Goal: Task Accomplishment & Management: Manage account settings

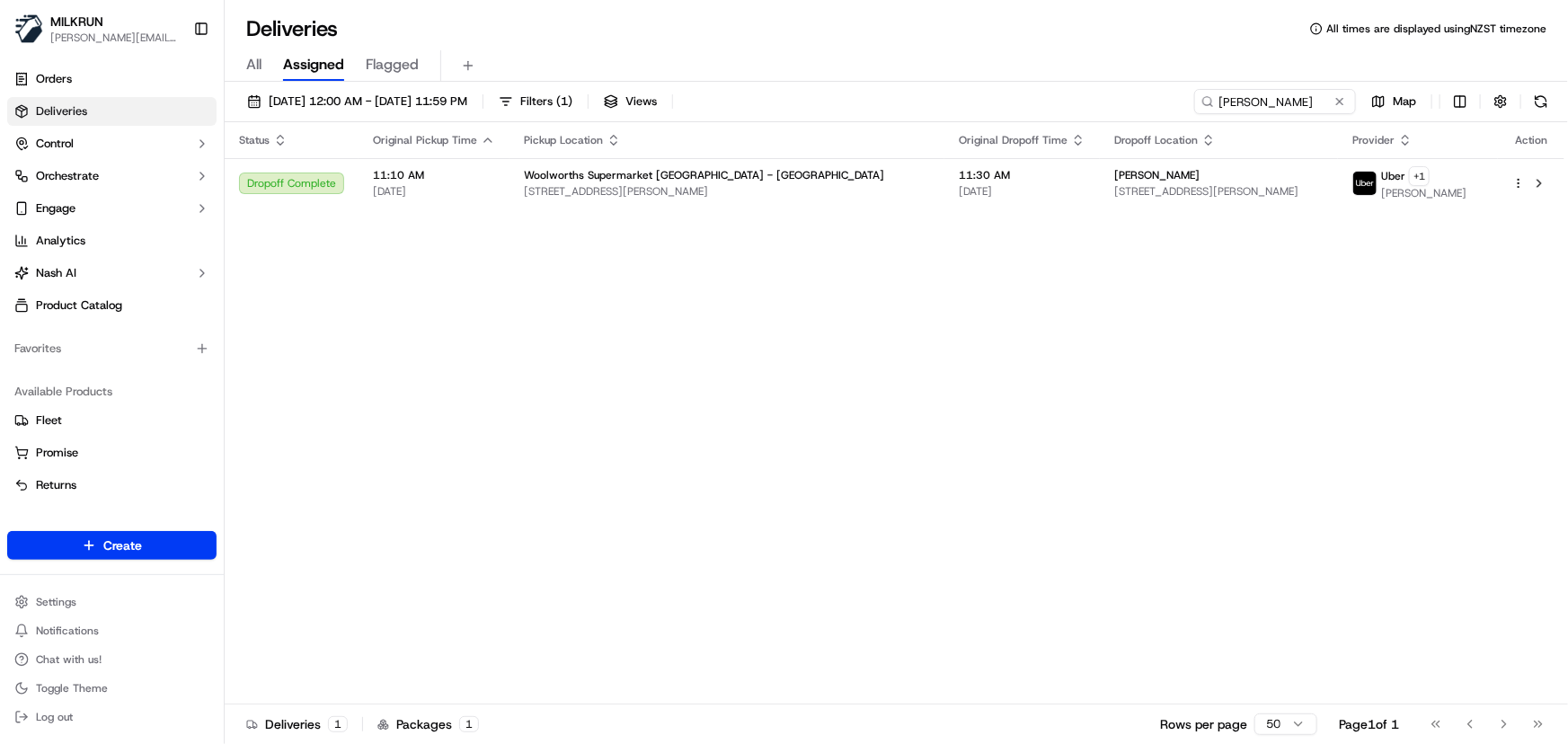
click at [558, 485] on div "Status Original Pickup Time Pickup Location Original Dropoff Time Dropoff Locat…" at bounding box center [895, 413] width 1340 height 582
drag, startPoint x: 1277, startPoint y: 100, endPoint x: 483, endPoint y: 113, distance: 794.1
click at [491, 110] on div "17/09/2025 12:00 AM - 17/09/2025 11:59 PM Filters ( 1 ) Views leah hapi Map" at bounding box center [897, 105] width 1344 height 33
paste input "[PERSON_NAME]"
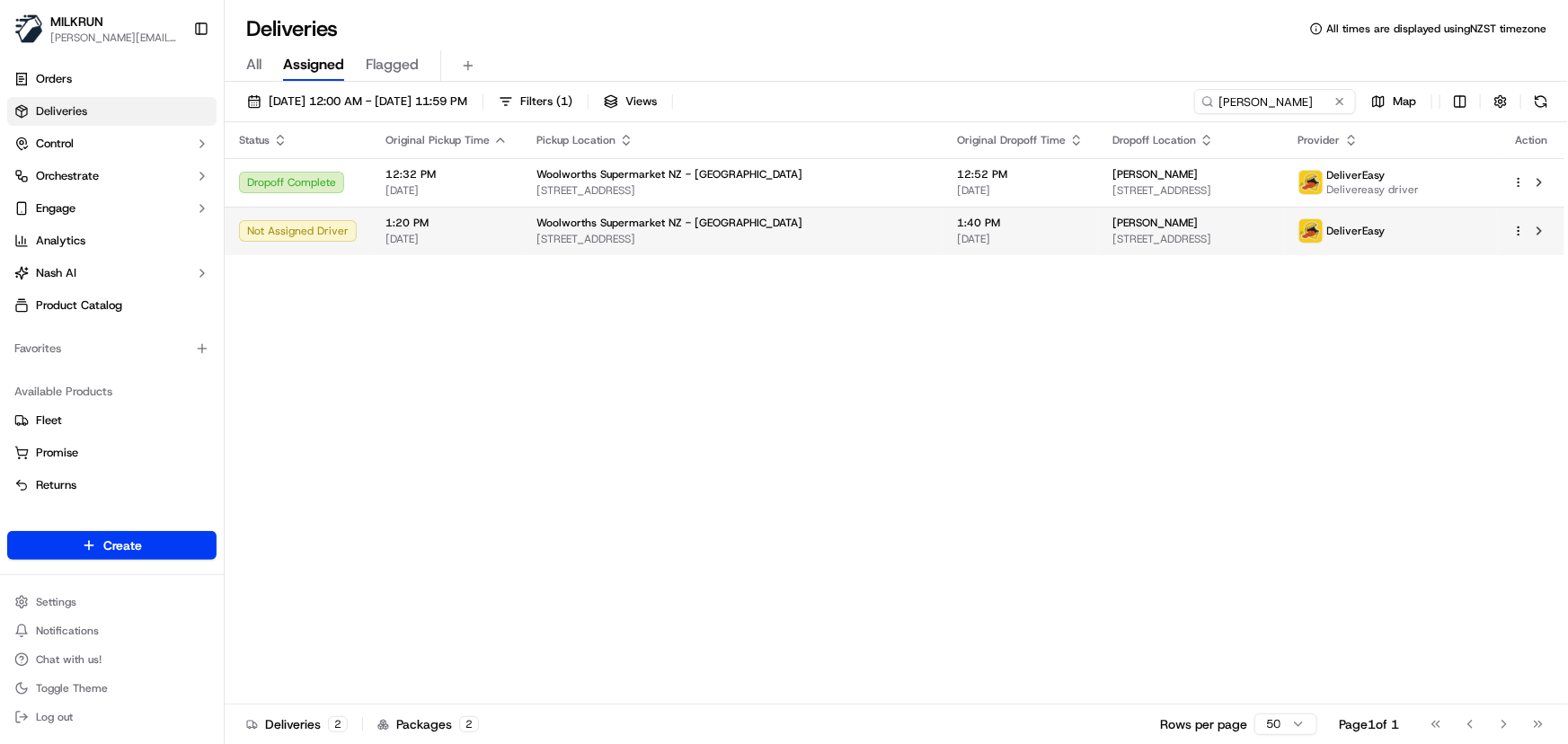
click at [1519, 234] on html "MILKRUN irene.salaivao@woolworths.co.nz Toggle Sidebar Orders Deliveries Contro…" at bounding box center [784, 372] width 1568 height 744
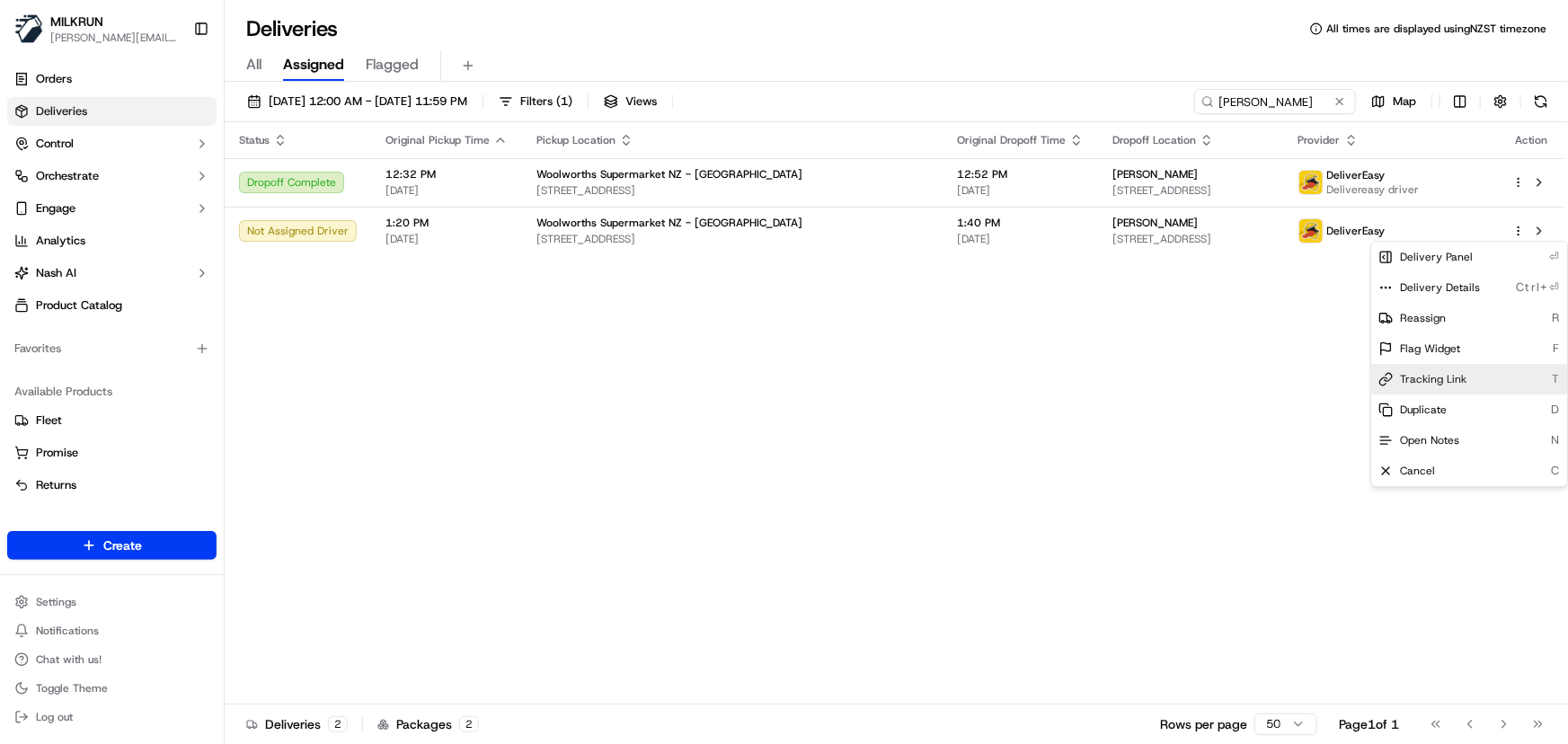
click at [1447, 386] on div "Tracking Link T" at bounding box center [1469, 379] width 196 height 30
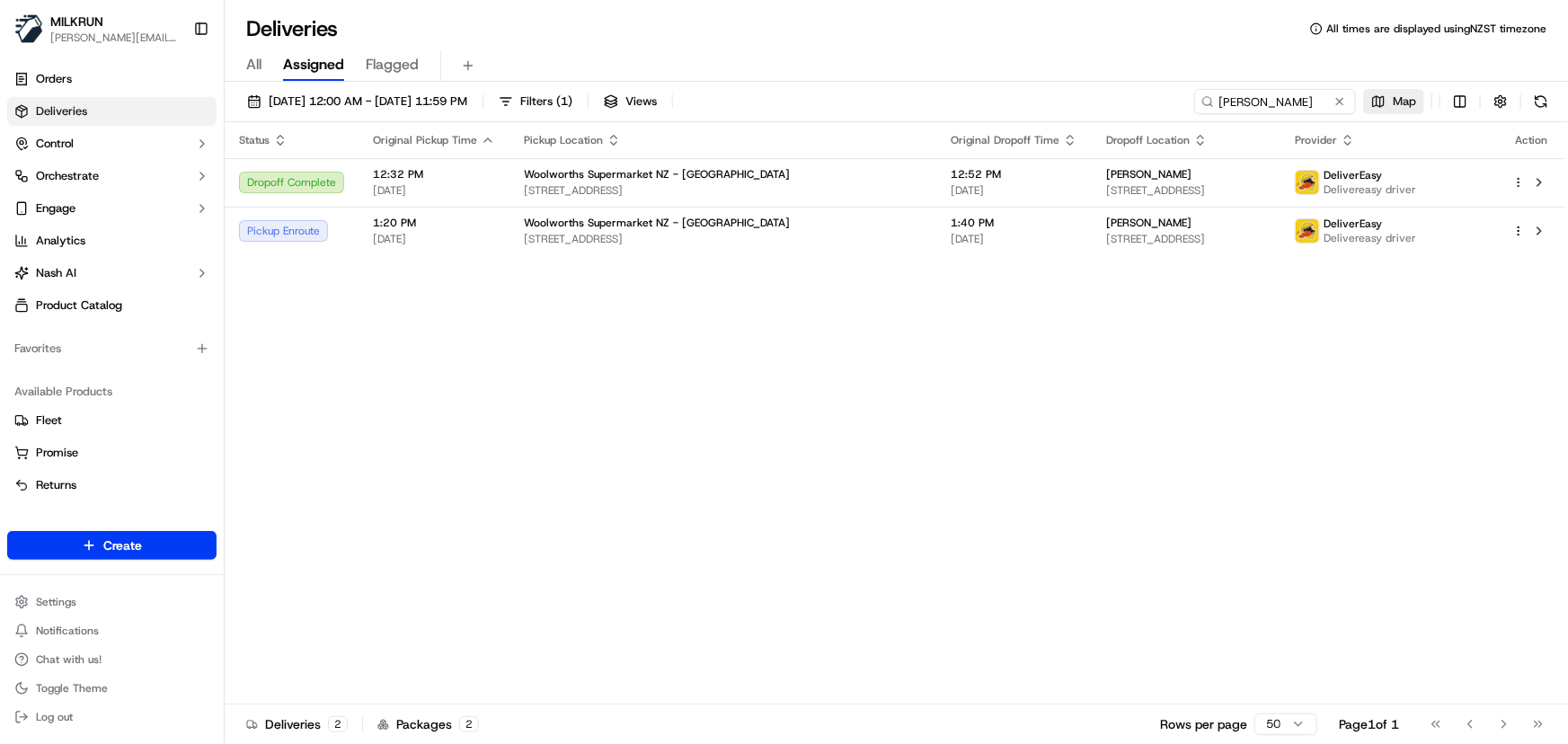
drag, startPoint x: 1320, startPoint y: 95, endPoint x: 1384, endPoint y: 107, distance: 65.1
click at [1097, 87] on html "MILKRUN irene.salaivao@woolworths.co.nz Toggle Sidebar Orders Deliveries Contro…" at bounding box center [784, 372] width 1568 height 744
drag, startPoint x: 1322, startPoint y: 97, endPoint x: 576, endPoint y: 49, distance: 747.5
click at [575, 49] on div "Deliveries All times are displayed using NZST timezone All Assigned Flagged 17/…" at bounding box center [897, 372] width 1344 height 744
paste input "Aroha Larkins"
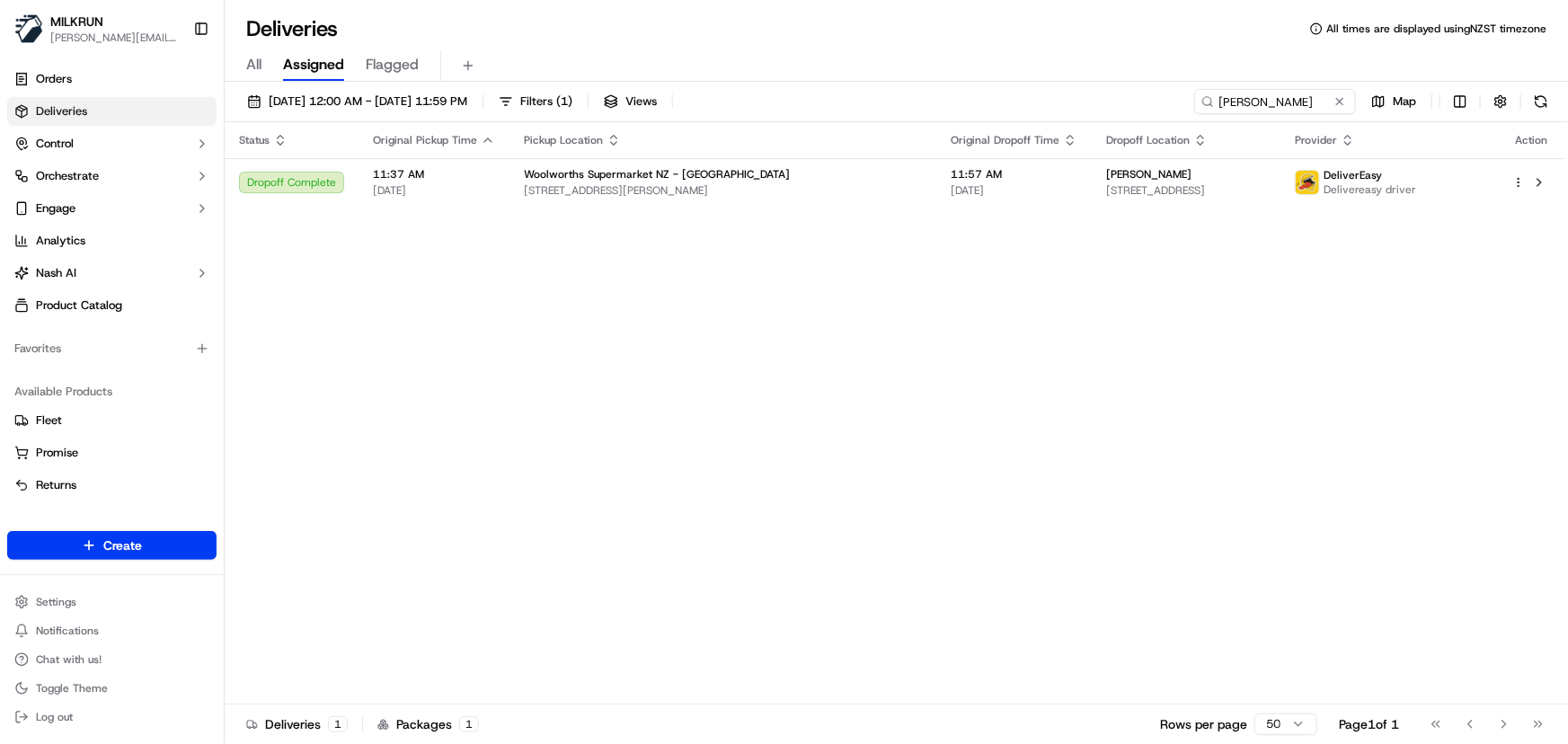
click at [828, 330] on div "Status Original Pickup Time Pickup Location Original Dropoff Time Dropoff Locat…" at bounding box center [895, 413] width 1340 height 582
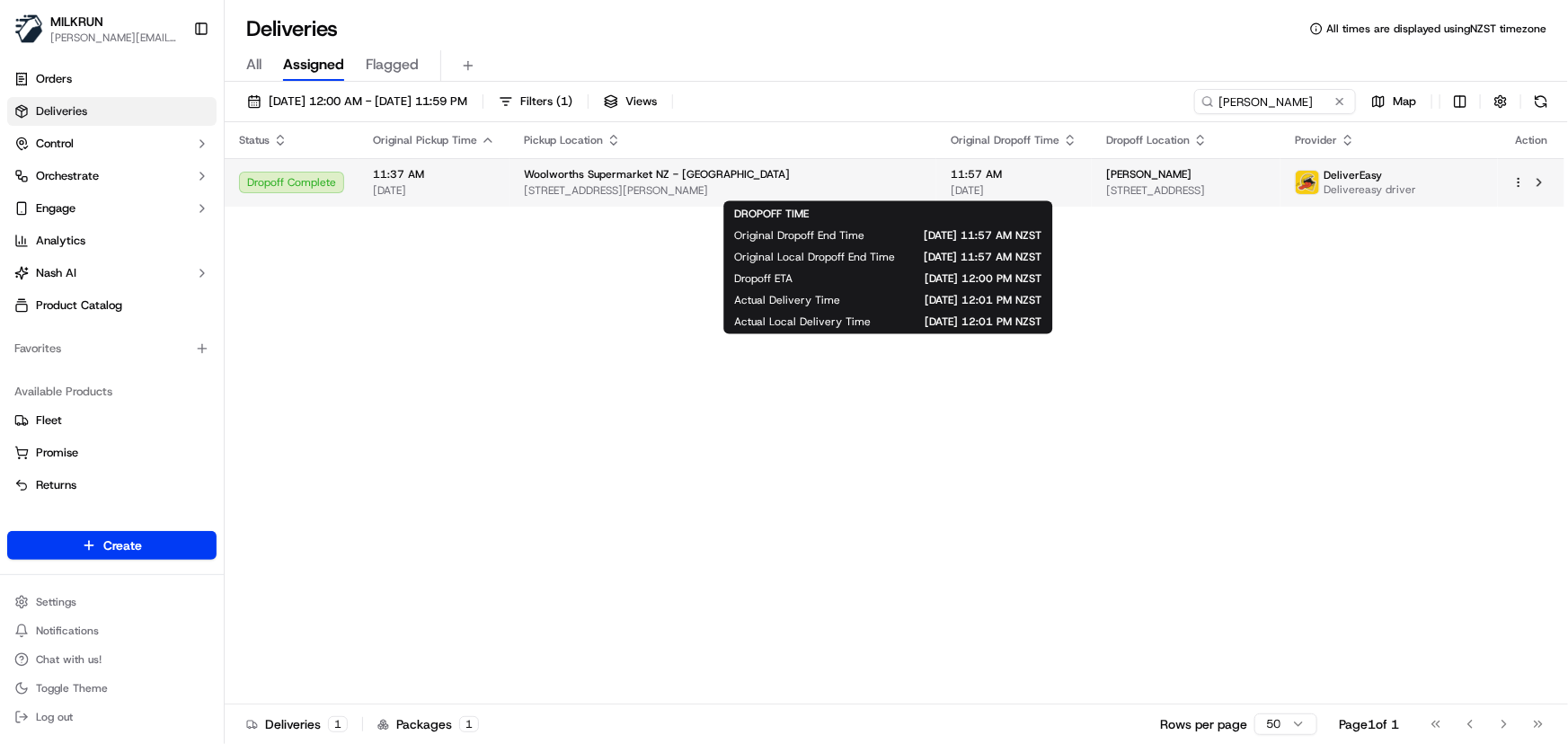
click at [951, 175] on span "11:57 AM" at bounding box center [1014, 173] width 127 height 14
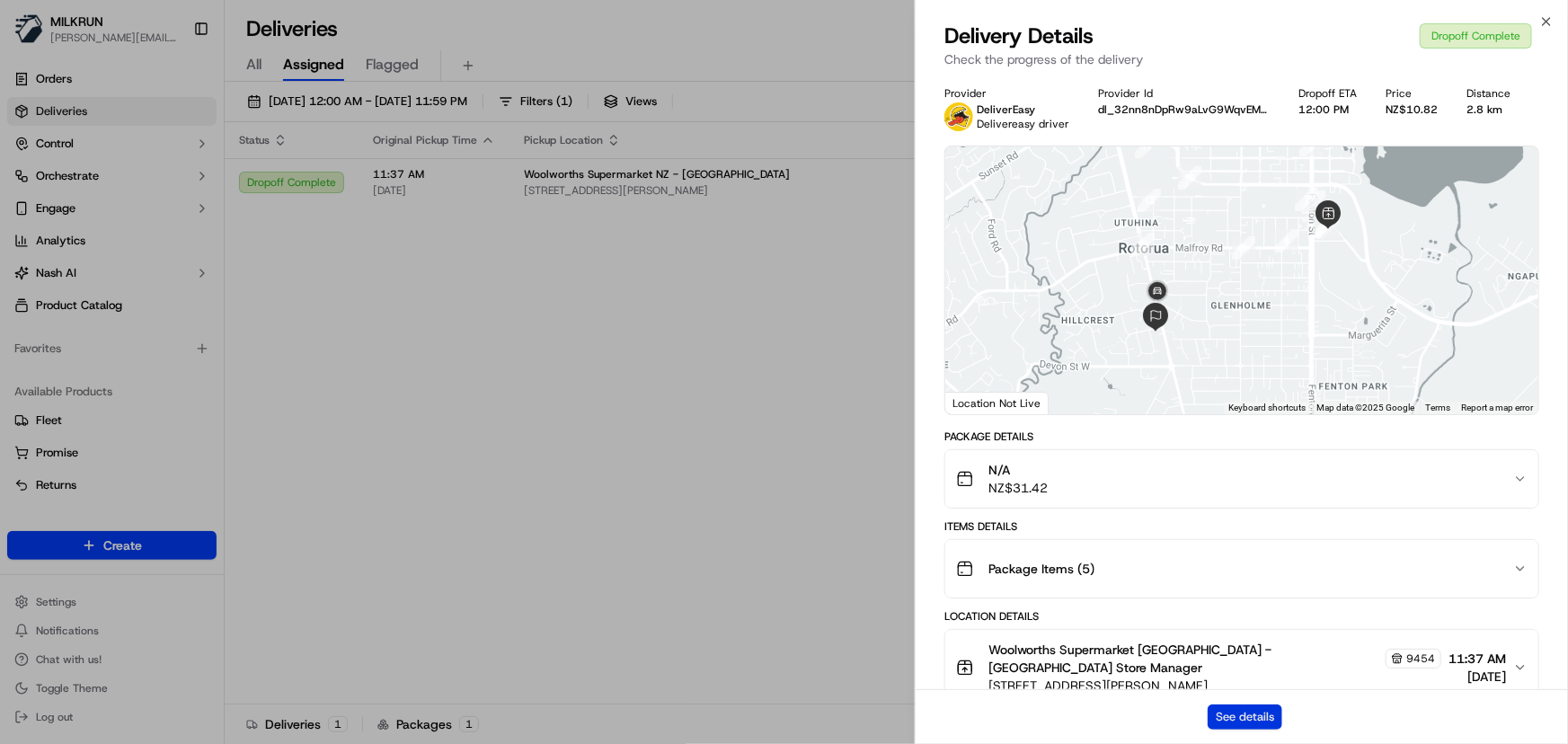
click at [1241, 716] on button "See details" at bounding box center [1244, 717] width 74 height 25
click at [1540, 18] on icon "button" at bounding box center [1546, 21] width 14 height 14
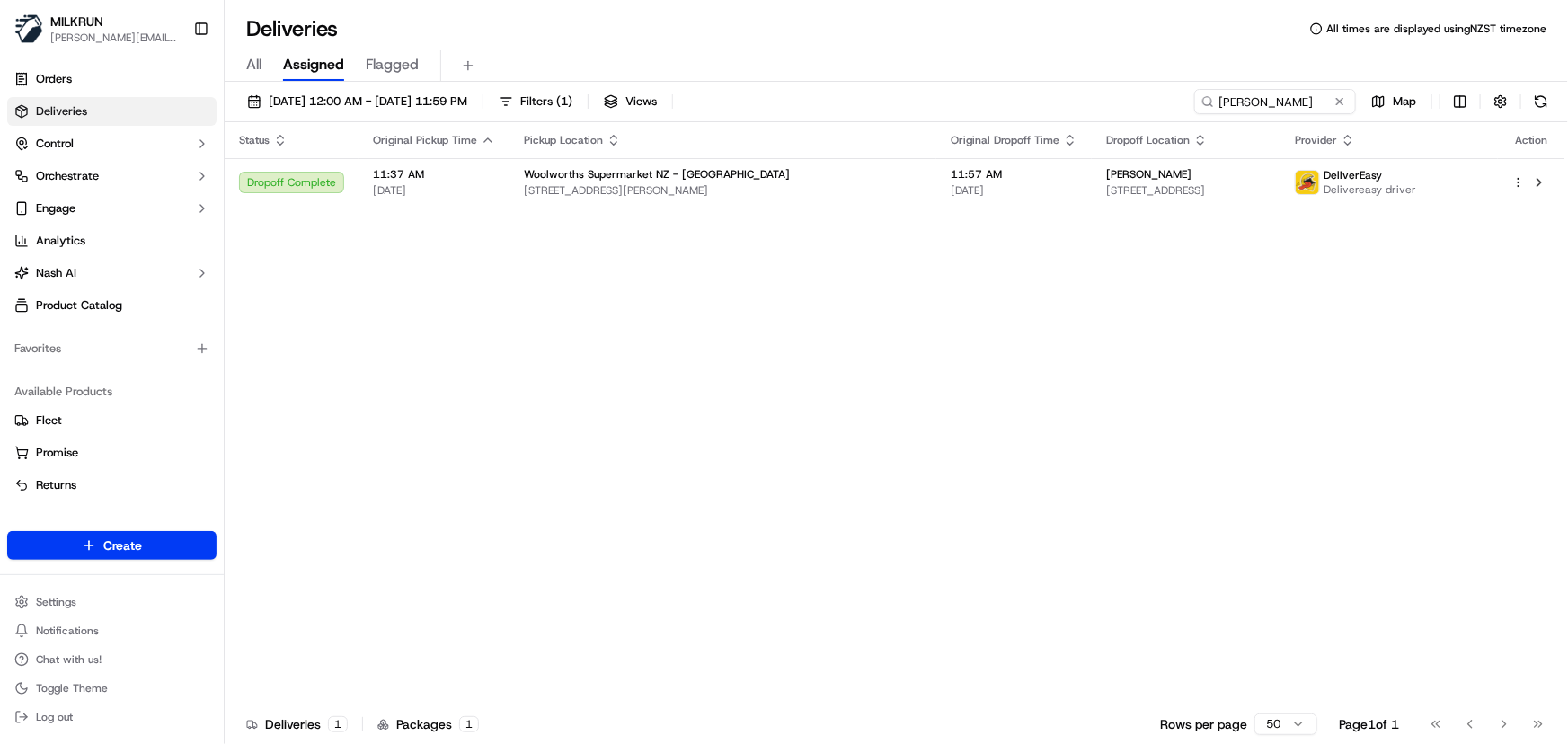
click at [1138, 366] on div "Status Original Pickup Time Pickup Location Original Dropoff Time Dropoff Locat…" at bounding box center [895, 413] width 1340 height 582
drag, startPoint x: 1294, startPoint y: 97, endPoint x: 278, endPoint y: 11, distance: 1019.6
click at [287, 15] on div "Deliveries All times are displayed using NZST timezone All Assigned Flagged 17/…" at bounding box center [897, 372] width 1344 height 744
paste input "Tarlena Lindfield"
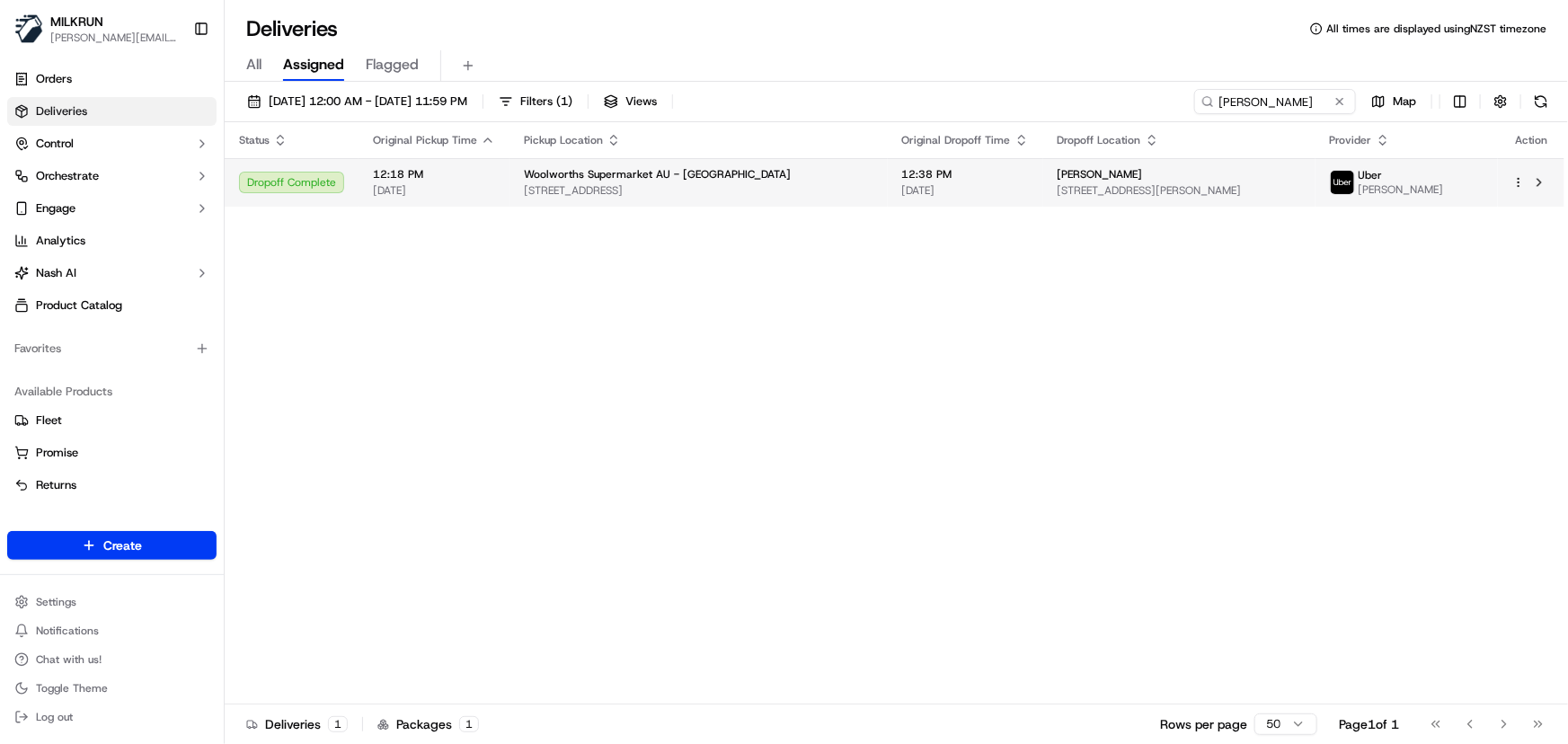
click at [953, 199] on td "12:38 PM 17/09/2025" at bounding box center [965, 183] width 155 height 49
click at [961, 194] on span "[DATE]" at bounding box center [965, 190] width 127 height 14
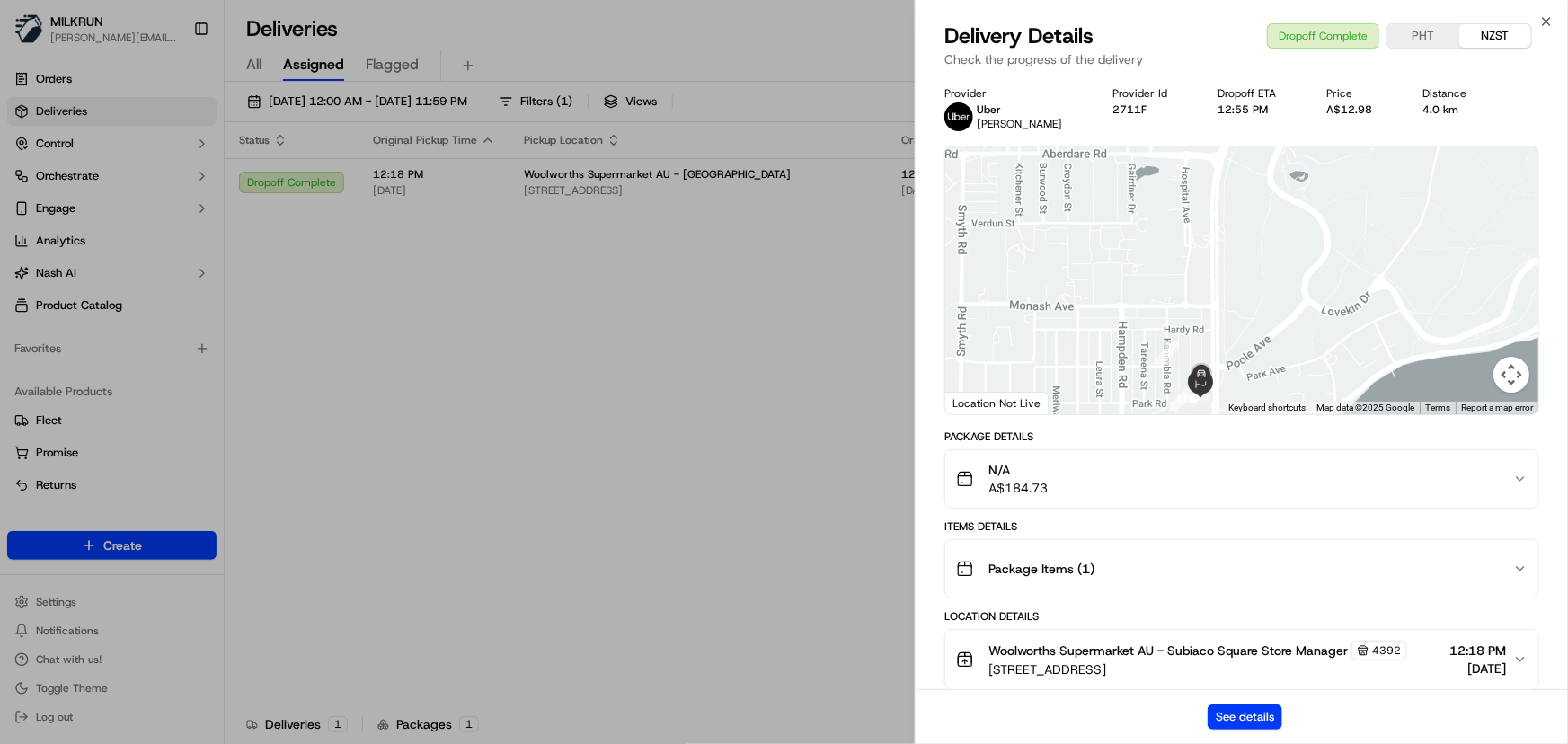
drag, startPoint x: 1230, startPoint y: 374, endPoint x: 1226, endPoint y: 244, distance: 130.1
click at [1226, 244] on div at bounding box center [1242, 281] width 593 height 267
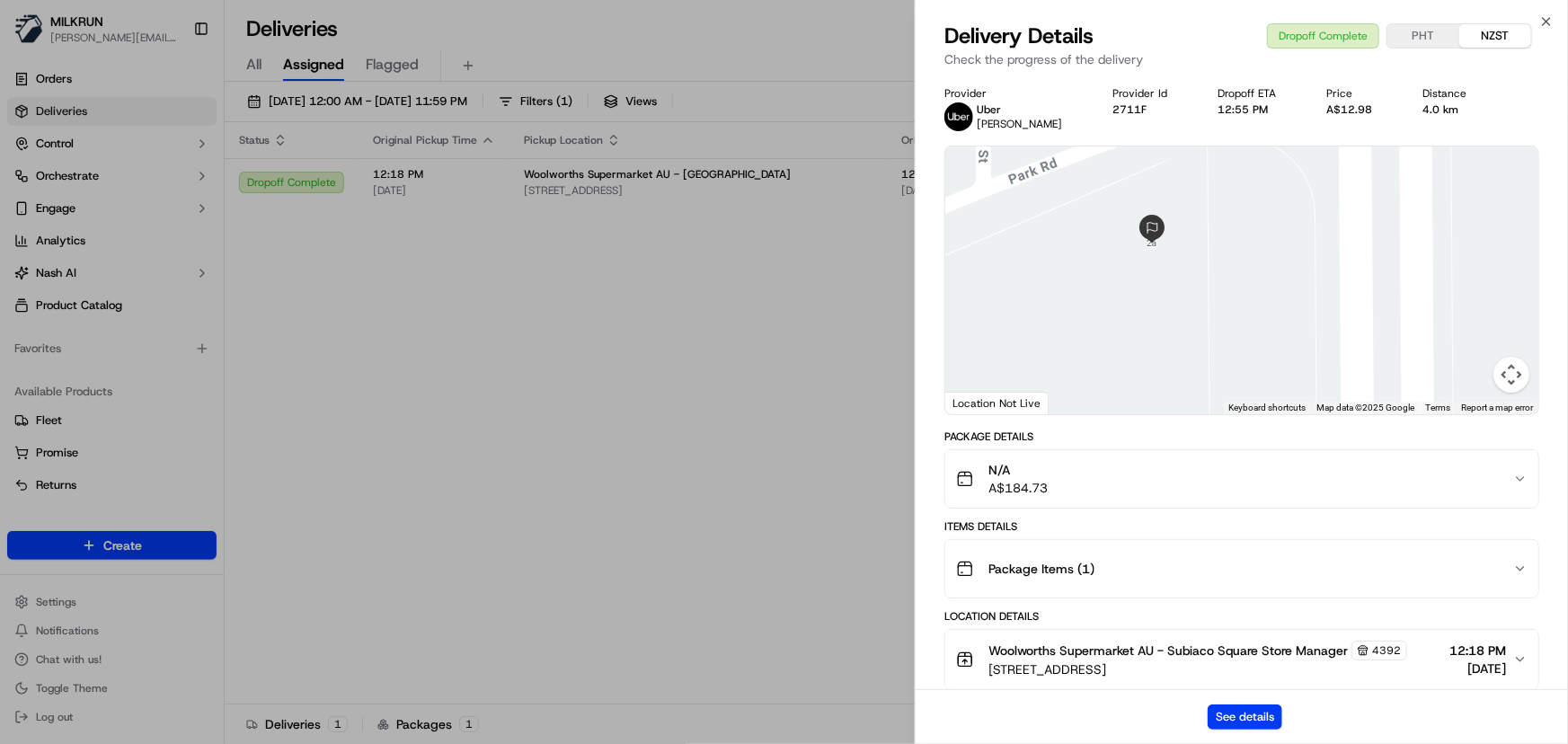
drag, startPoint x: 1201, startPoint y: 224, endPoint x: 1334, endPoint y: 419, distance: 236.0
click at [1334, 419] on div "Provider Uber MELANIE M. Provider Id 2711F Dropoff ETA 12:55 PM Price A$12.98 D…" at bounding box center [1242, 703] width 595 height 1233
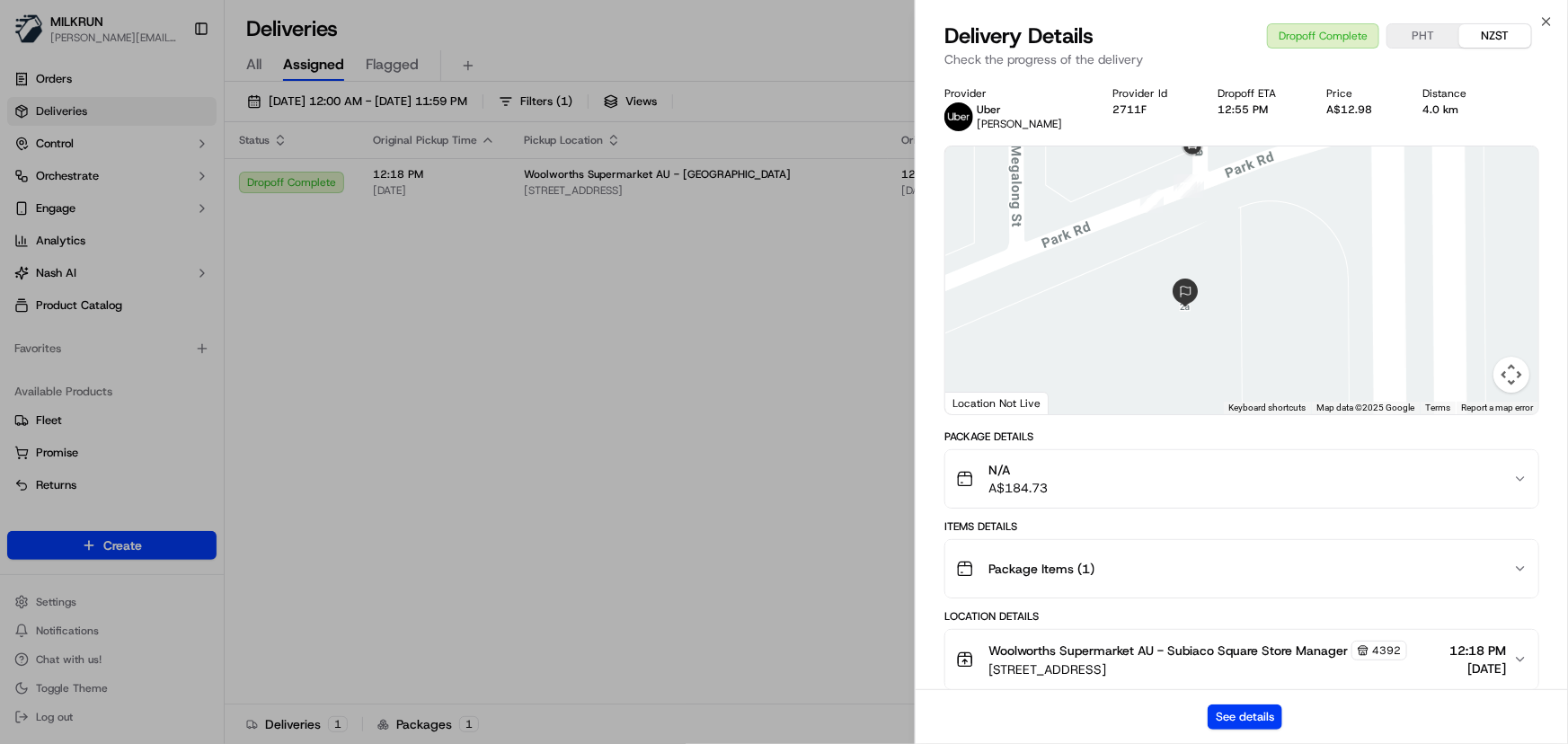
drag, startPoint x: 1226, startPoint y: 279, endPoint x: 1258, endPoint y: 340, distance: 68.9
click at [1258, 340] on div at bounding box center [1242, 281] width 593 height 267
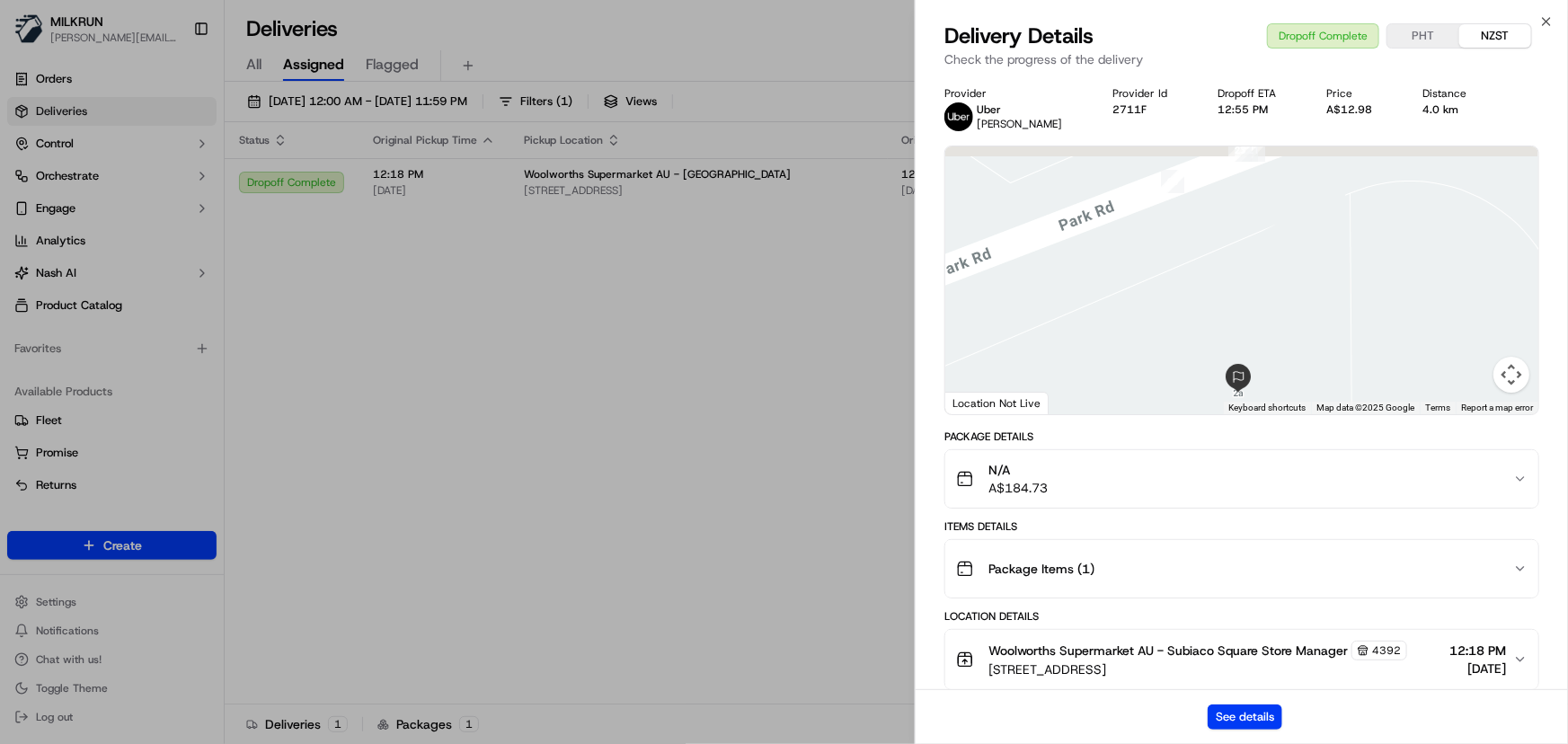
drag, startPoint x: 1204, startPoint y: 283, endPoint x: 1301, endPoint y: 424, distance: 171.1
click at [1301, 424] on div "Provider Uber MELANIE M. Provider Id 2711F Dropoff ETA 12:55 PM Price A$12.98 D…" at bounding box center [1242, 703] width 595 height 1233
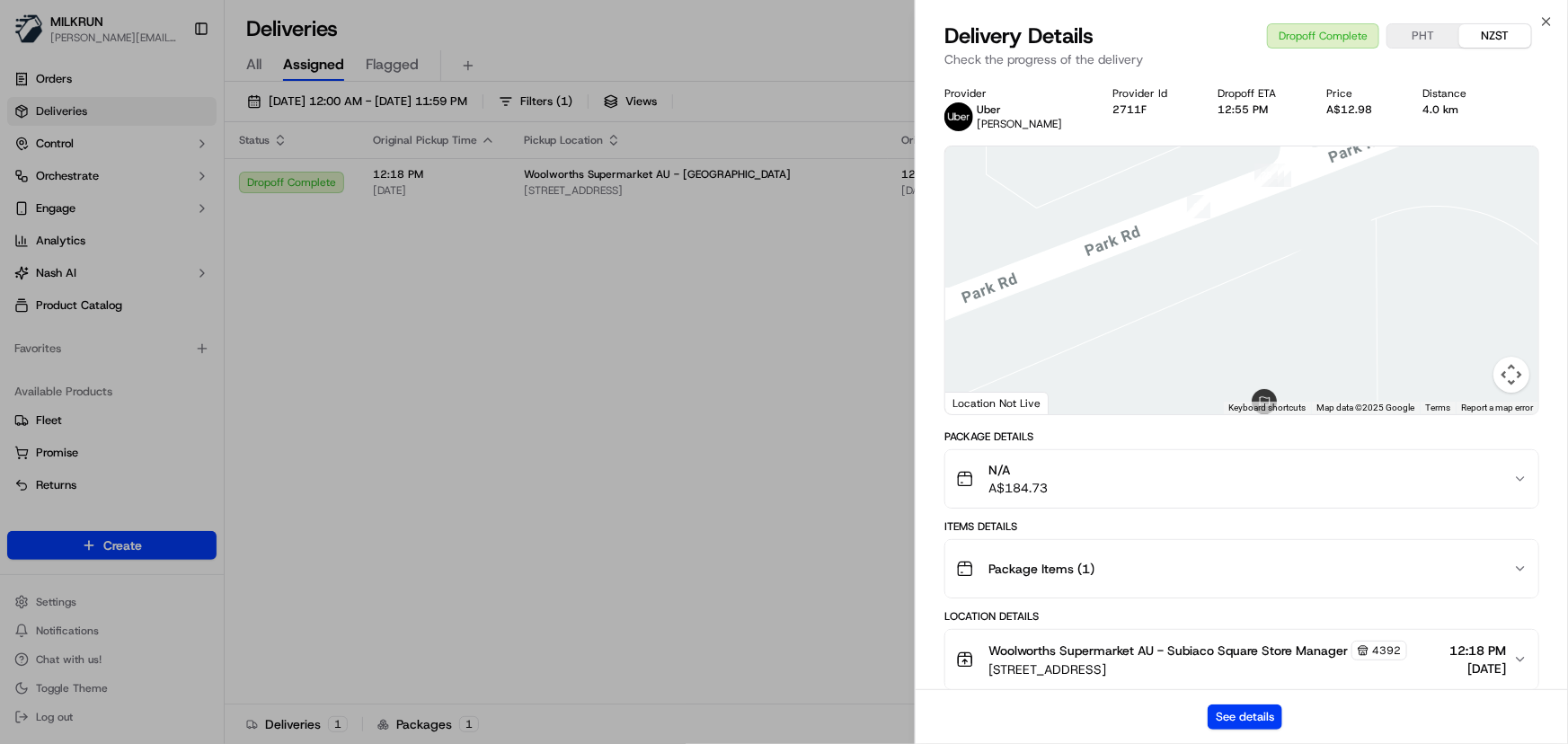
drag, startPoint x: 1304, startPoint y: 266, endPoint x: 1330, endPoint y: 288, distance: 34.1
click at [1330, 288] on div at bounding box center [1242, 281] width 593 height 267
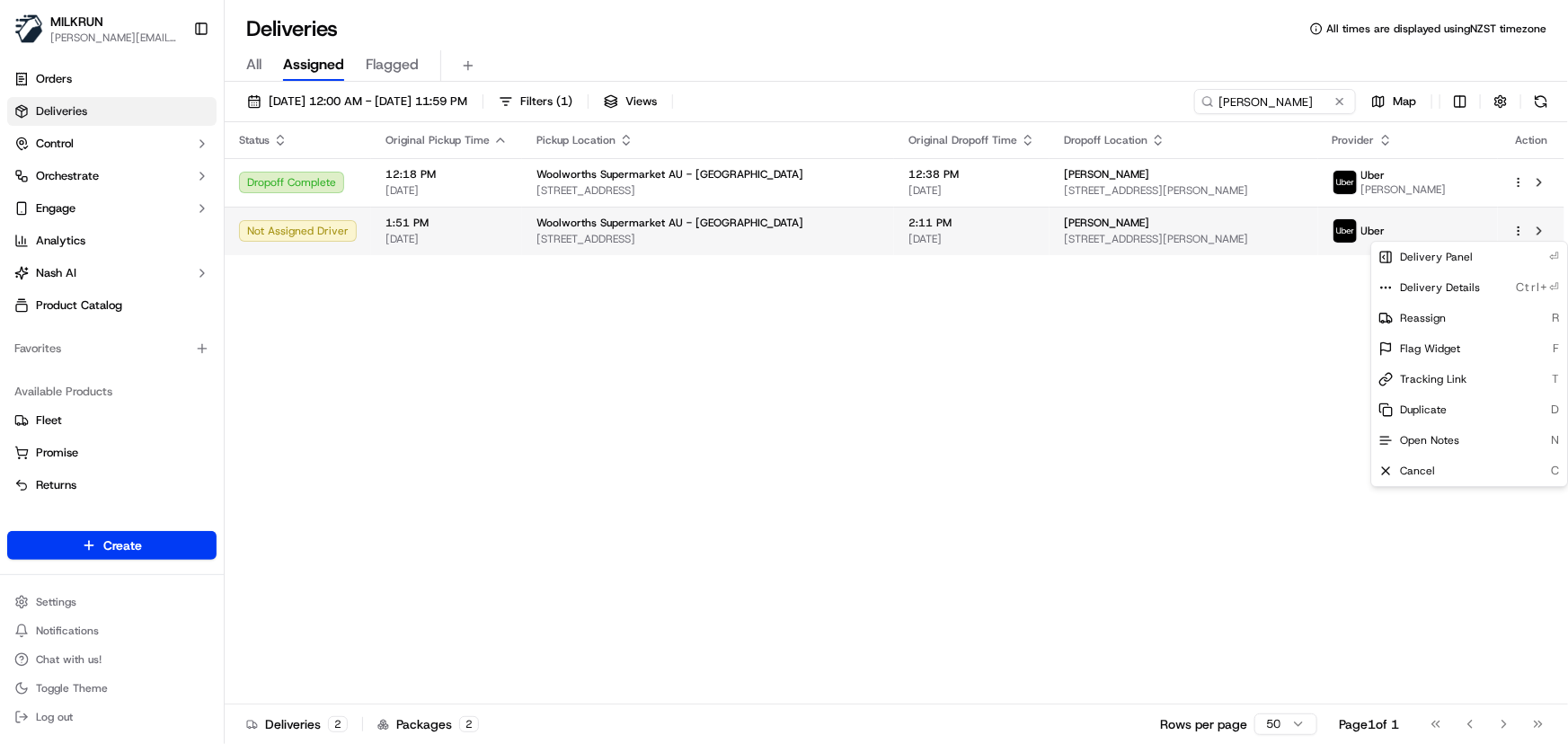
click at [1522, 229] on html "MILKRUN irene.salaivao@woolworths.co.nz Toggle Sidebar Orders Deliveries Contro…" at bounding box center [784, 372] width 1568 height 744
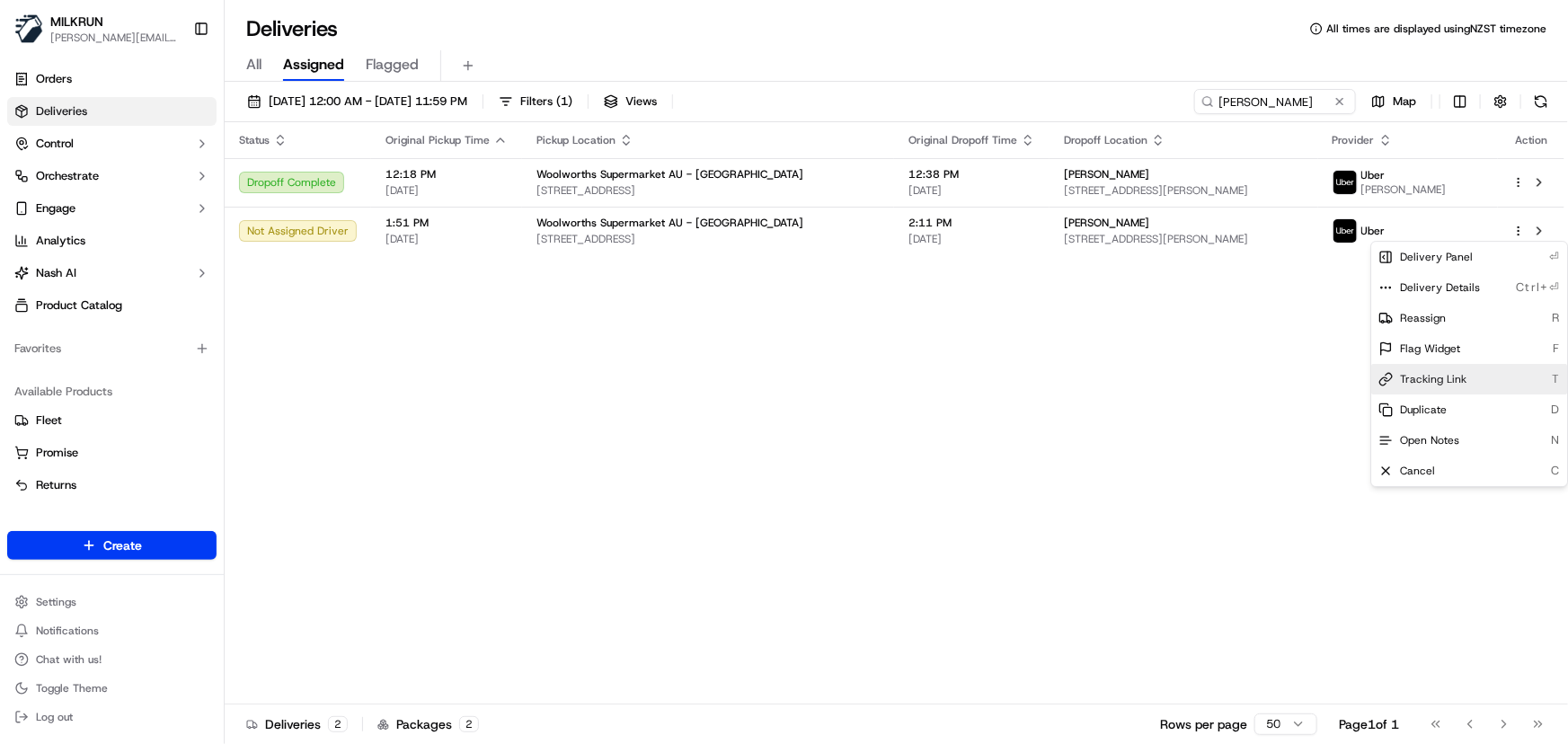
click at [1437, 384] on span "Tracking Link" at bounding box center [1433, 379] width 67 height 14
click at [1516, 229] on html "MILKRUN irene.salaivao@woolworths.co.nz Toggle Sidebar Orders Deliveries Contro…" at bounding box center [784, 372] width 1568 height 744
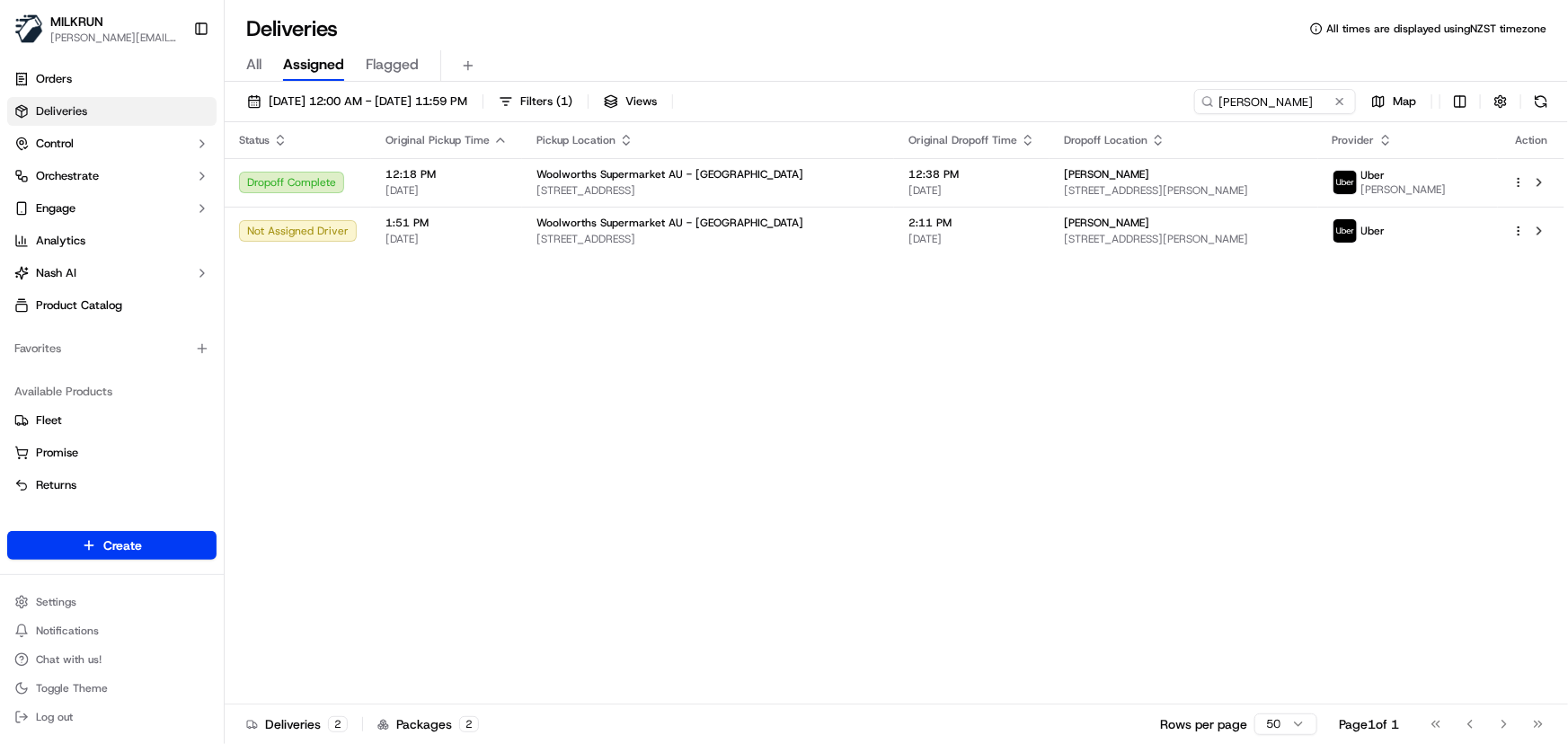
click at [1516, 229] on html "MILKRUN irene.salaivao@woolworths.co.nz Toggle Sidebar Orders Deliveries Contro…" at bounding box center [784, 372] width 1568 height 744
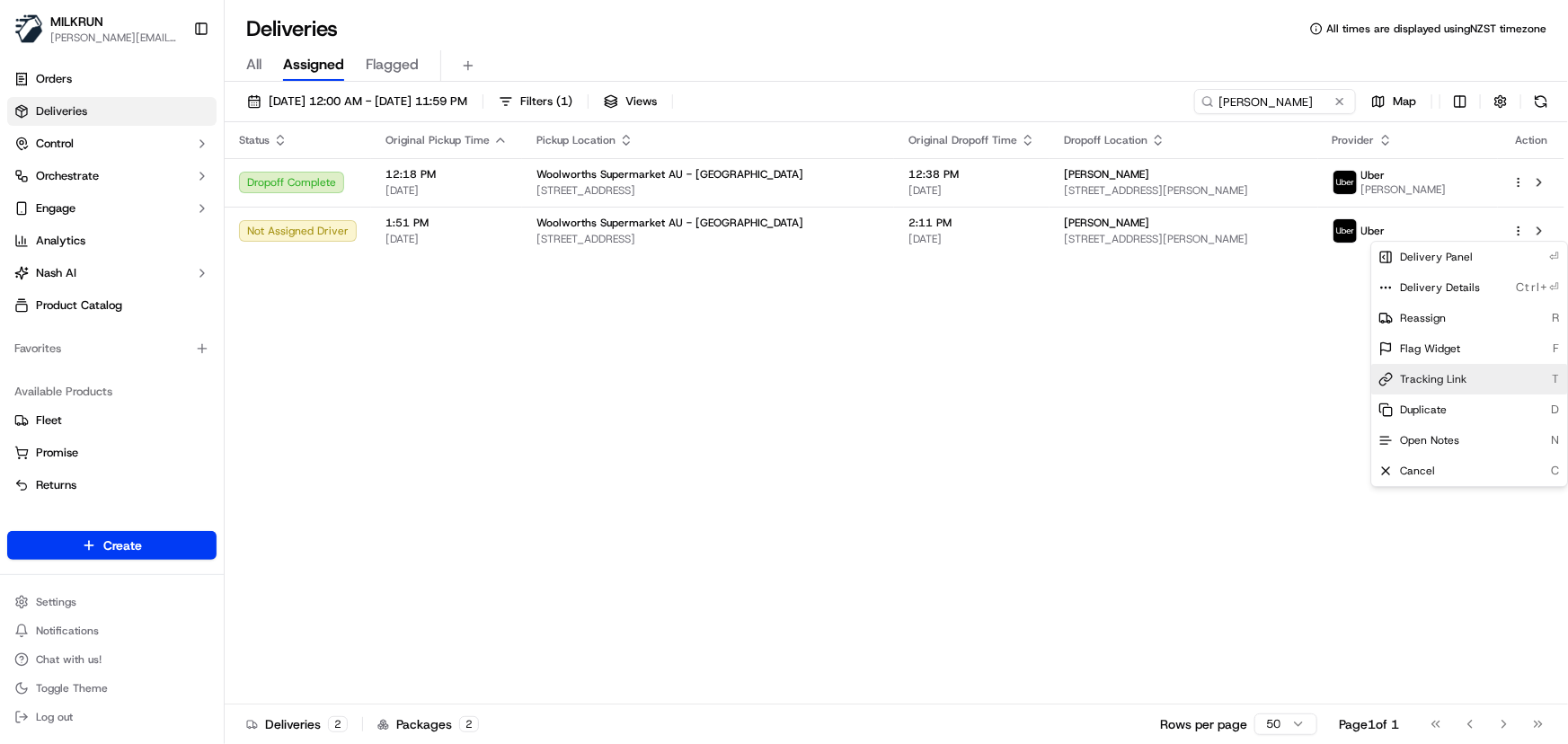
click at [1455, 377] on span "Tracking Link" at bounding box center [1433, 379] width 67 height 14
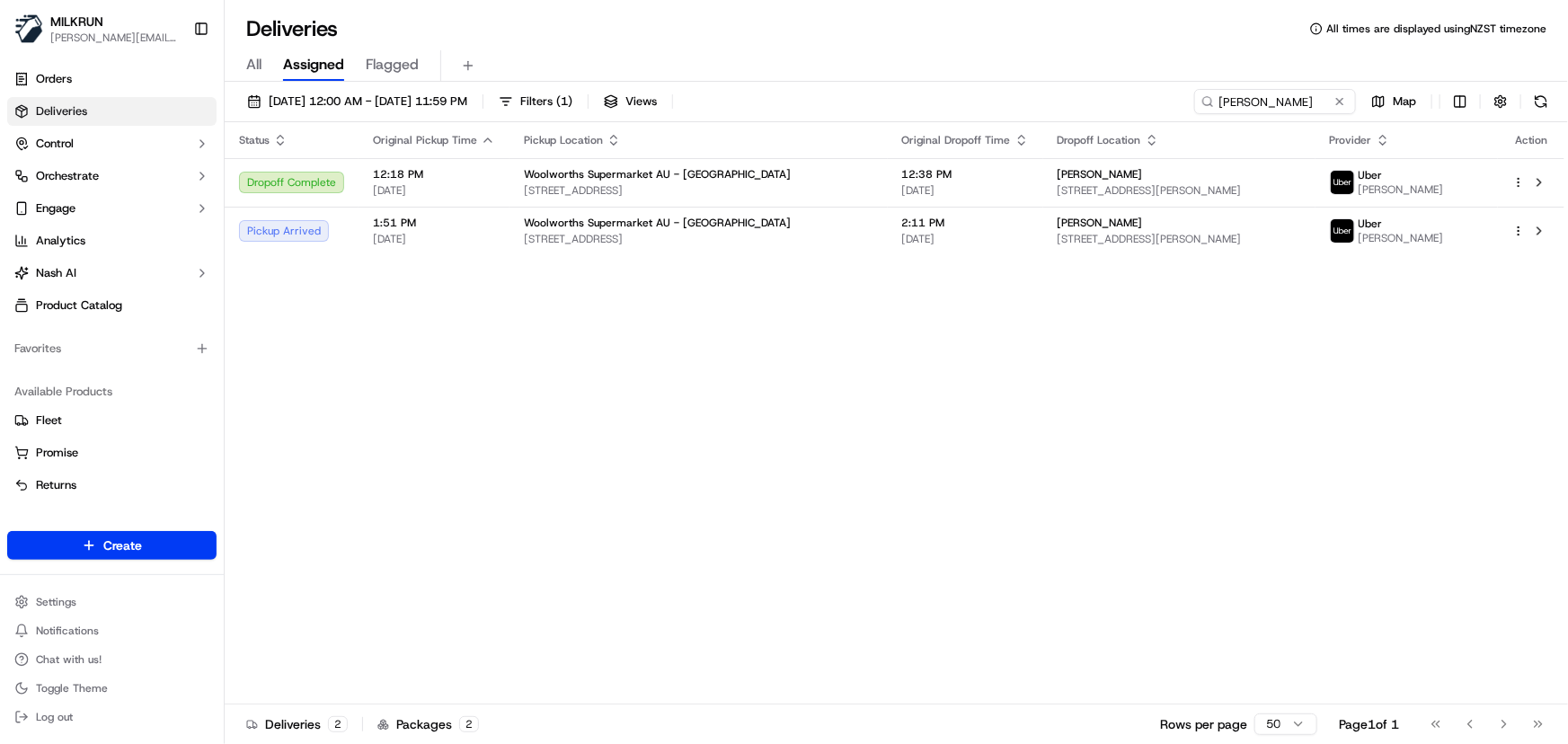
drag, startPoint x: 1312, startPoint y: 94, endPoint x: 1147, endPoint y: 109, distance: 165.7
click at [1147, 109] on html "MILKRUN irene.salaivao@woolworths.co.nz Toggle Sidebar Orders Deliveries Contro…" at bounding box center [784, 372] width 1568 height 744
drag, startPoint x: 1312, startPoint y: 102, endPoint x: 979, endPoint y: 69, distance: 334.6
click at [979, 69] on div "Deliveries All times are displayed using NZST timezone All Assigned Flagged 17/…" at bounding box center [897, 372] width 1344 height 744
click at [1257, 107] on input "[PERSON_NAME]" at bounding box center [1248, 101] width 216 height 25
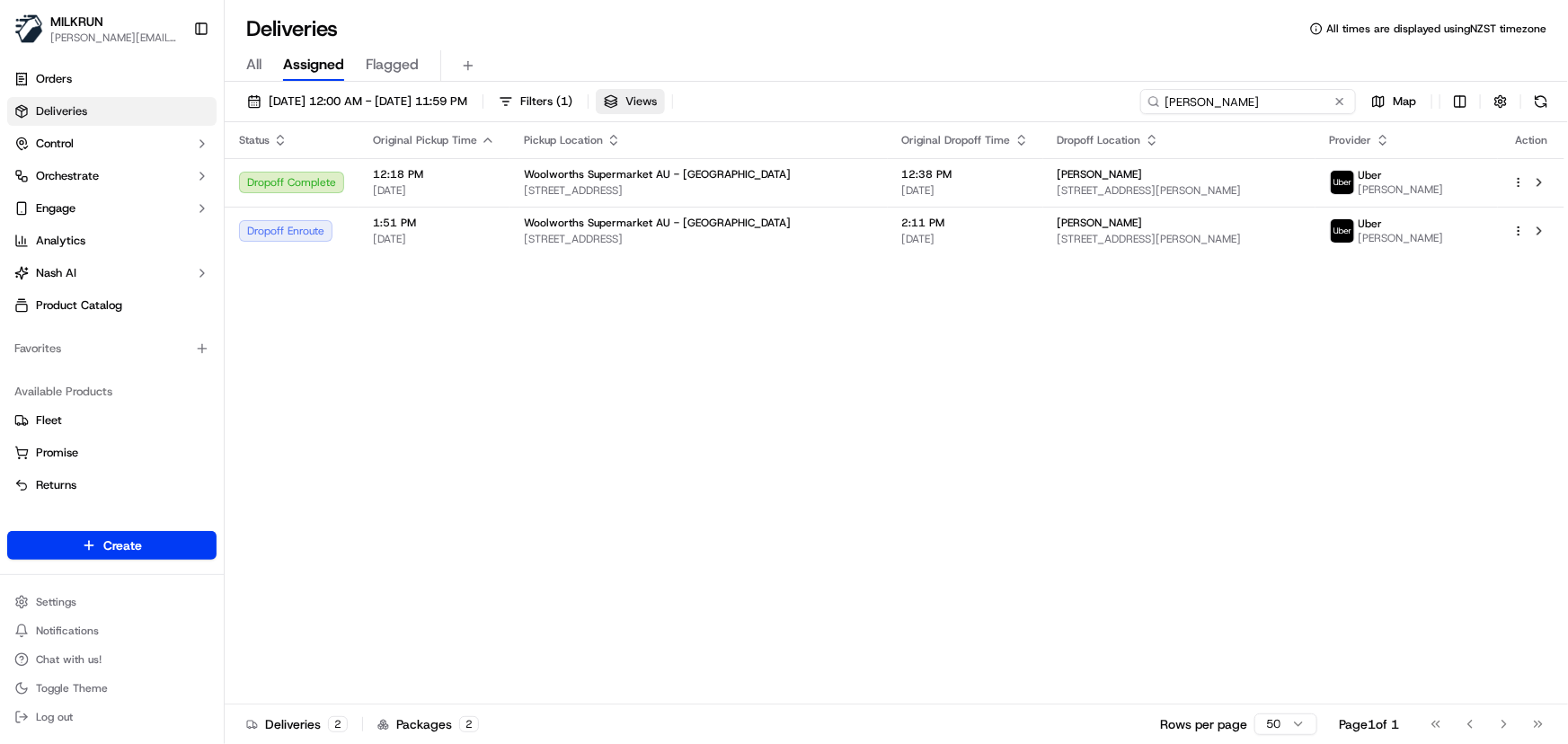
drag, startPoint x: 1269, startPoint y: 98, endPoint x: 676, endPoint y: 95, distance: 593.0
click at [679, 99] on div "17/09/2025 12:00 AM - 17/09/2025 11:59 PM Filters ( 1 ) Views Tarlena Lindfield…" at bounding box center [897, 105] width 1344 height 33
paste input "Robert Colquhoun"
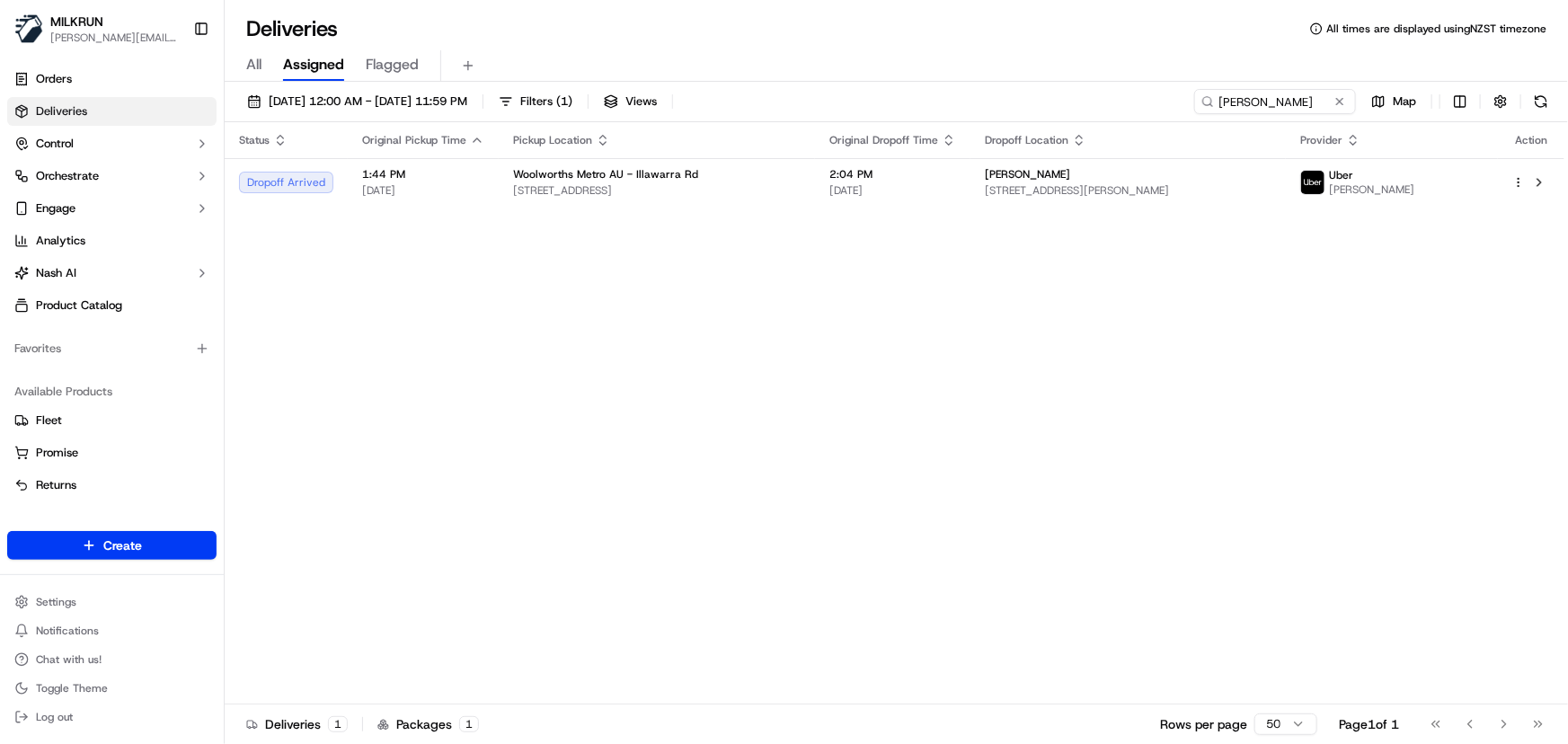
click at [1285, 410] on div "Status Original Pickup Time Pickup Location Original Dropoff Time Dropoff Locat…" at bounding box center [895, 413] width 1340 height 582
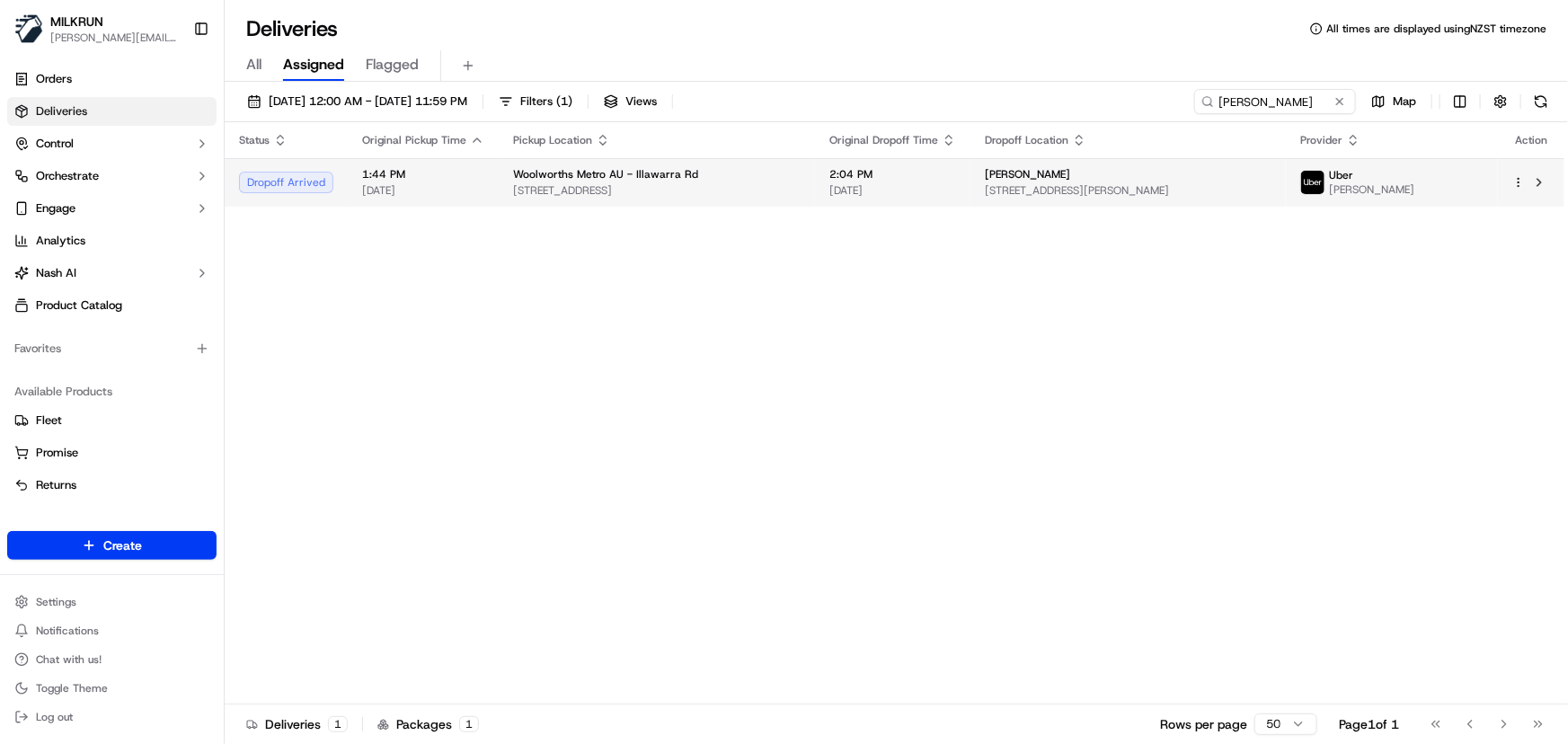
click at [1519, 185] on html "MILKRUN irene.salaivao@woolworths.co.nz Toggle Sidebar Orders Deliveries Contro…" at bounding box center [784, 372] width 1568 height 744
click at [1520, 181] on html "MILKRUN irene.salaivao@woolworths.co.nz Toggle Sidebar Orders Deliveries Contro…" at bounding box center [784, 372] width 1568 height 744
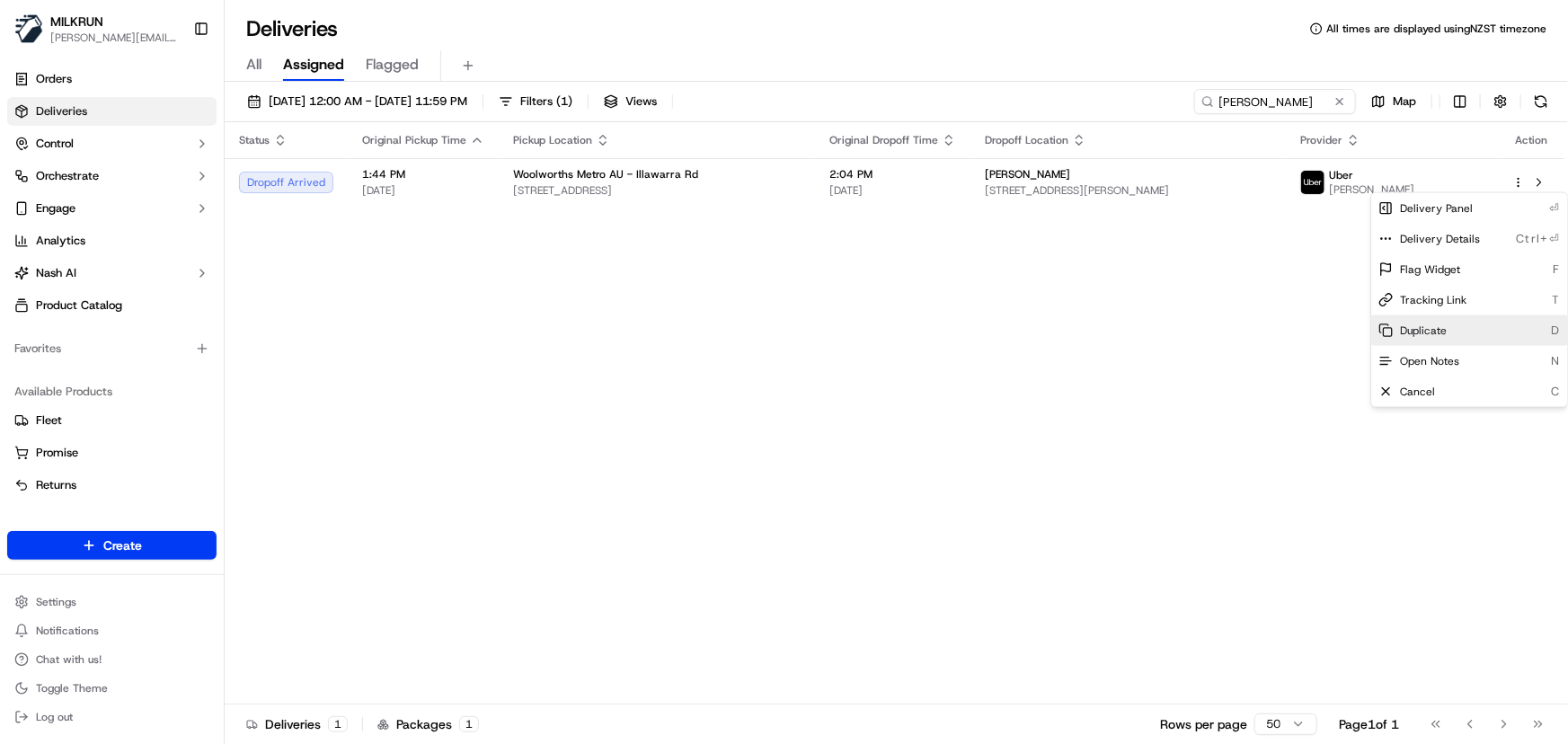
click at [1439, 332] on span "Duplicate" at bounding box center [1424, 331] width 47 height 14
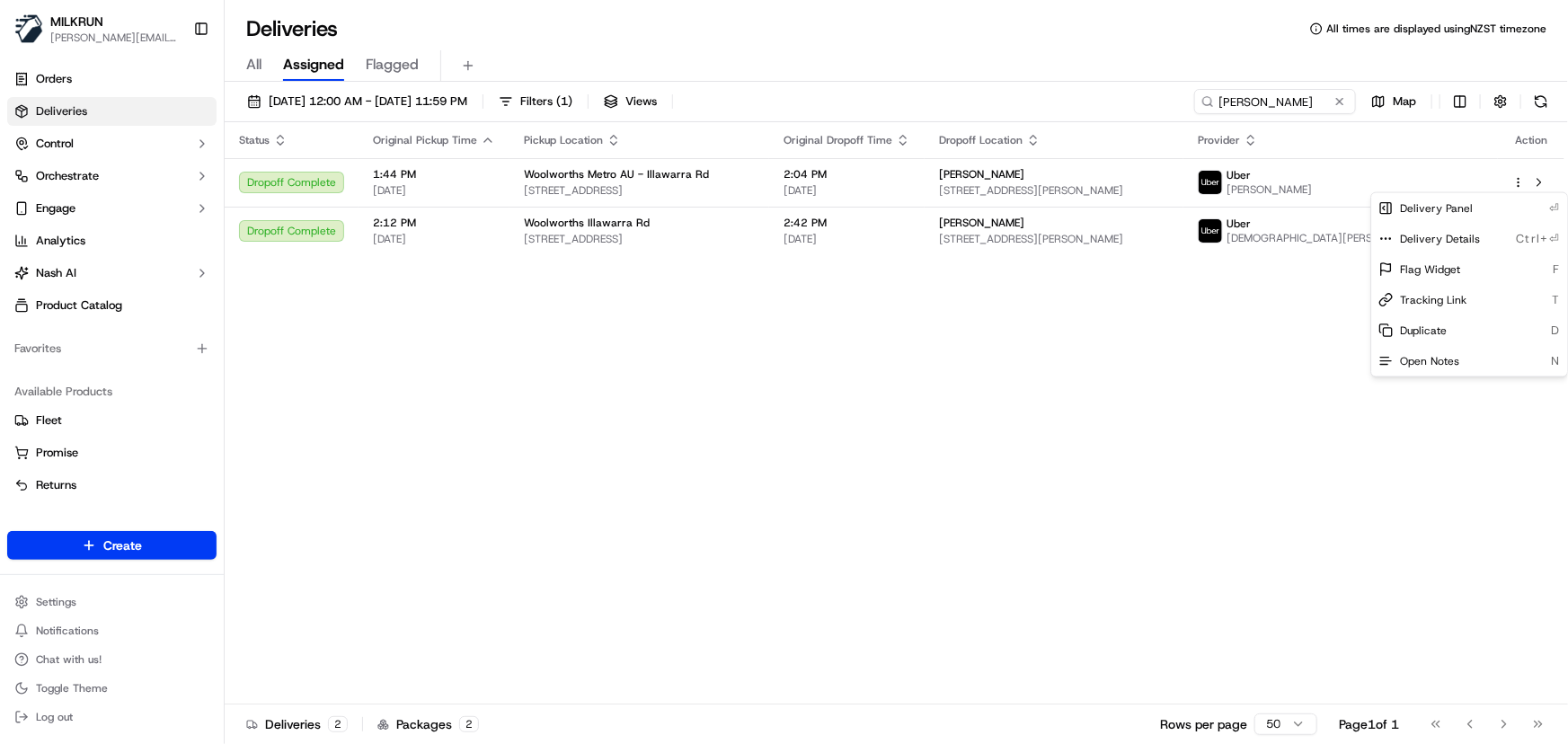
click at [1315, 100] on html "MILKRUN irene.salaivao@woolworths.co.nz Toggle Sidebar Orders Deliveries Contro…" at bounding box center [784, 372] width 1568 height 744
drag, startPoint x: 1281, startPoint y: 99, endPoint x: 441, endPoint y: 86, distance: 840.1
click at [456, 87] on div "17/09/2025 12:00 AM - 17/09/2025 11:59 PM Filters ( 1 ) Views Robert Colquhoun …" at bounding box center [897, 414] width 1344 height 666
paste input "Ashmit Kumar"
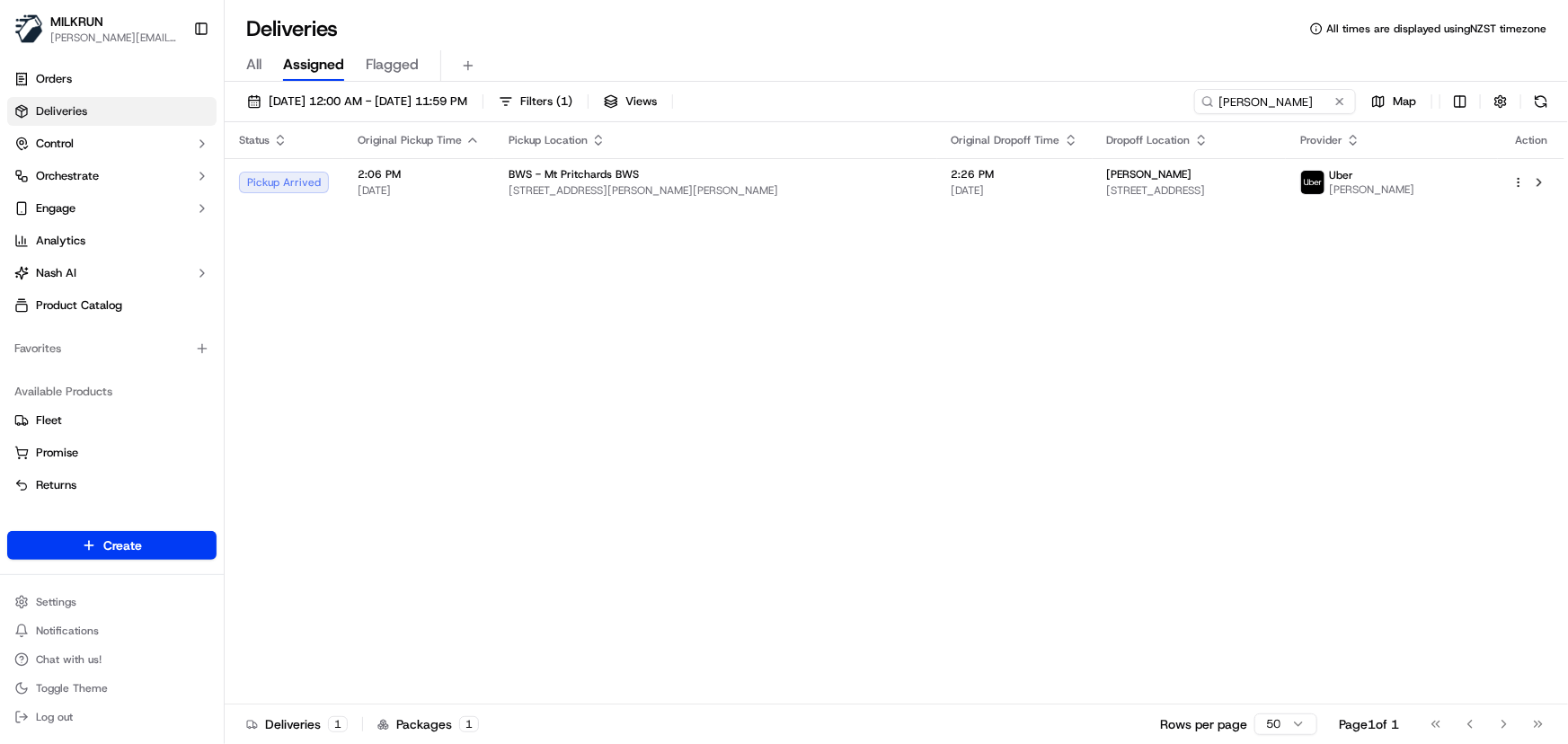
click at [1084, 336] on div "Status Original Pickup Time Pickup Location Original Dropoff Time Dropoff Locat…" at bounding box center [895, 413] width 1340 height 582
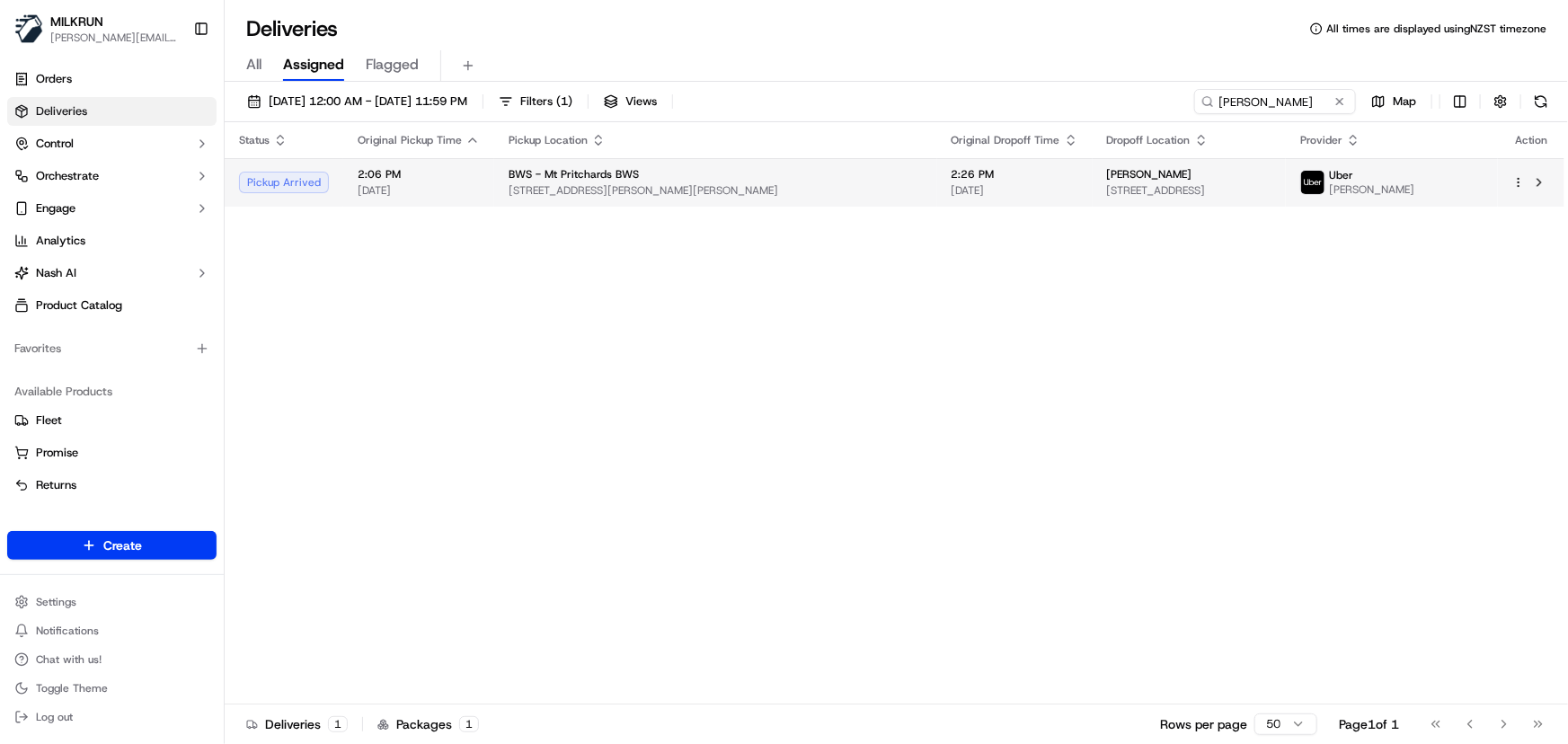
click at [559, 186] on span "360 Elizabeth Drive, Mount Pritchard, NSW 2170, AU" at bounding box center [716, 190] width 414 height 14
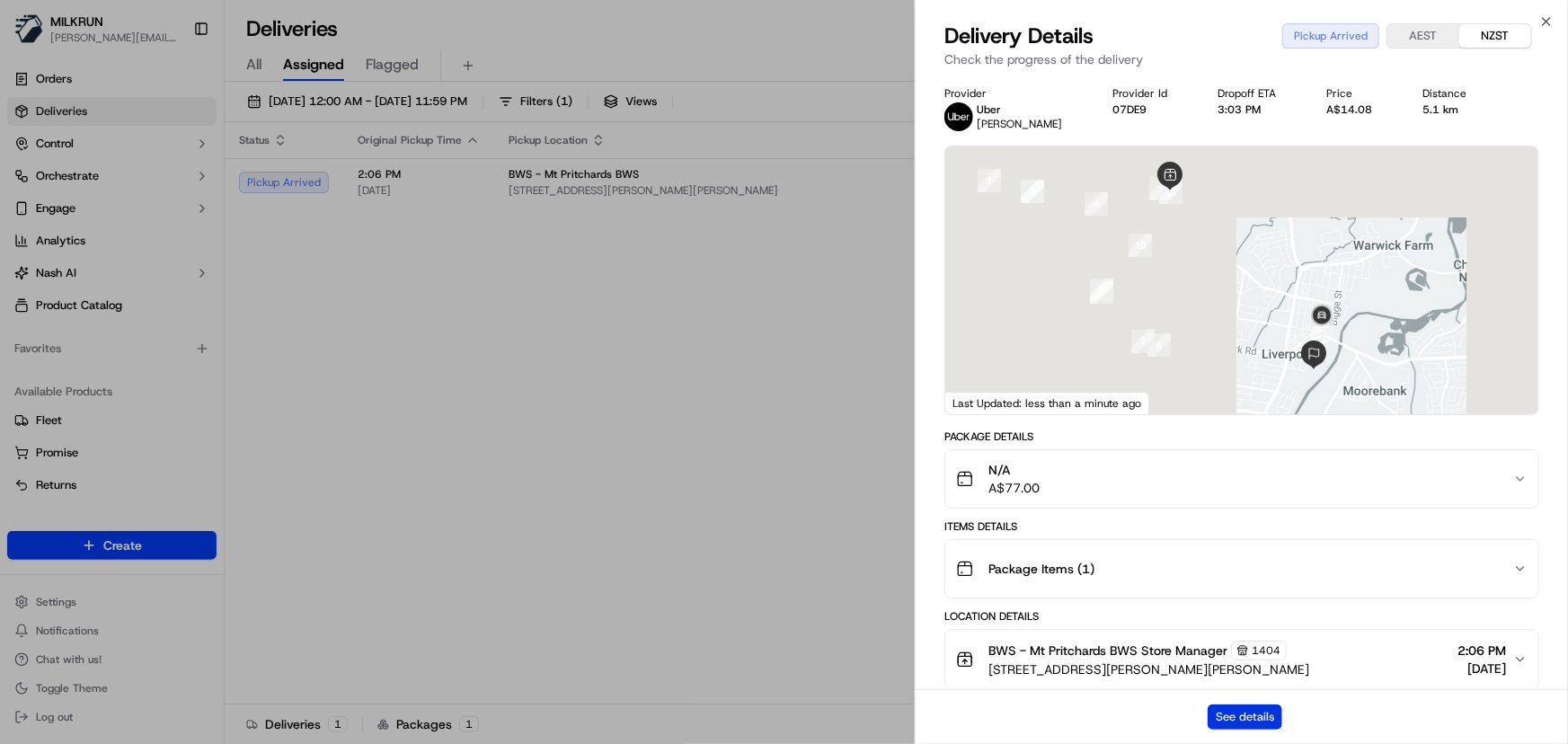
click at [1258, 716] on button "See details" at bounding box center [1244, 717] width 74 height 25
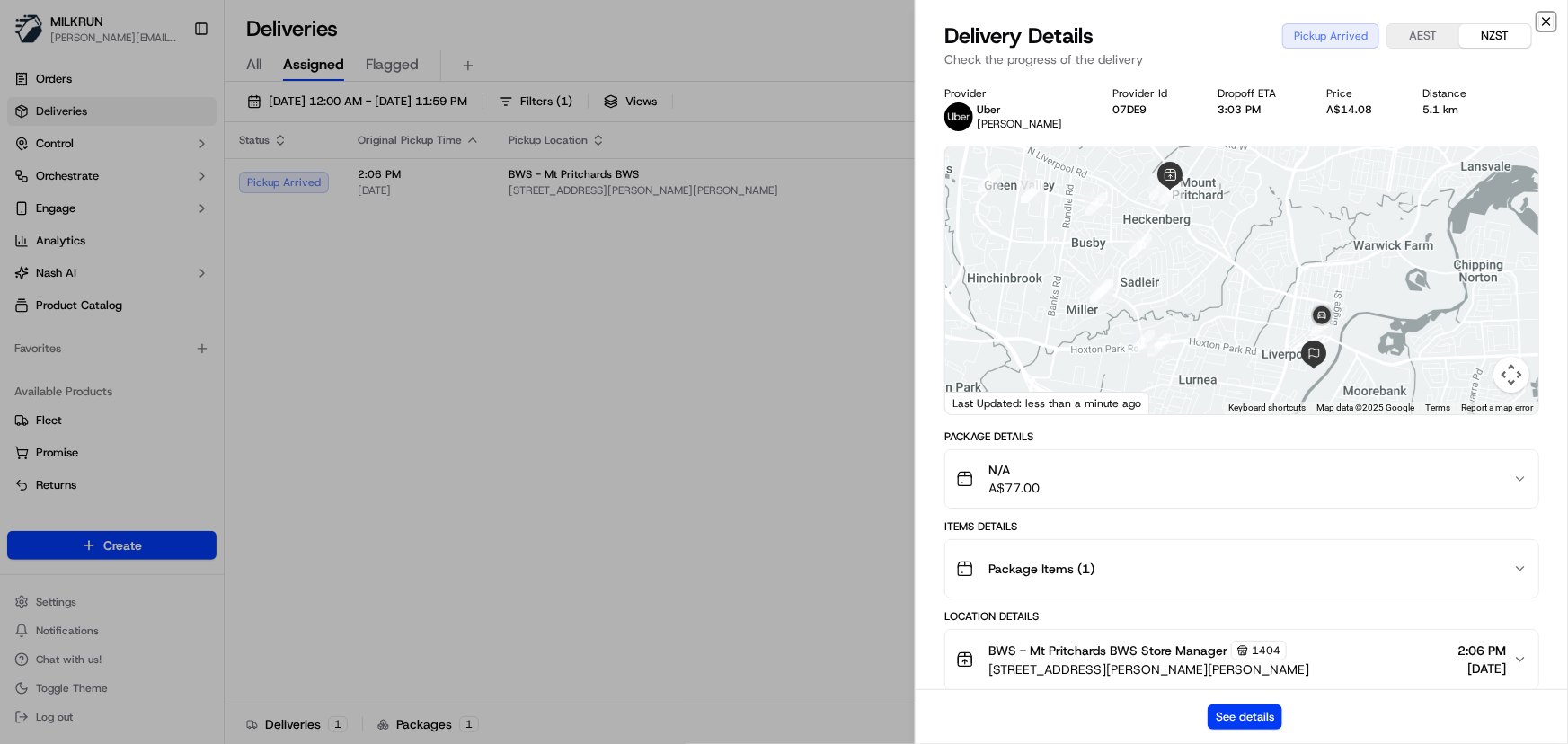
click at [1543, 19] on icon "button" at bounding box center [1546, 21] width 14 height 14
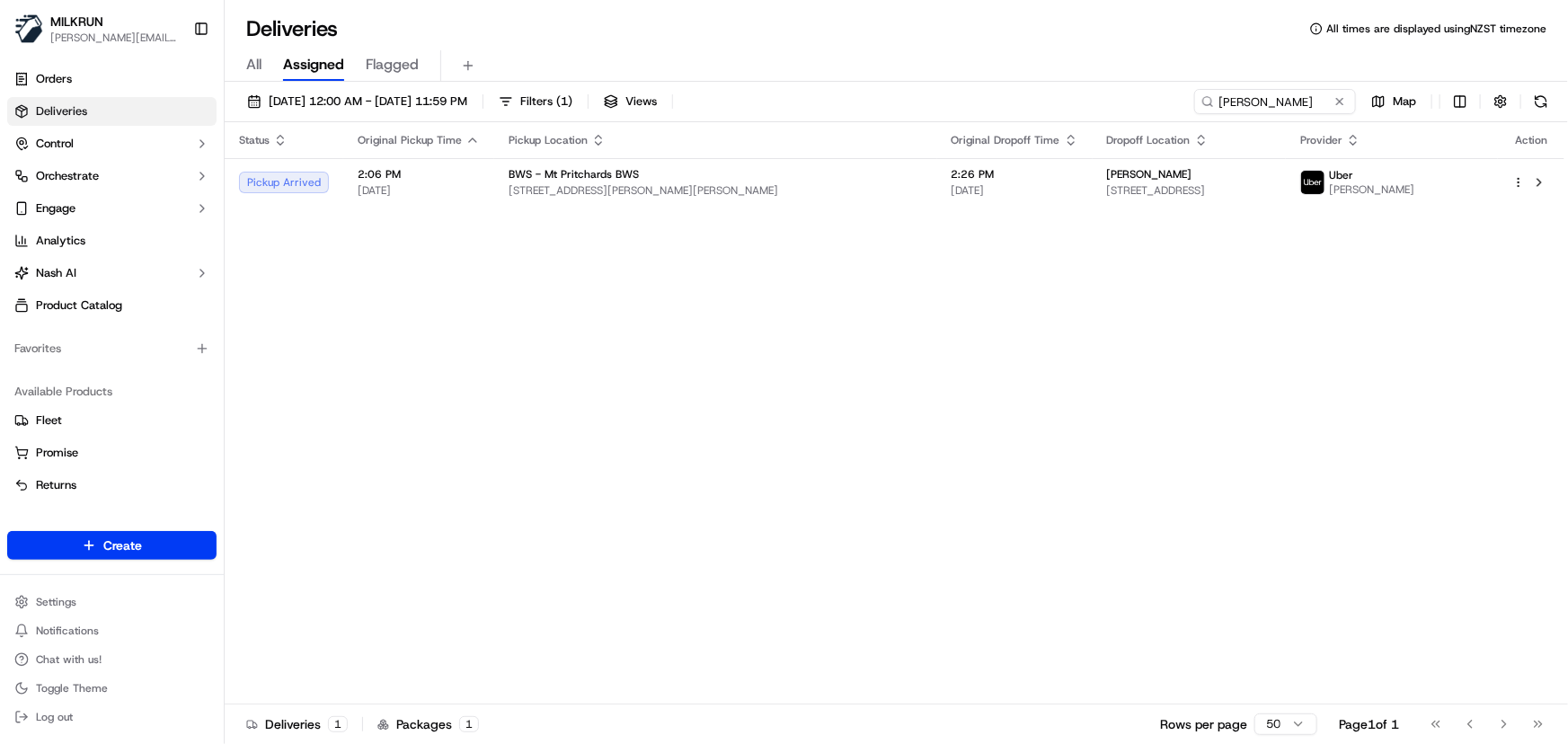
click at [1358, 380] on div "Status Original Pickup Time Pickup Location Original Dropoff Time Dropoff Locat…" at bounding box center [895, 413] width 1340 height 582
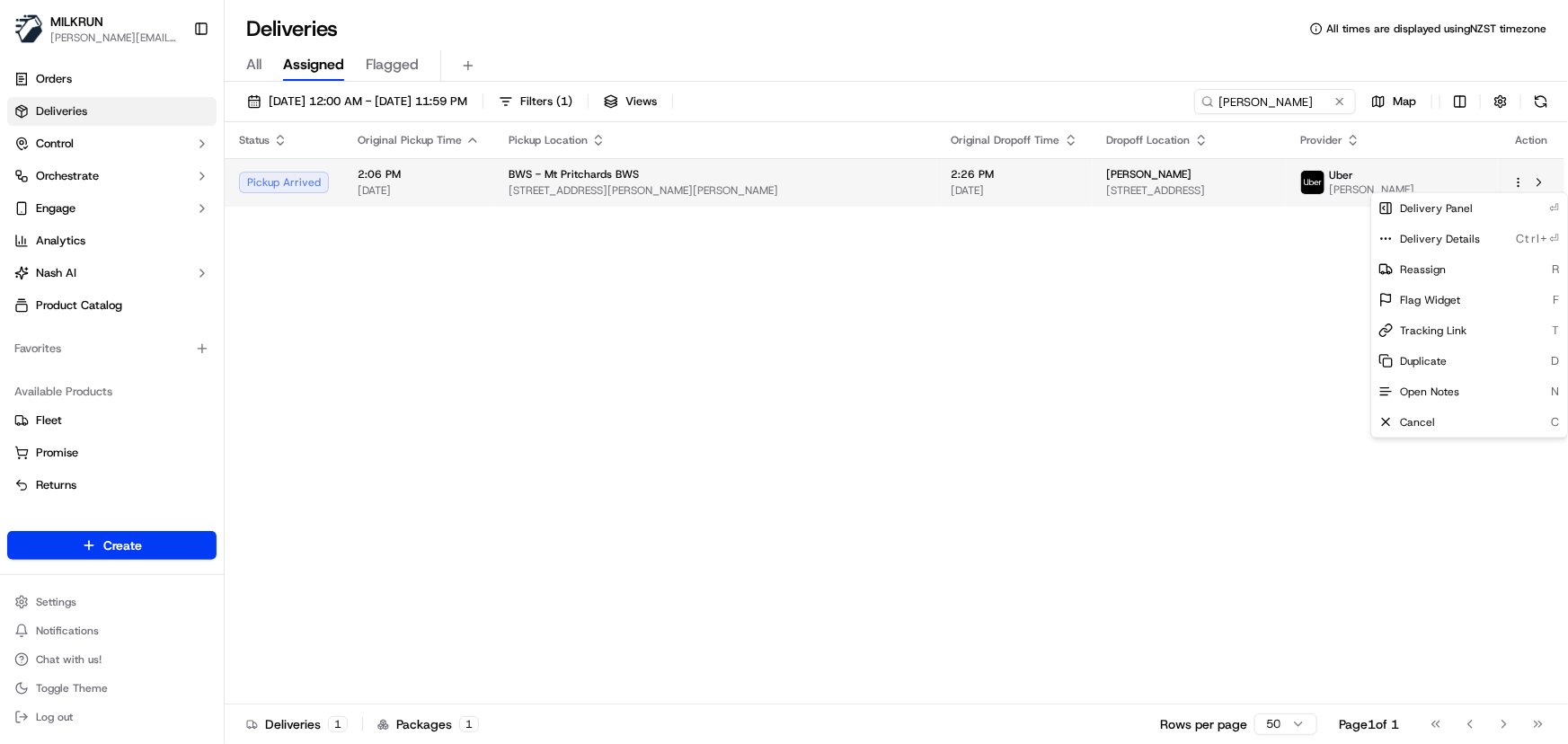
click at [1521, 176] on html "MILKRUN irene.salaivao@woolworths.co.nz Toggle Sidebar Orders Deliveries Contro…" at bounding box center [784, 372] width 1568 height 744
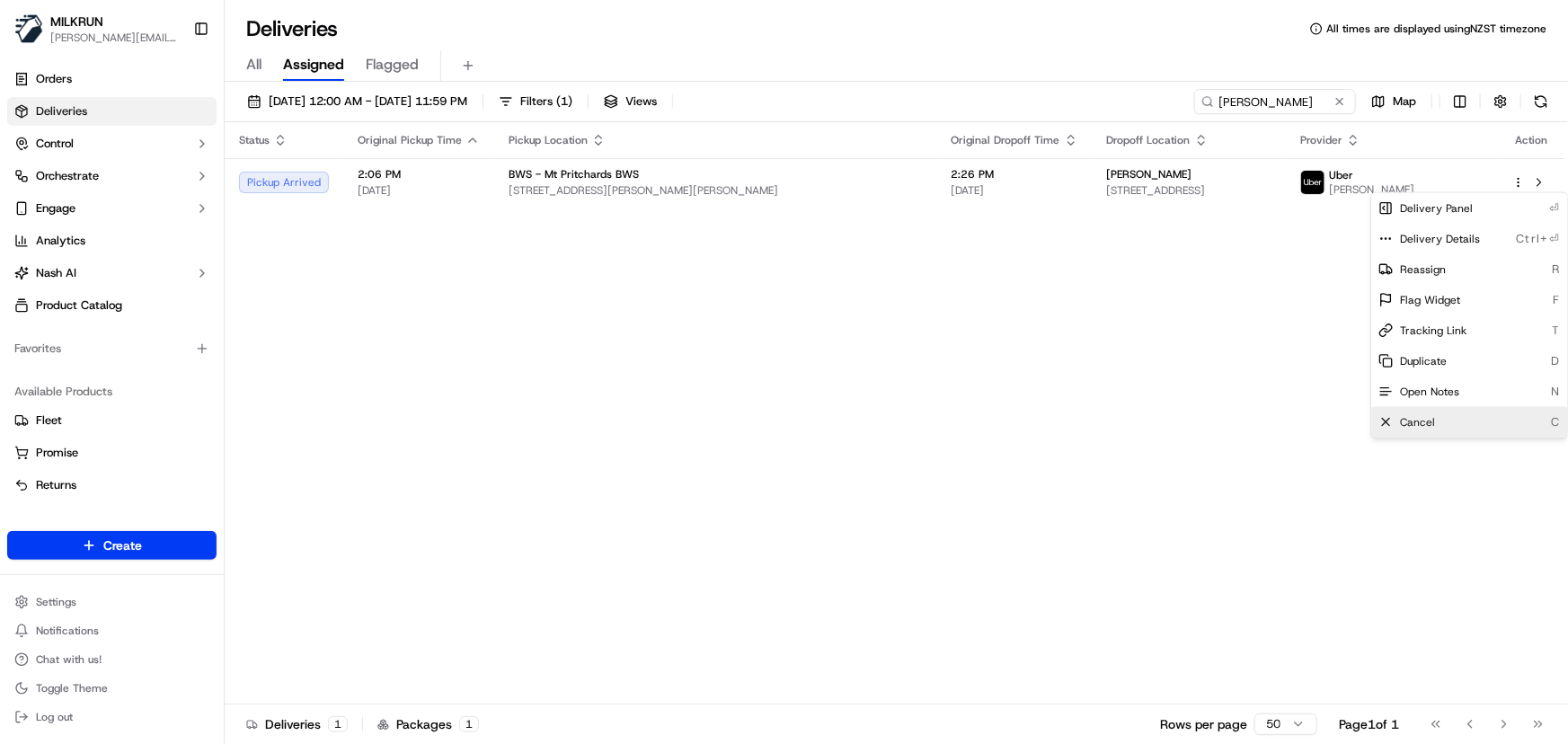
click at [1482, 428] on div "Cancel C" at bounding box center [1469, 422] width 196 height 30
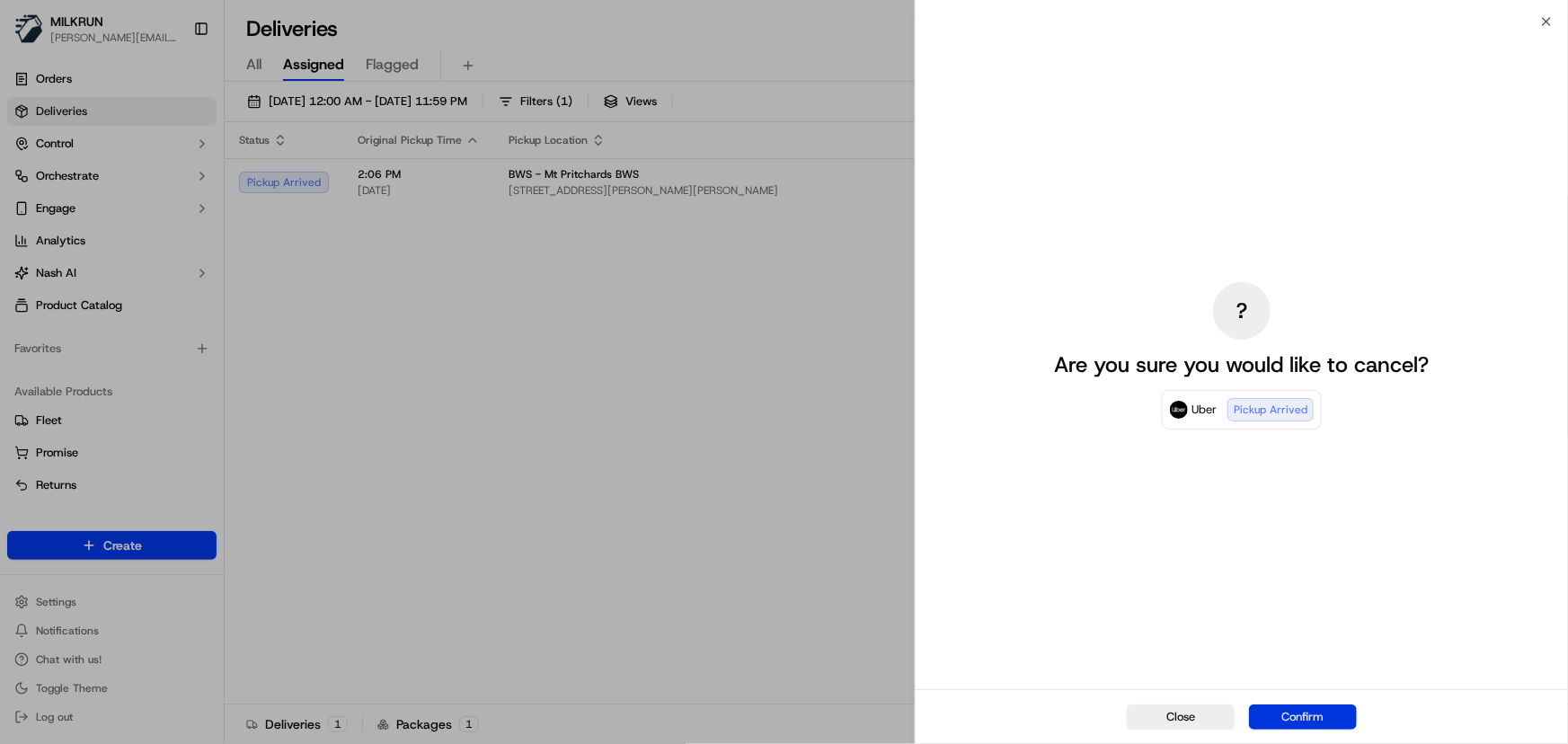
click at [1315, 707] on button "Confirm" at bounding box center [1302, 717] width 108 height 25
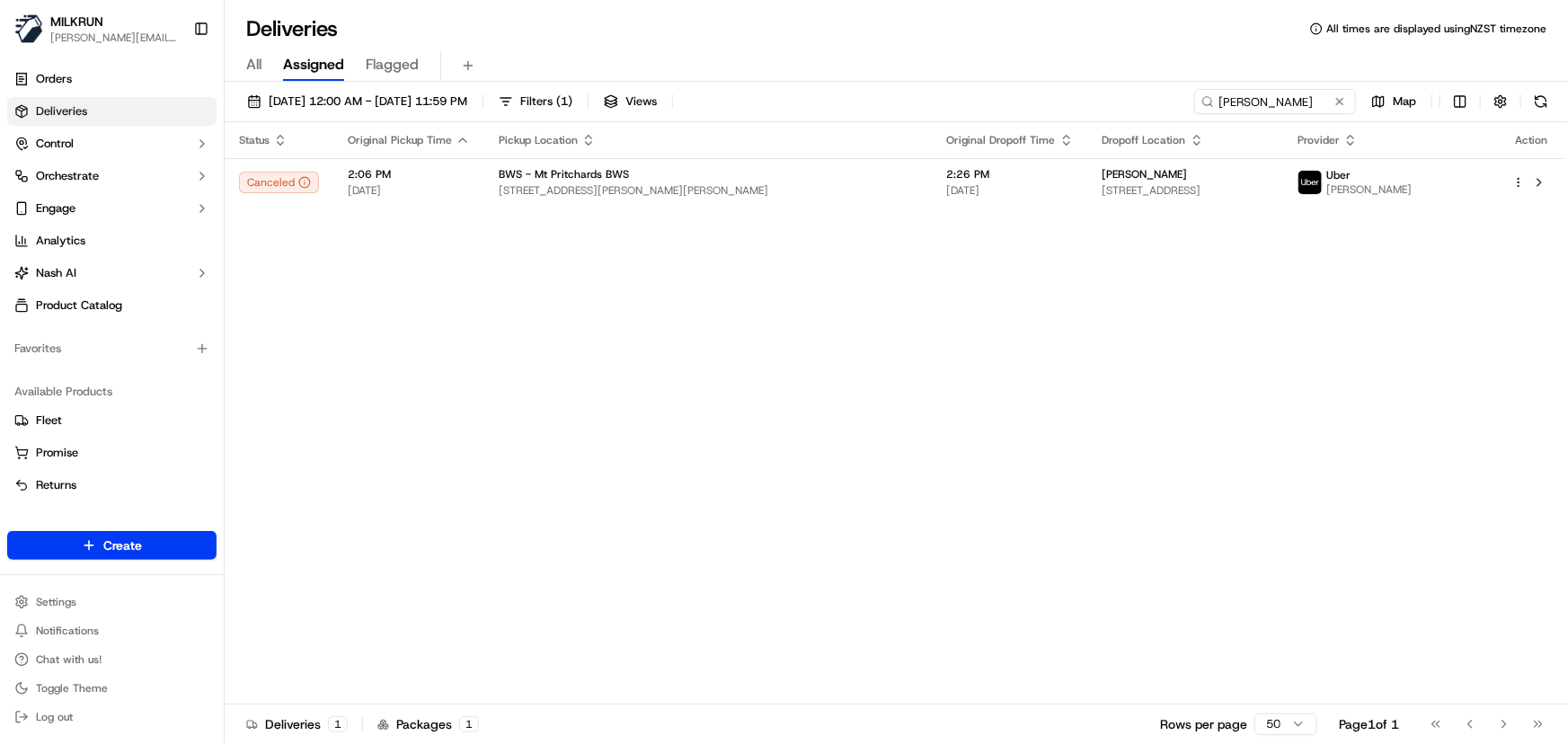
click at [931, 382] on div "Status Original Pickup Time Pickup Location Original Dropoff Time Dropoff Locat…" at bounding box center [895, 413] width 1340 height 582
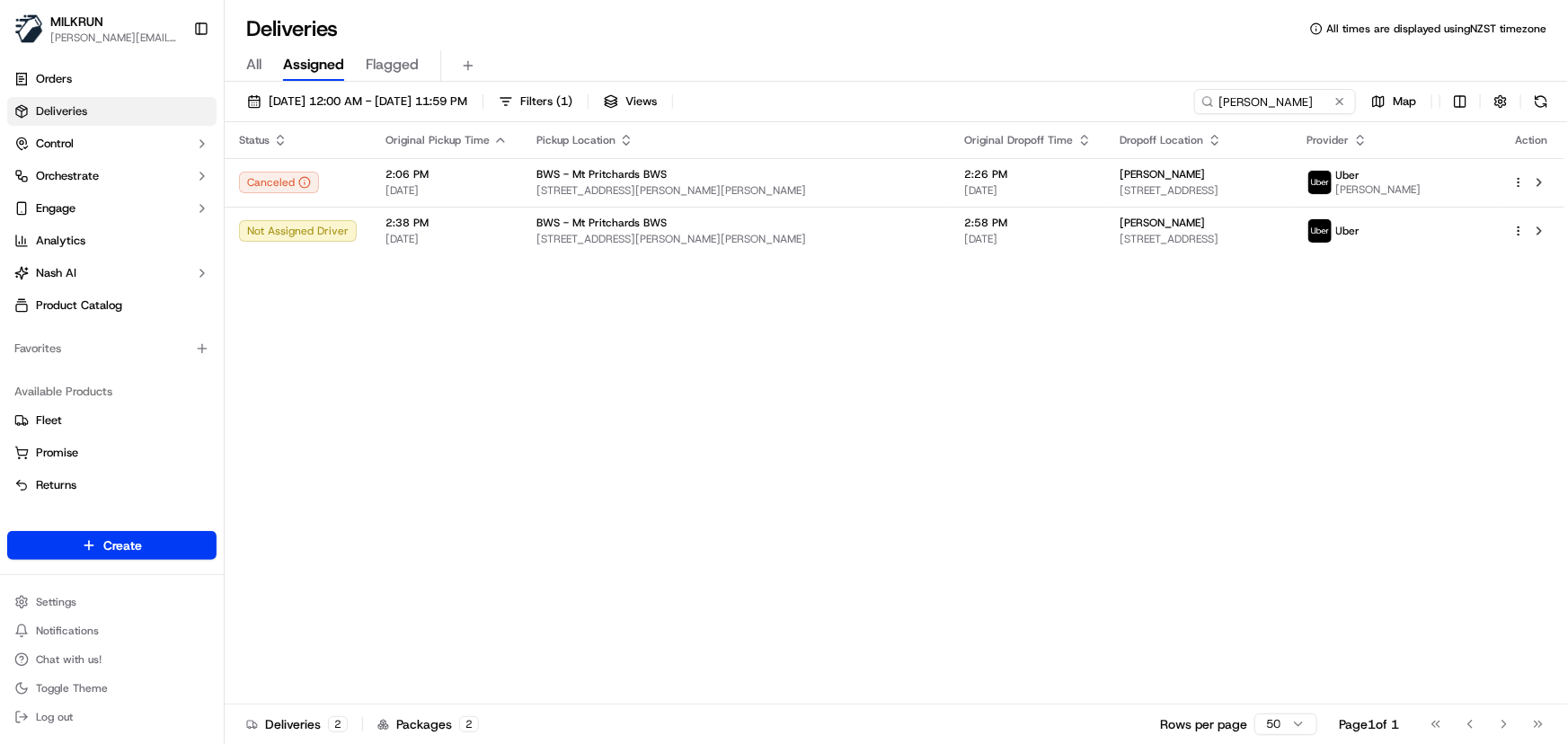
click at [421, 384] on div "Status Original Pickup Time Pickup Location Original Dropoff Time Dropoff Locat…" at bounding box center [895, 413] width 1340 height 582
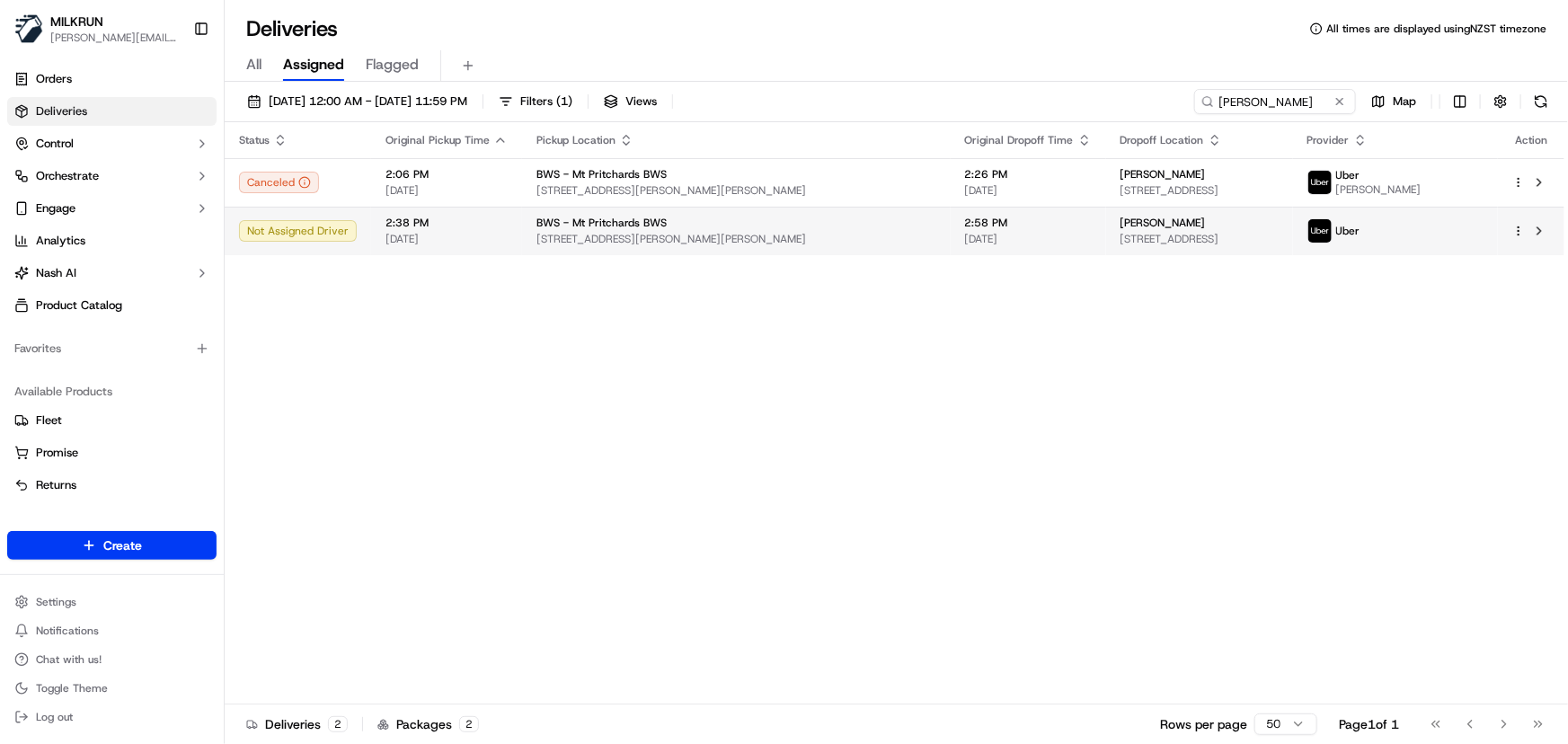
click at [1520, 237] on div at bounding box center [1531, 231] width 38 height 22
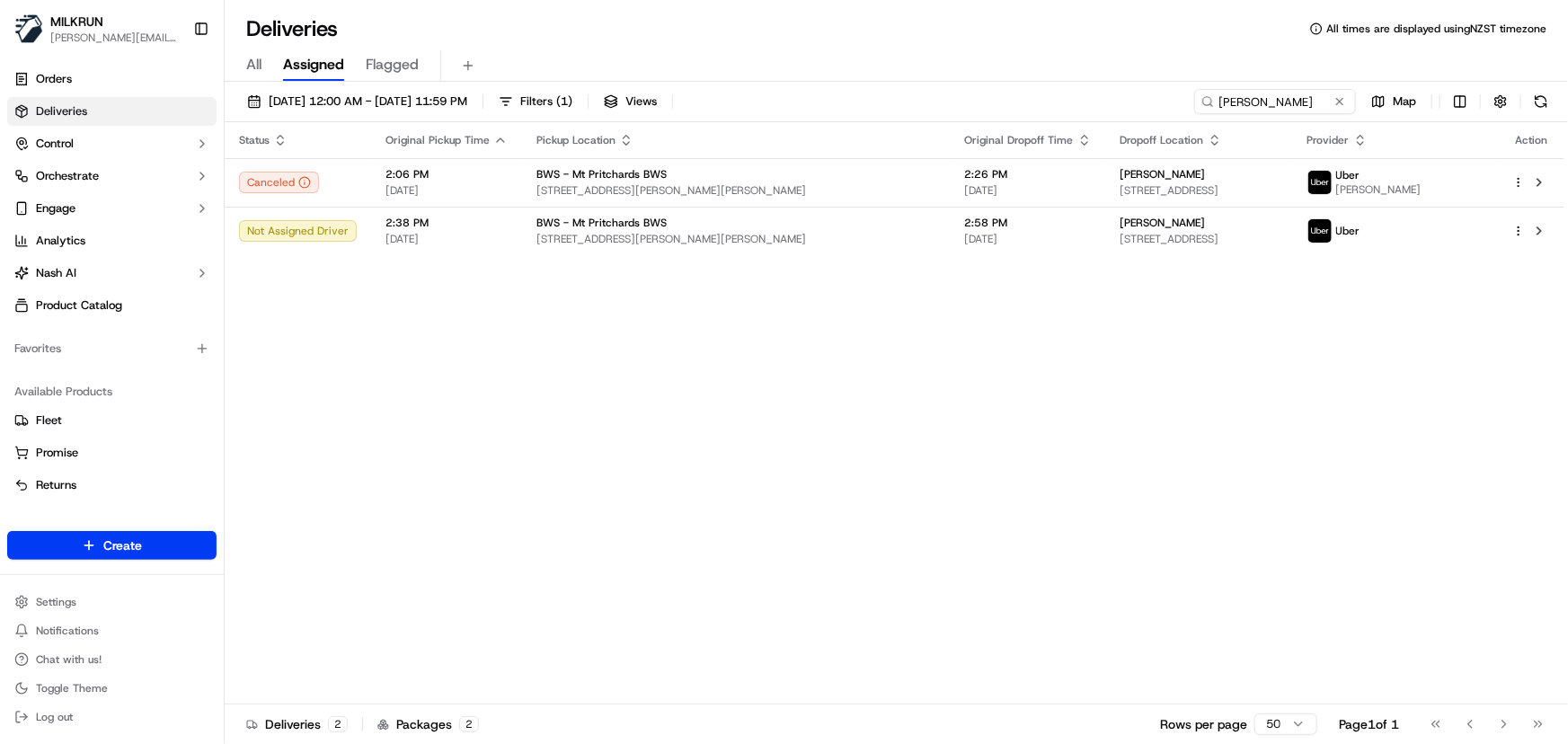
drag, startPoint x: 635, startPoint y: 351, endPoint x: 1123, endPoint y: 339, distance: 488.1
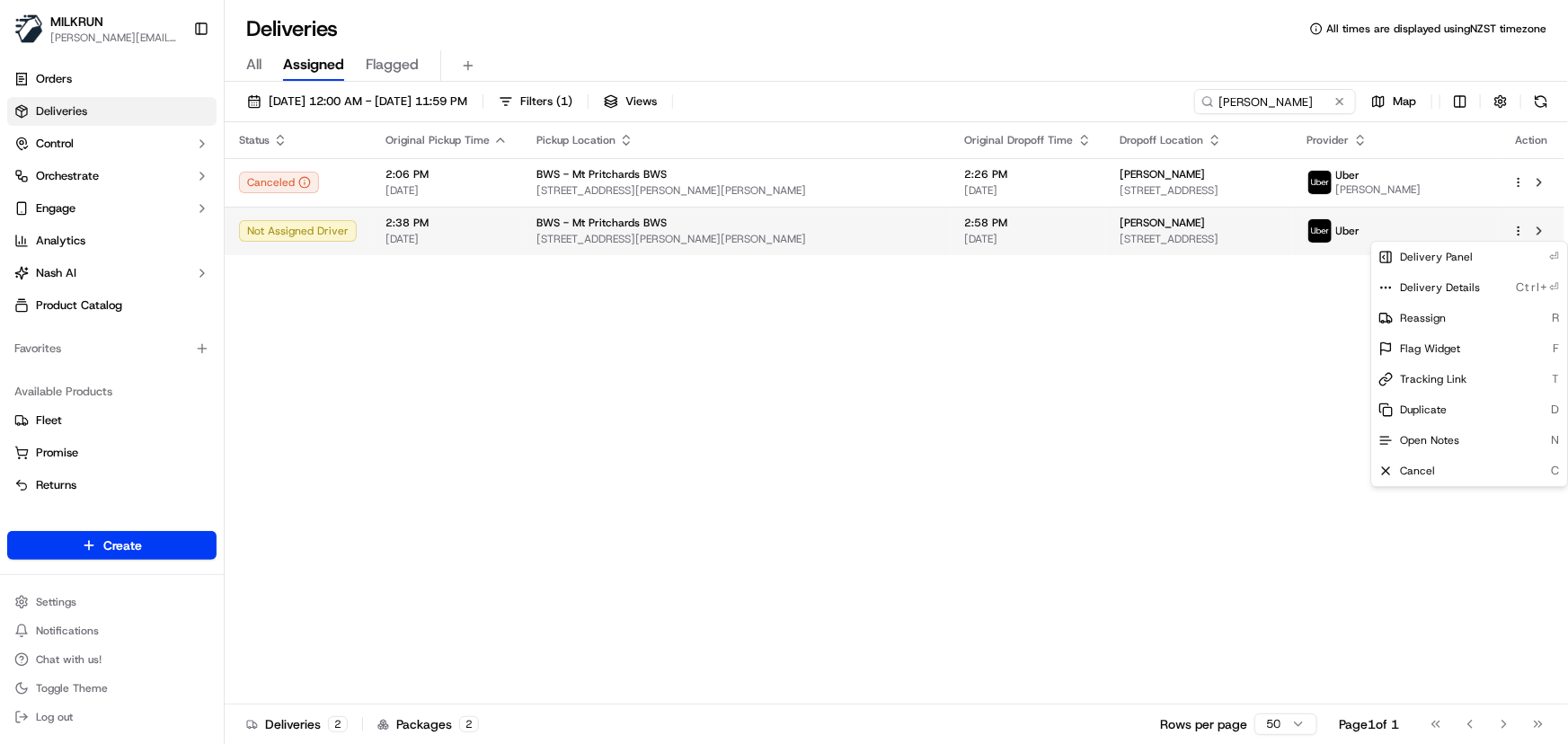
click at [1519, 233] on html "MILKRUN irene.salaivao@woolworths.co.nz Toggle Sidebar Orders Deliveries Contro…" at bounding box center [784, 372] width 1568 height 744
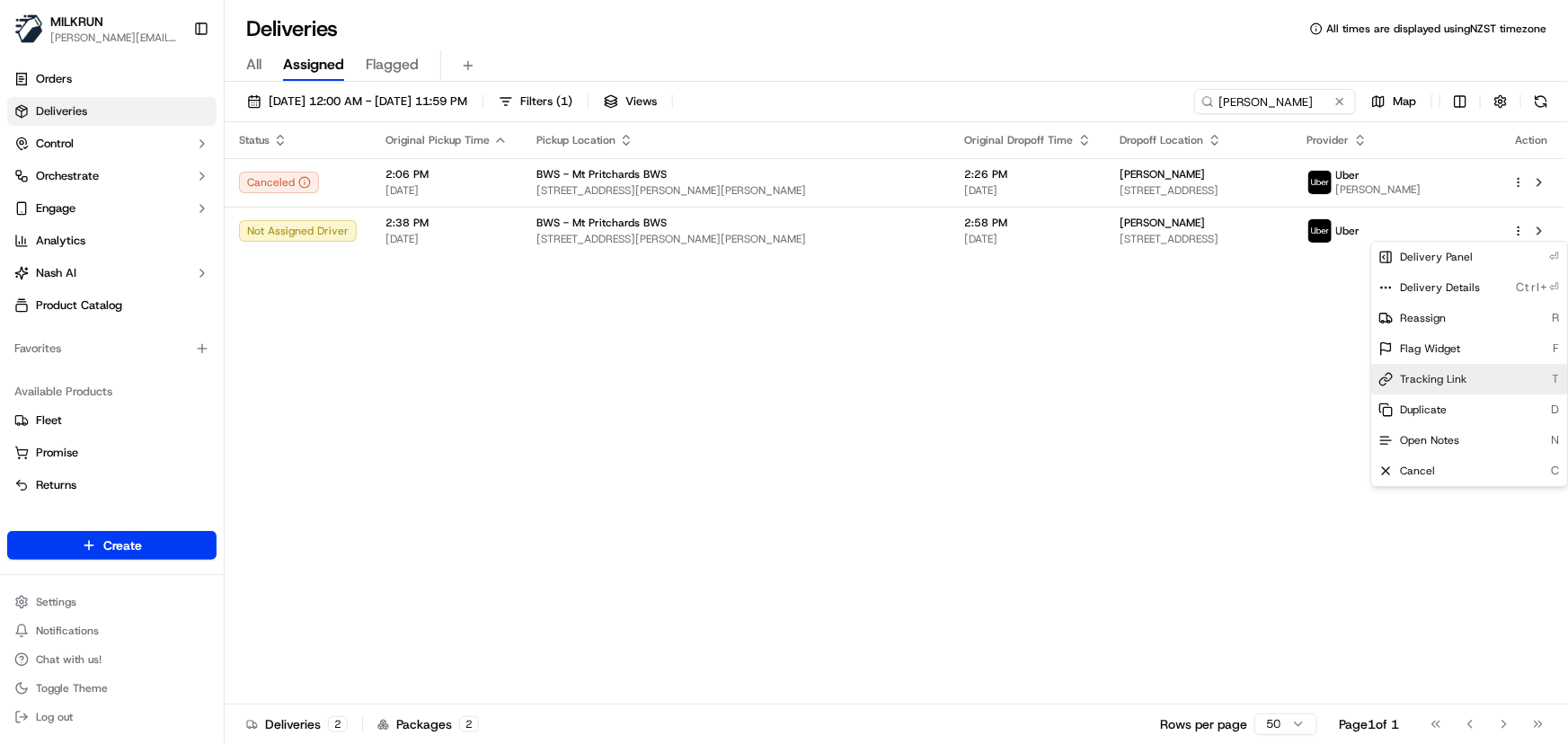
click at [1443, 387] on div "Tracking Link T" at bounding box center [1469, 379] width 196 height 30
click at [1307, 98] on html "MILKRUN irene.salaivao@woolworths.co.nz Toggle Sidebar Orders Deliveries Contro…" at bounding box center [784, 372] width 1568 height 744
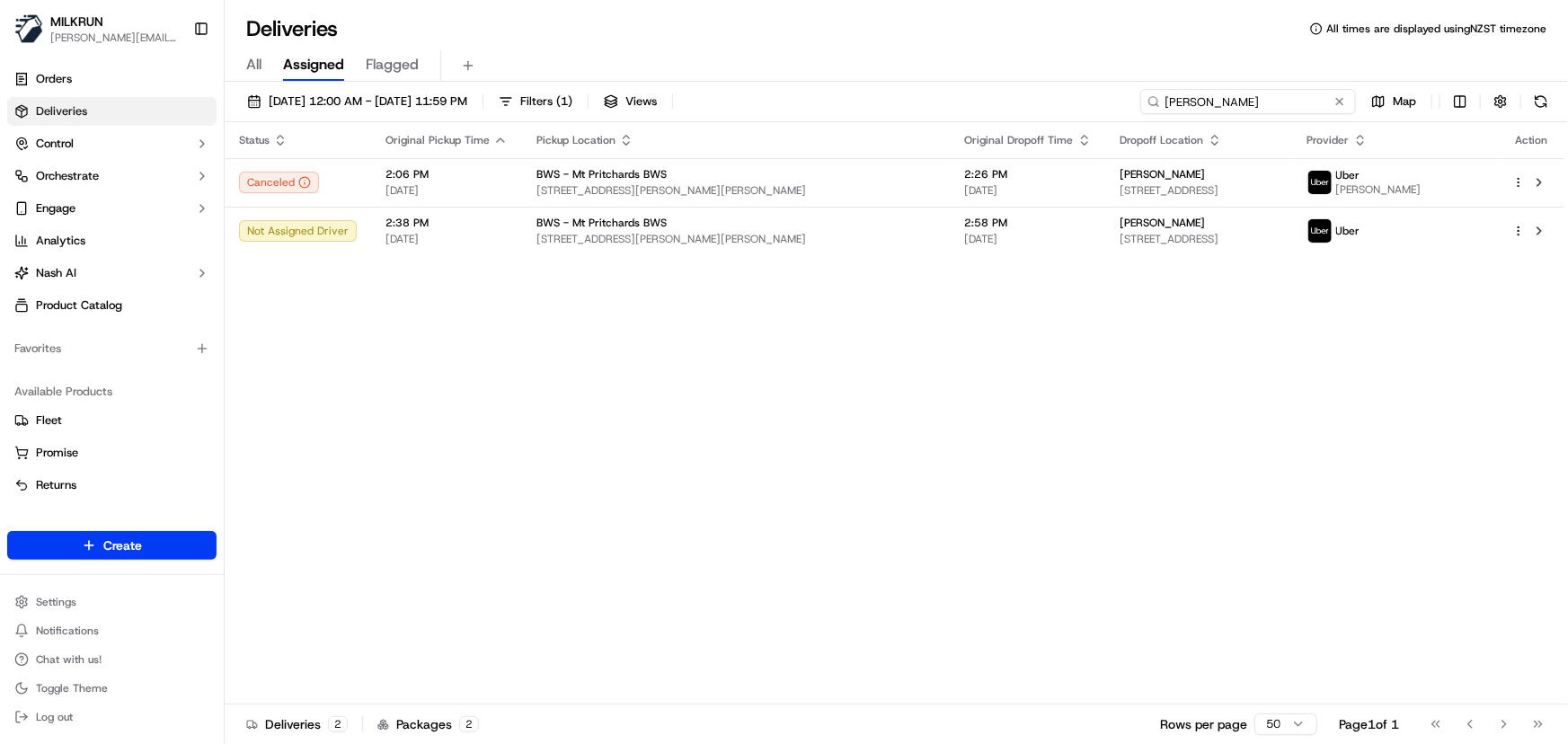
drag, startPoint x: 1304, startPoint y: 99, endPoint x: 197, endPoint y: 112, distance: 1107.1
click at [224, 113] on div "MILKRUN irene.salaivao@woolworths.co.nz Toggle Sidebar Orders Deliveries Contro…" at bounding box center [784, 372] width 1568 height 744
type input "tarlena lindfield"
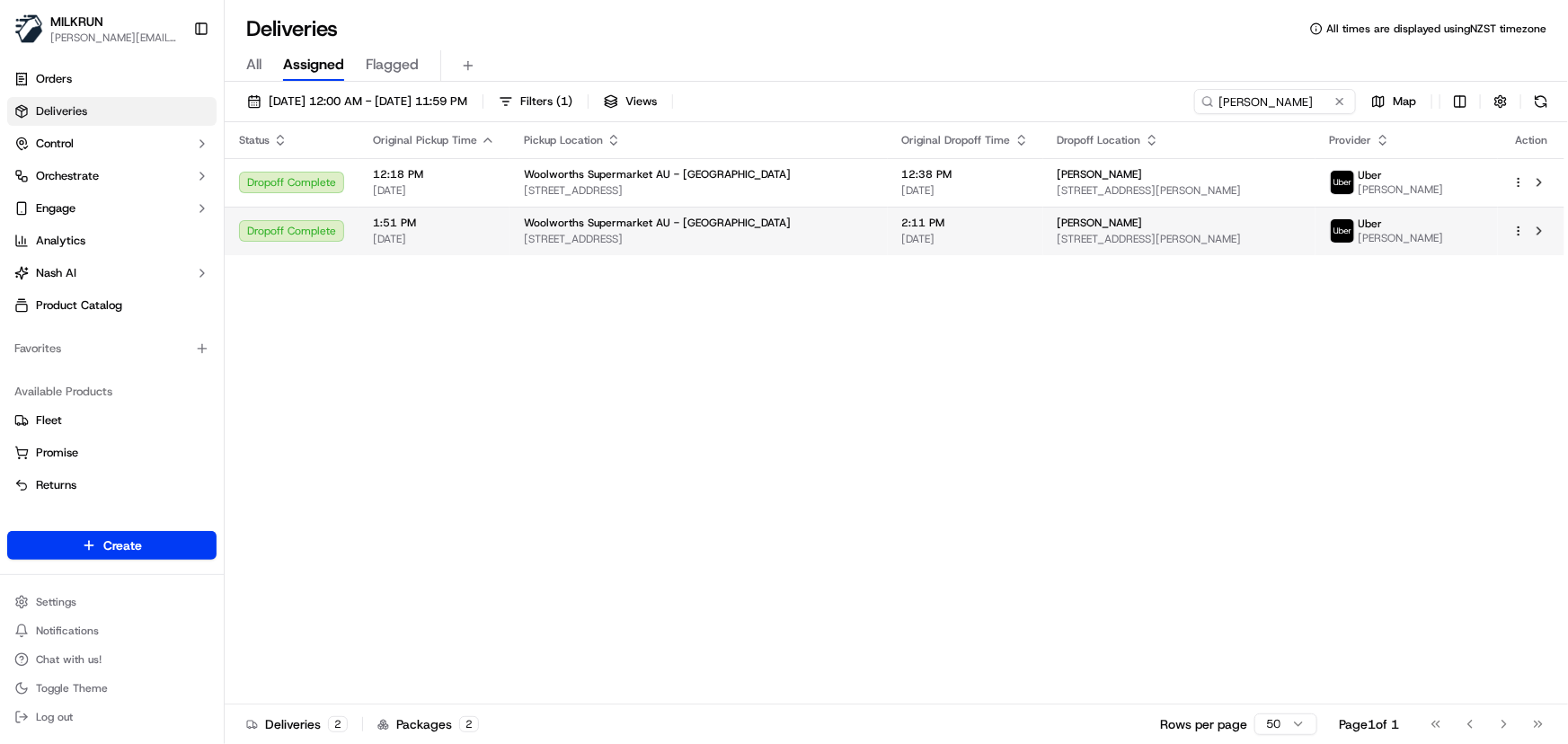
click at [697, 236] on span "[STREET_ADDRESS]" at bounding box center [698, 238] width 349 height 14
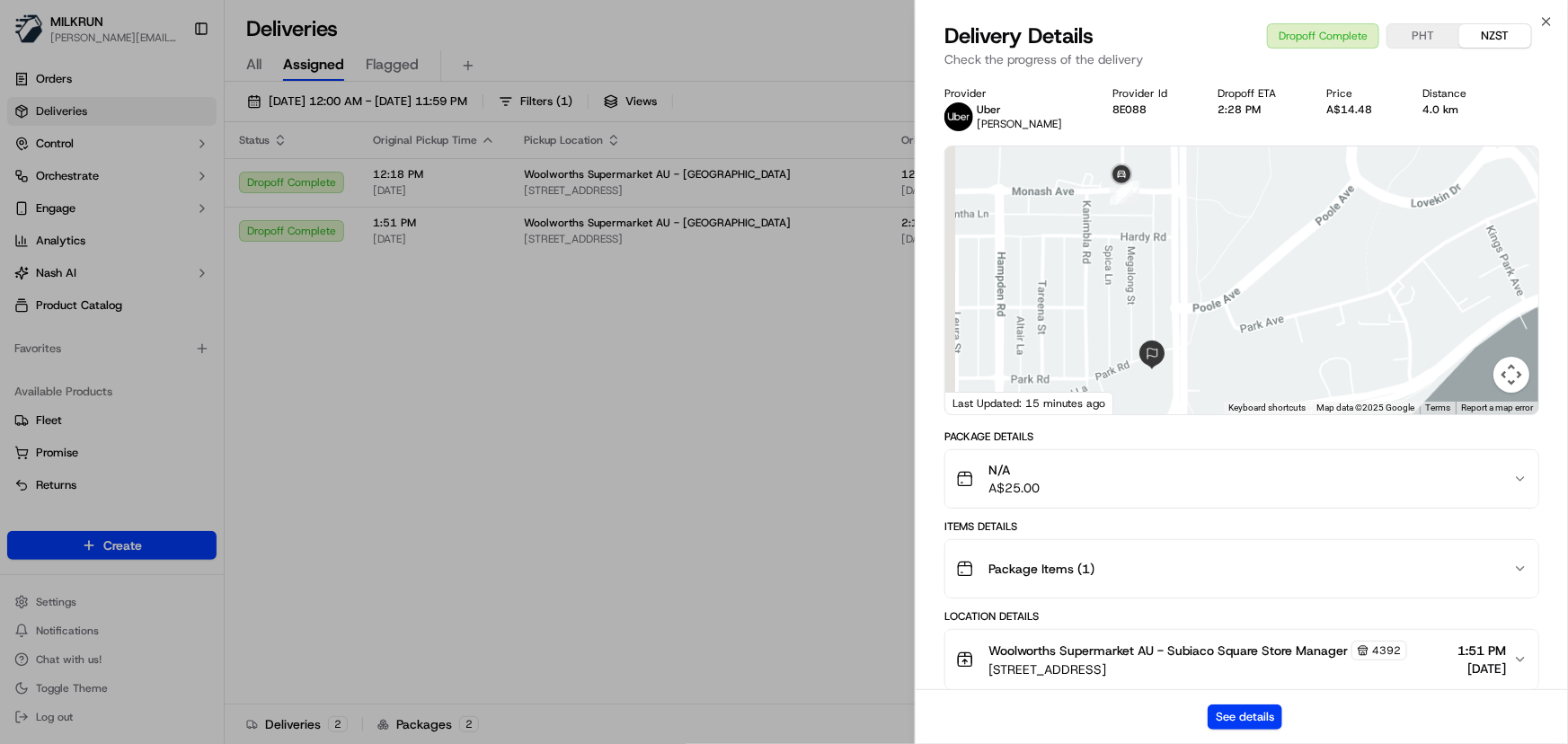
drag, startPoint x: 1206, startPoint y: 364, endPoint x: 1321, endPoint y: 201, distance: 199.5
click at [1321, 201] on div at bounding box center [1242, 281] width 593 height 267
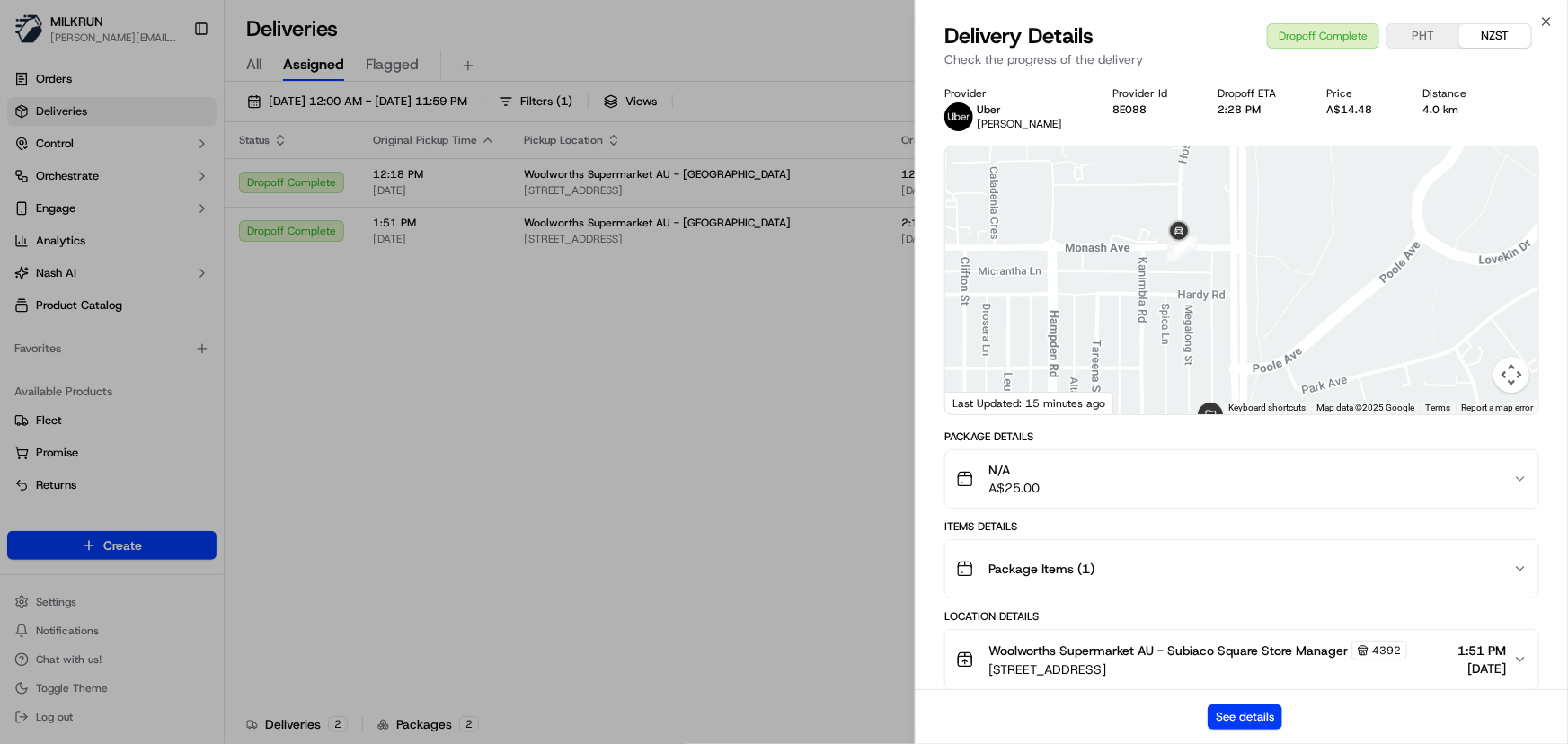
drag, startPoint x: 1279, startPoint y: 289, endPoint x: 1276, endPoint y: 395, distance: 106.0
click at [1276, 395] on div at bounding box center [1242, 281] width 593 height 267
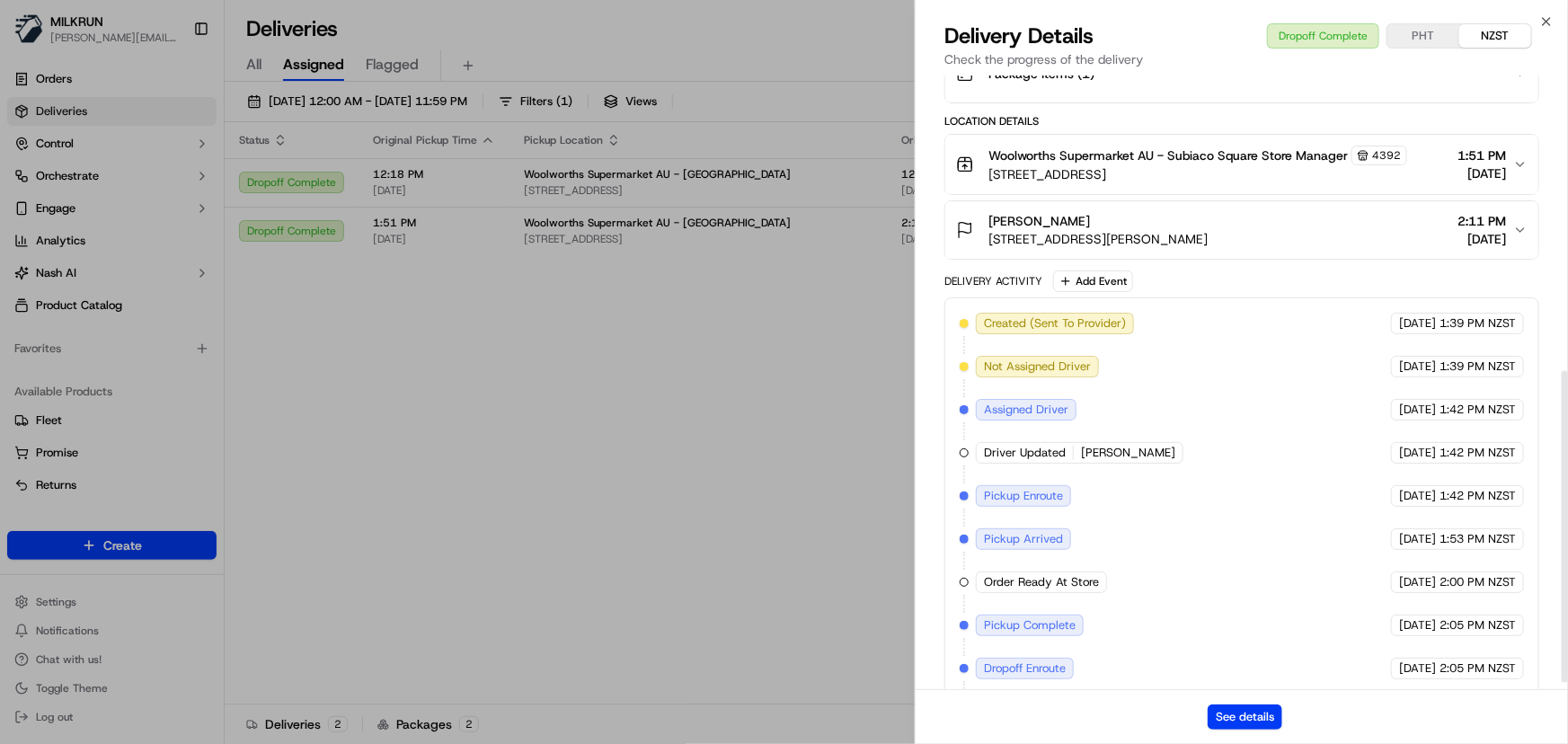
scroll to position [593, 0]
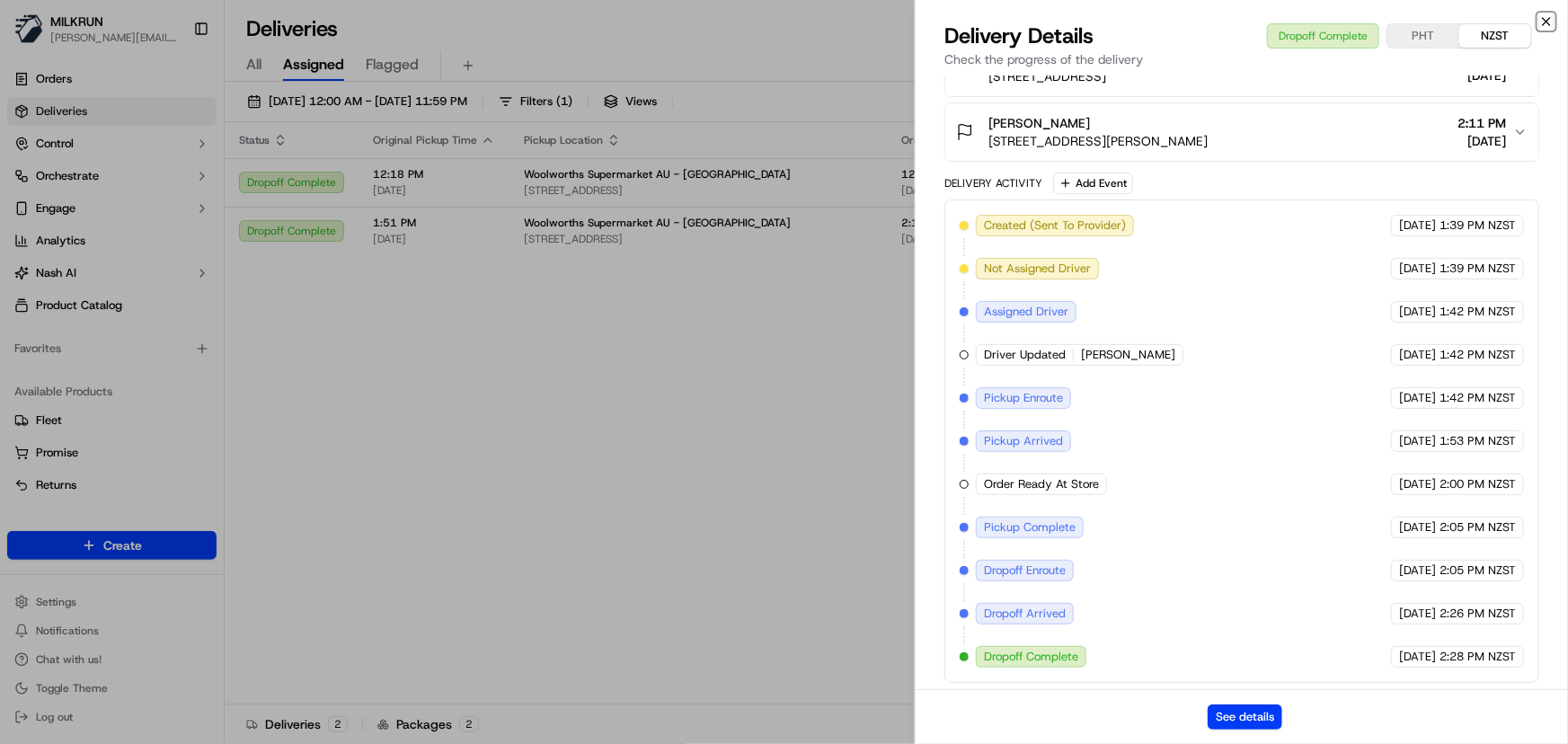
click at [1551, 24] on icon "button" at bounding box center [1546, 21] width 14 height 14
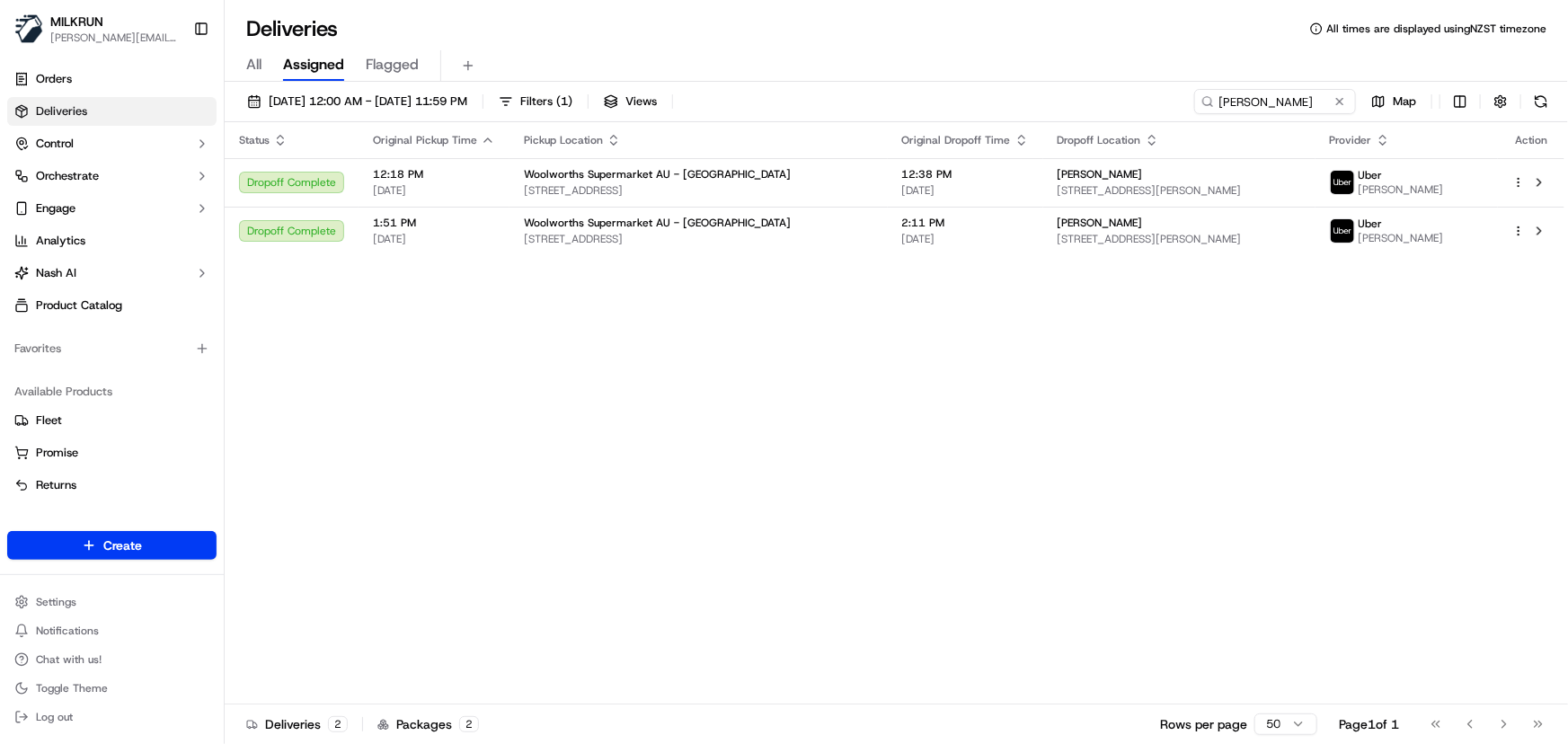
click at [1145, 429] on div "Status Original Pickup Time Pickup Location Original Dropoff Time Dropoff Locat…" at bounding box center [895, 413] width 1340 height 582
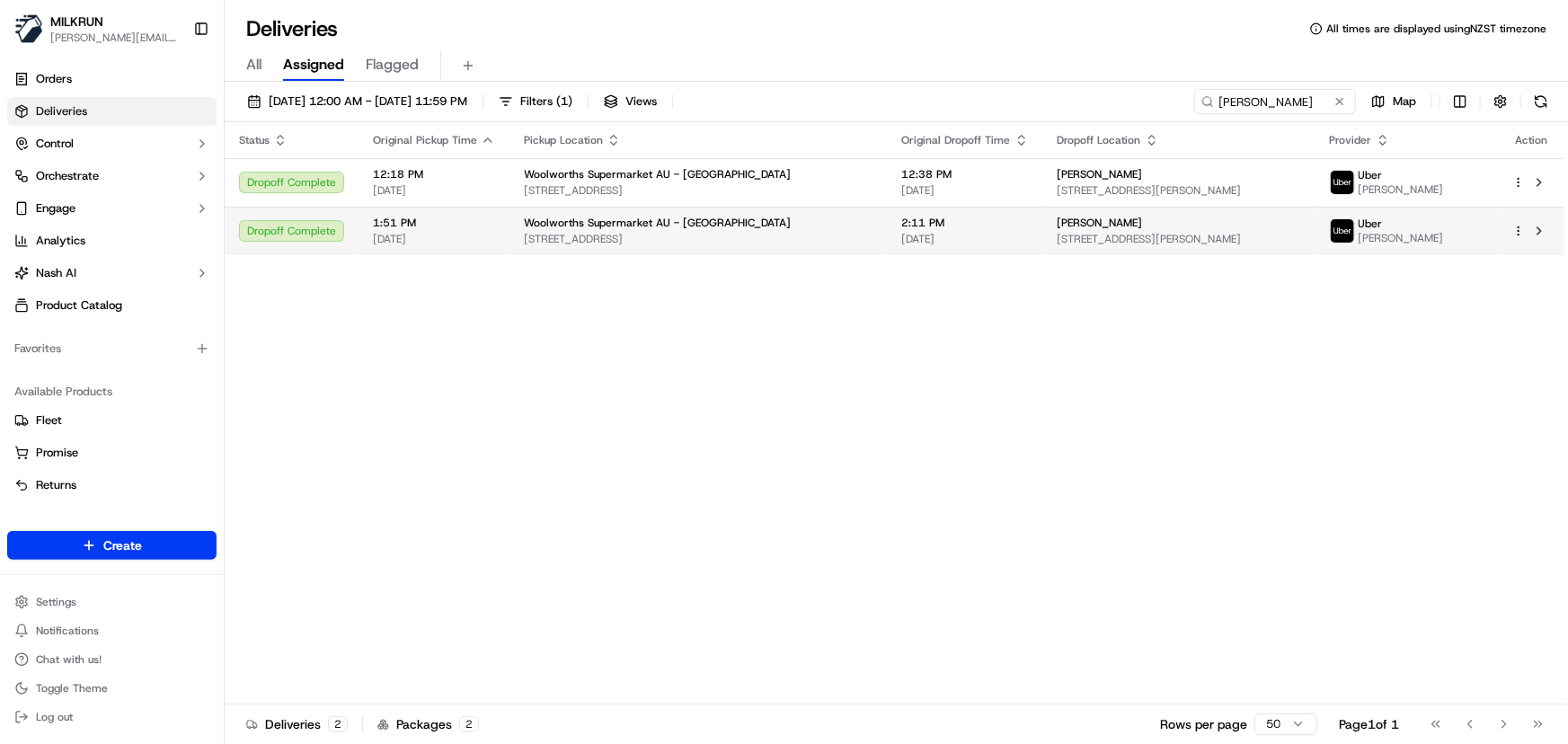
click at [1088, 235] on span "[STREET_ADDRESS][PERSON_NAME]" at bounding box center [1179, 238] width 244 height 14
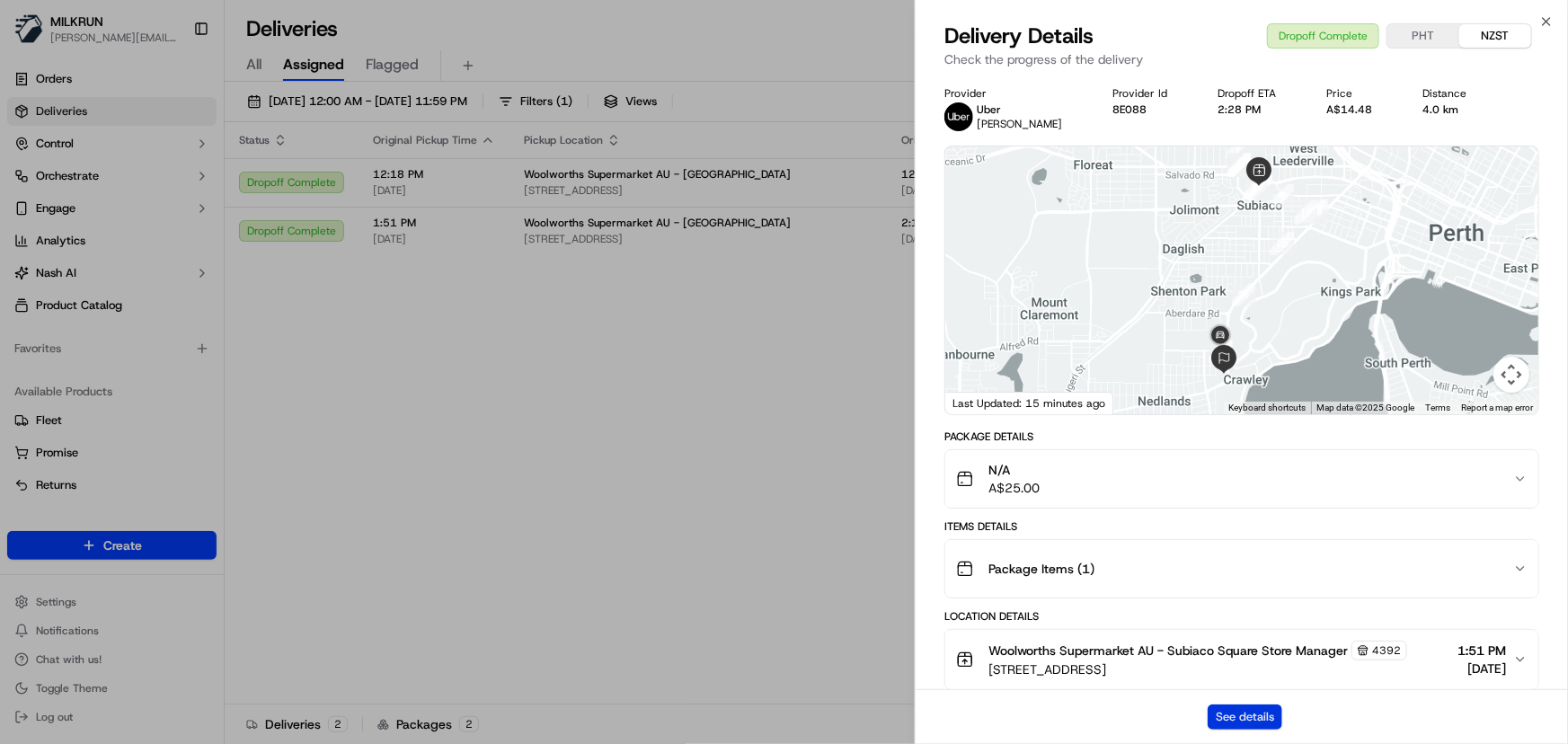
click at [1233, 714] on button "See details" at bounding box center [1244, 717] width 74 height 25
drag, startPoint x: 365, startPoint y: 426, endPoint x: 511, endPoint y: 383, distance: 152.2
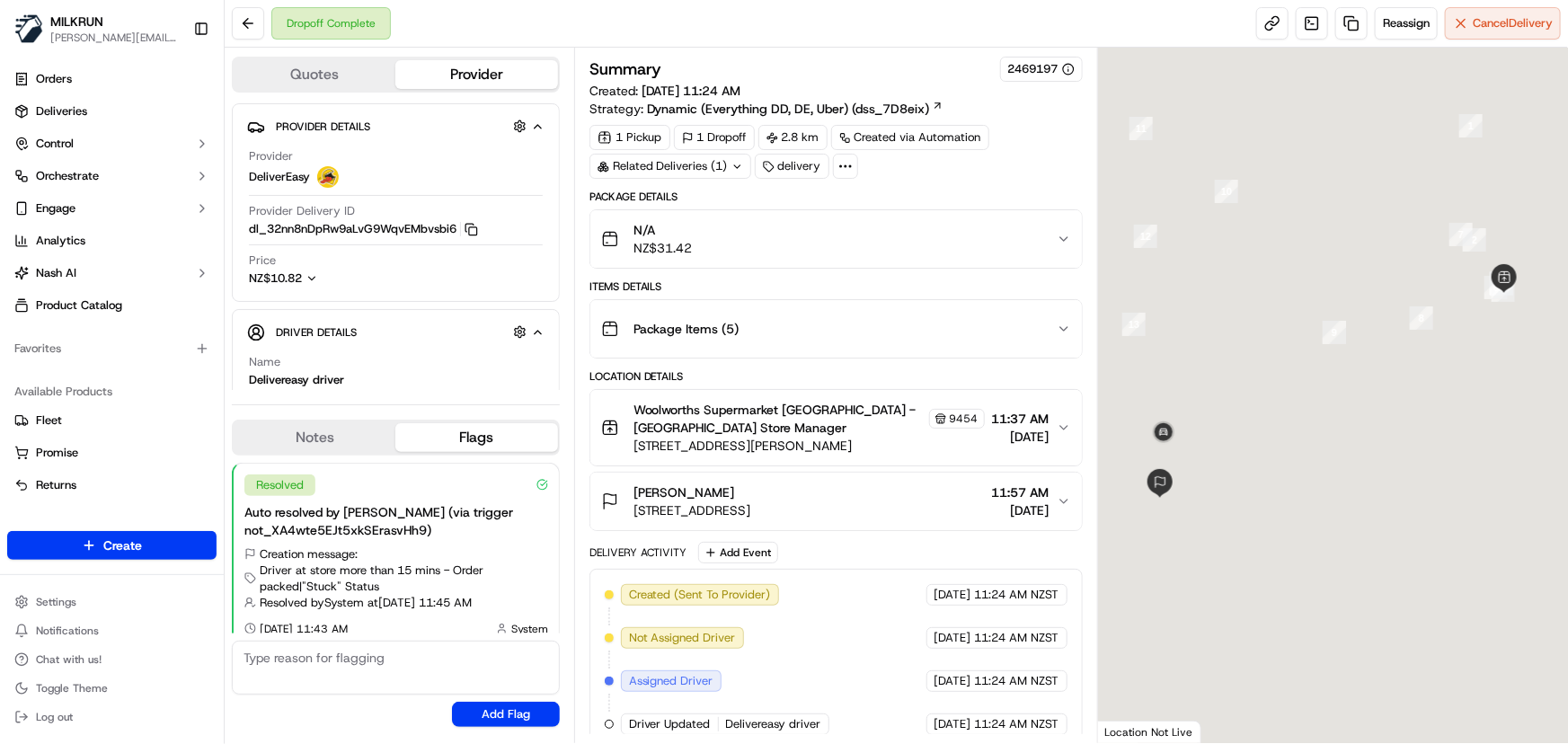
scroll to position [154, 0]
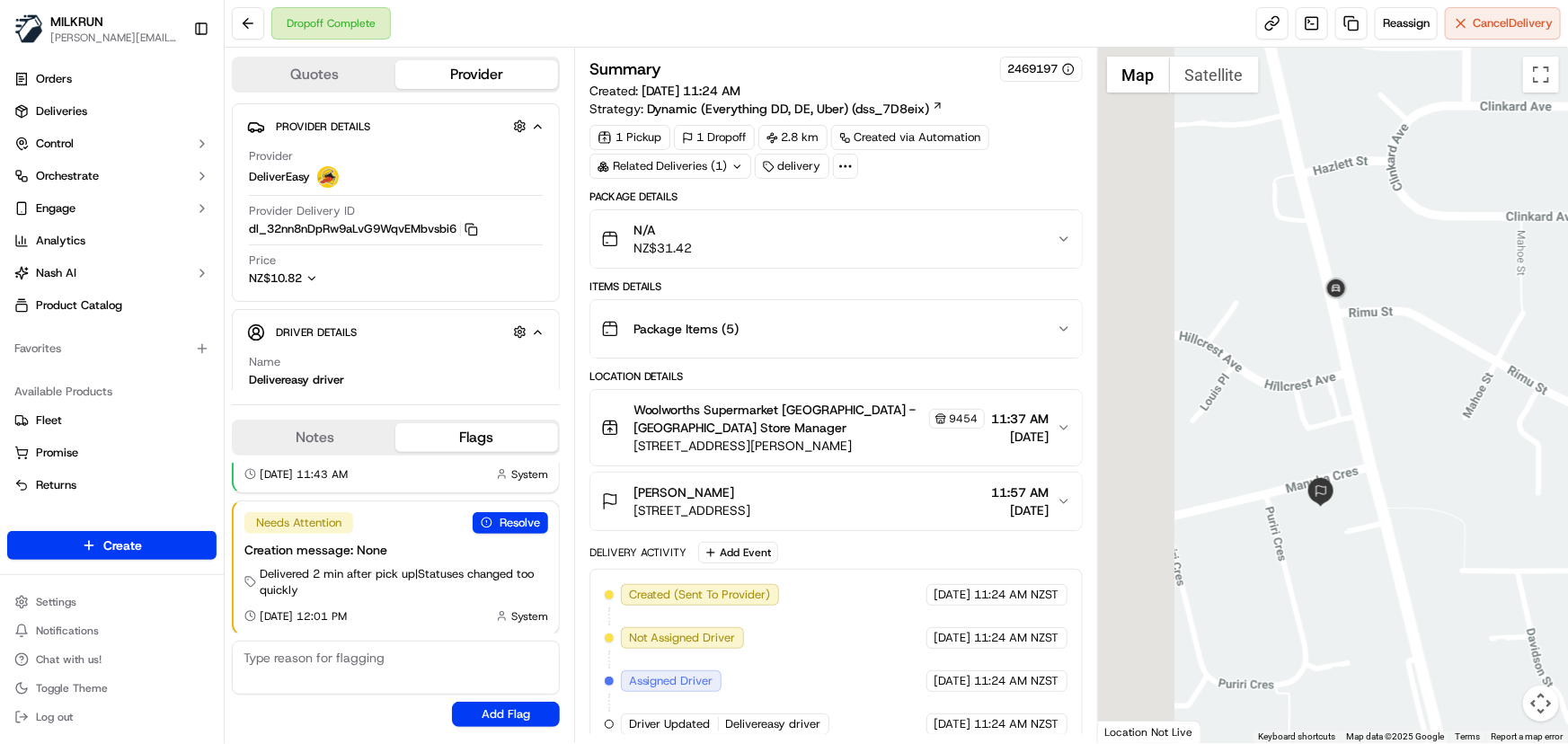
drag, startPoint x: 1220, startPoint y: 420, endPoint x: 1493, endPoint y: 444, distance: 274.1
click at [1493, 444] on div at bounding box center [1333, 396] width 470 height 696
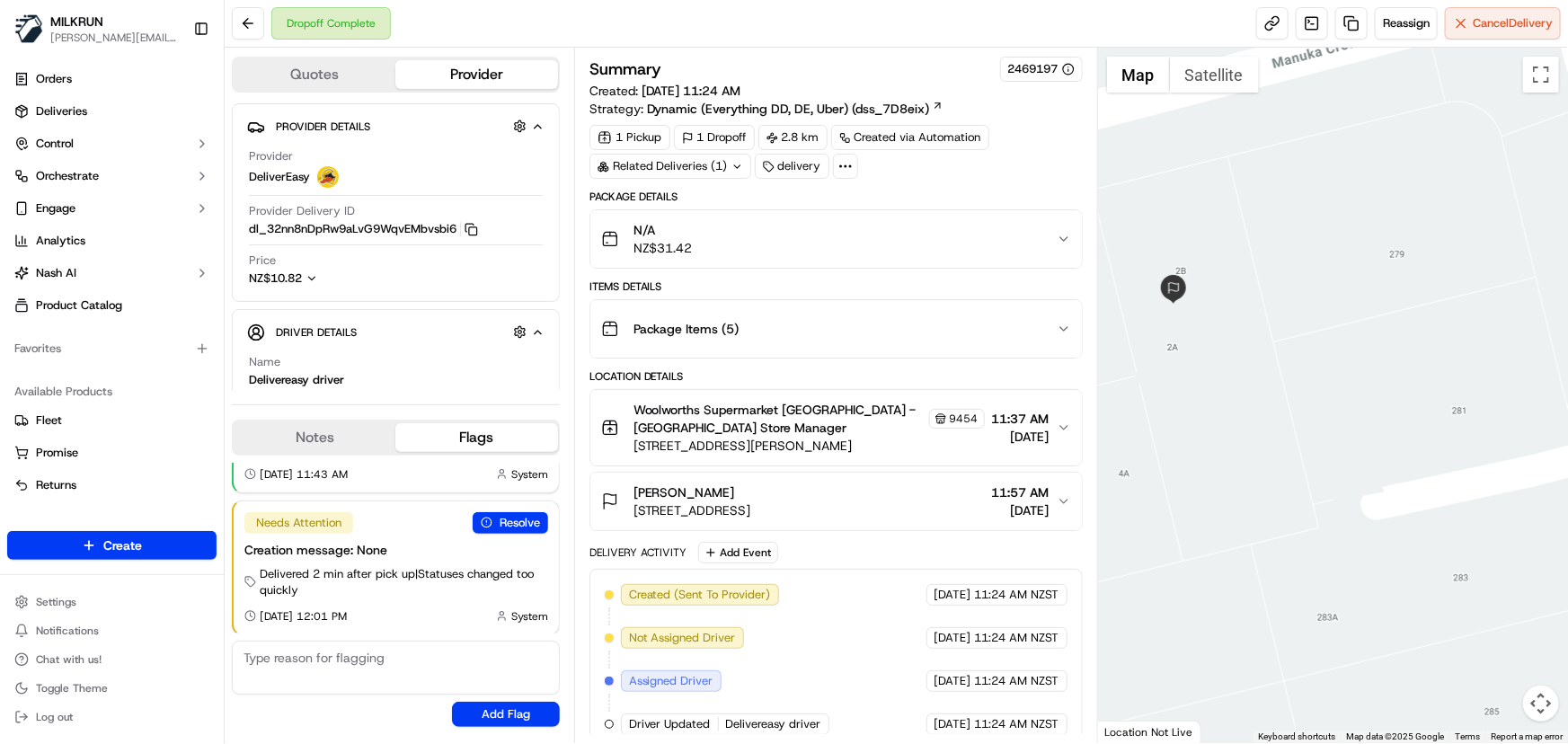
drag, startPoint x: 1323, startPoint y: 506, endPoint x: 1517, endPoint y: 479, distance: 195.9
click at [1517, 479] on div at bounding box center [1333, 396] width 470 height 696
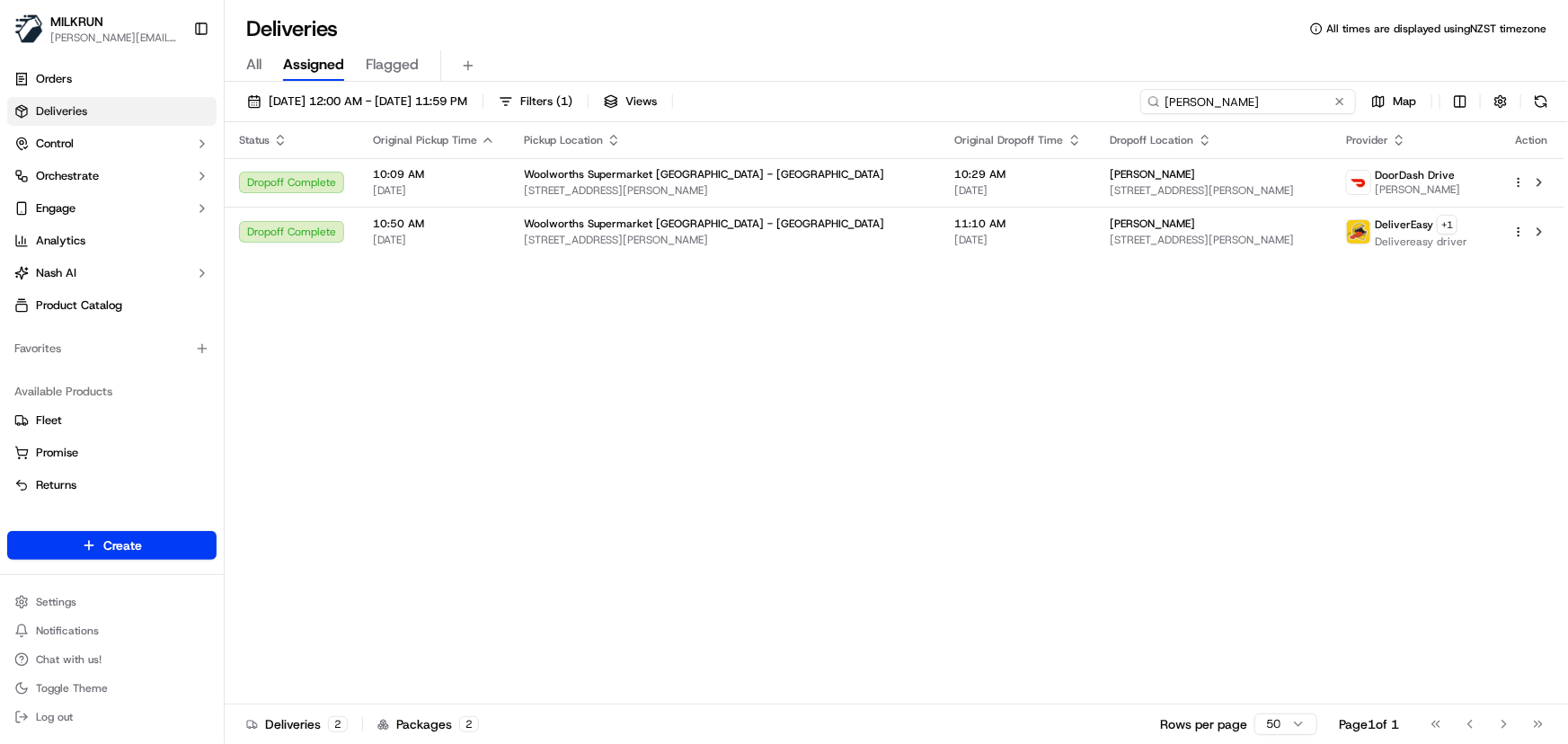
drag, startPoint x: 1307, startPoint y: 101, endPoint x: 499, endPoint y: -8, distance: 815.3
click at [499, 0] on html "[PERSON_NAME] [PERSON_NAME][EMAIL_ADDRESS][DOMAIN_NAME] Toggle Sidebar Orders D…" at bounding box center [784, 372] width 1568 height 744
type input "[PERSON_NAME]"
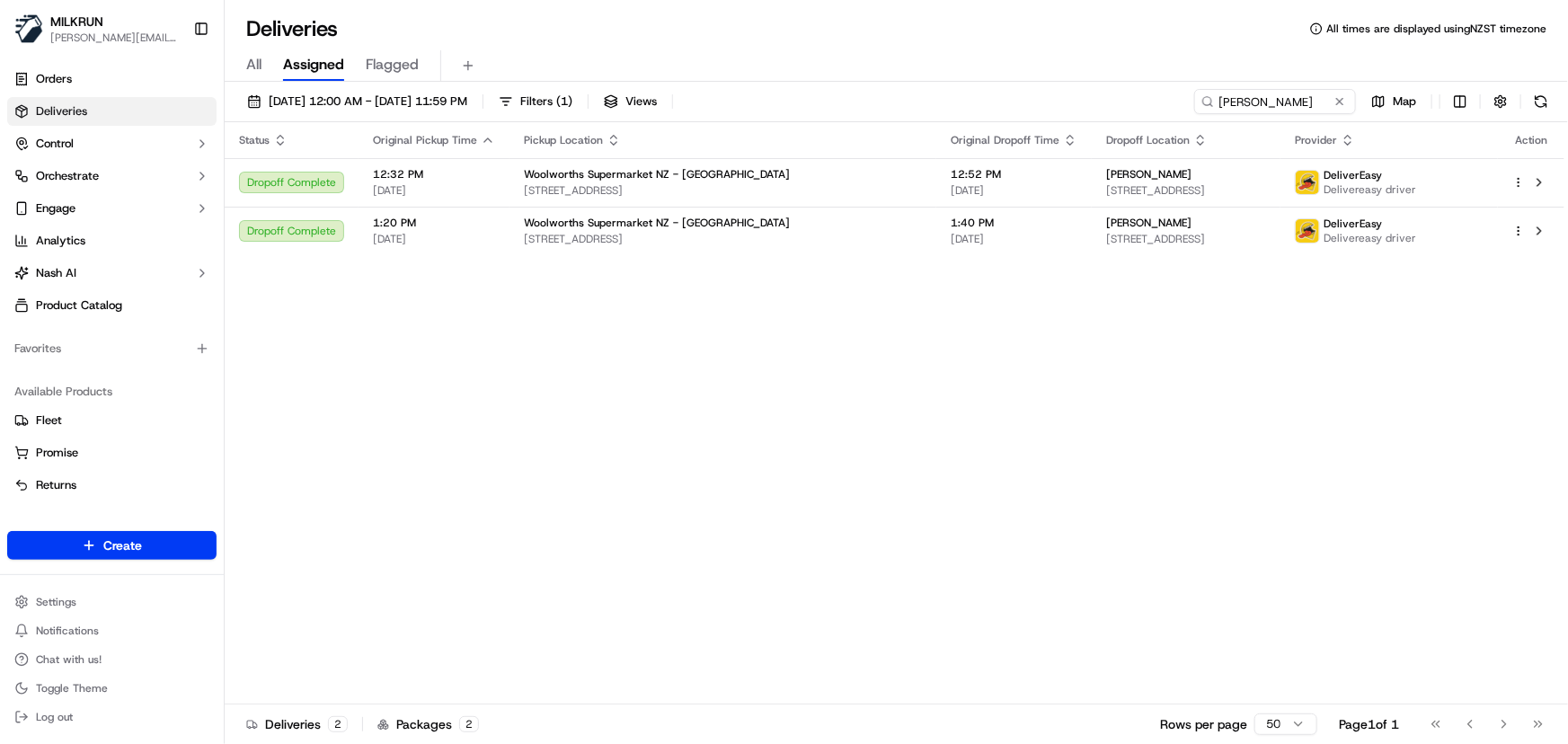
click at [734, 338] on div "Status Original Pickup Time Pickup Location Original Dropoff Time Dropoff Locat…" at bounding box center [895, 413] width 1340 height 582
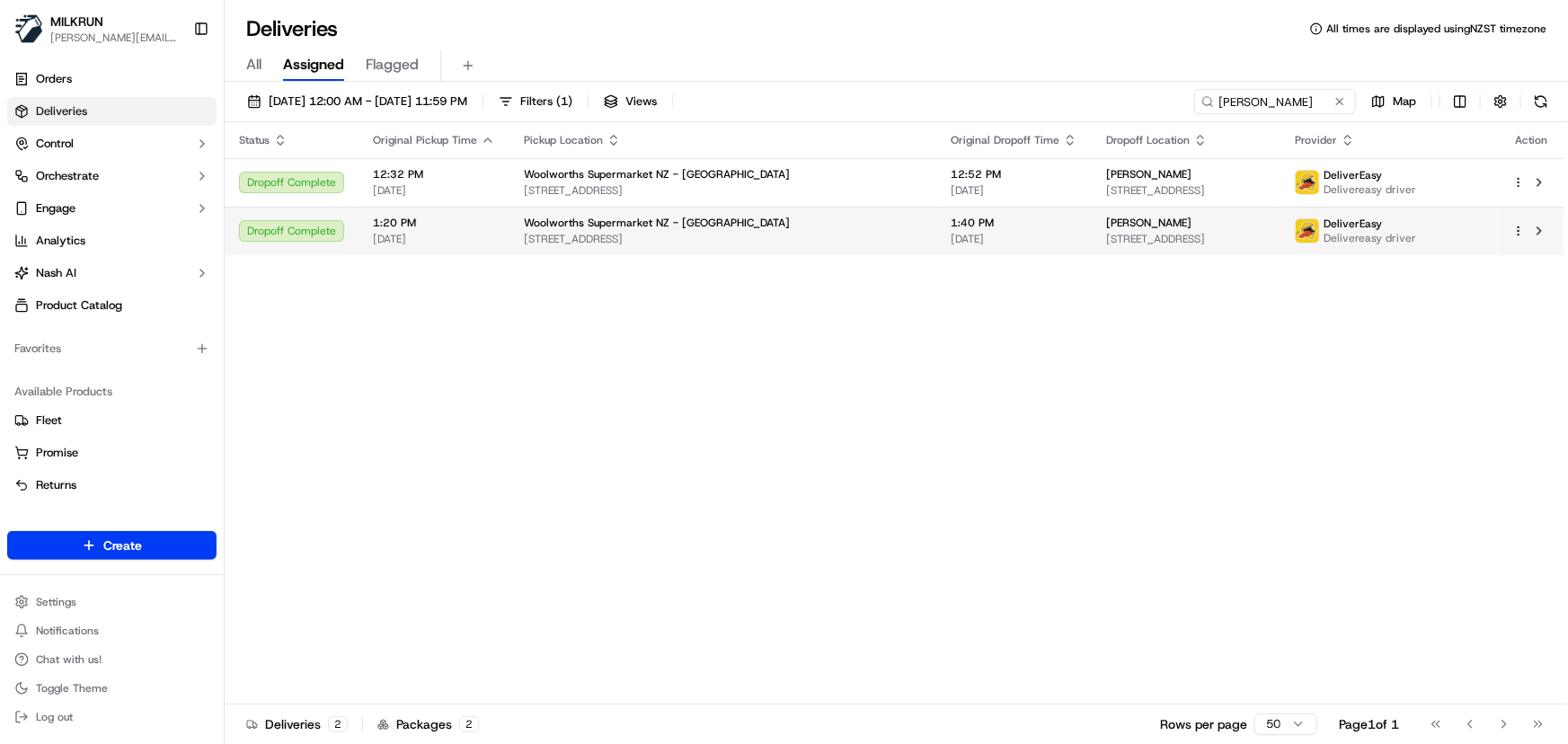
click at [714, 248] on td "Woolworths Supermarket NZ - Manurewa [STREET_ADDRESS]" at bounding box center [722, 231] width 427 height 49
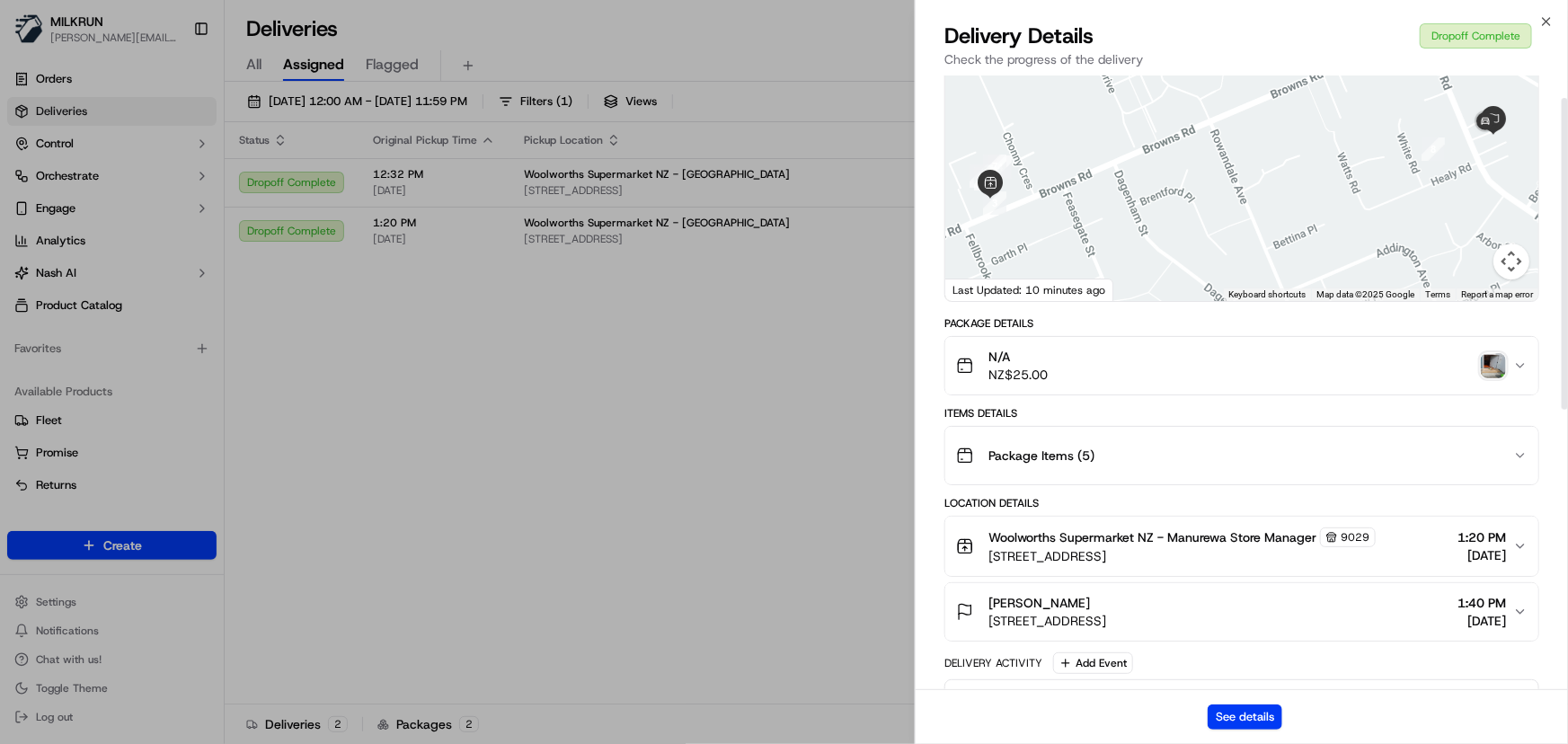
scroll to position [326, 0]
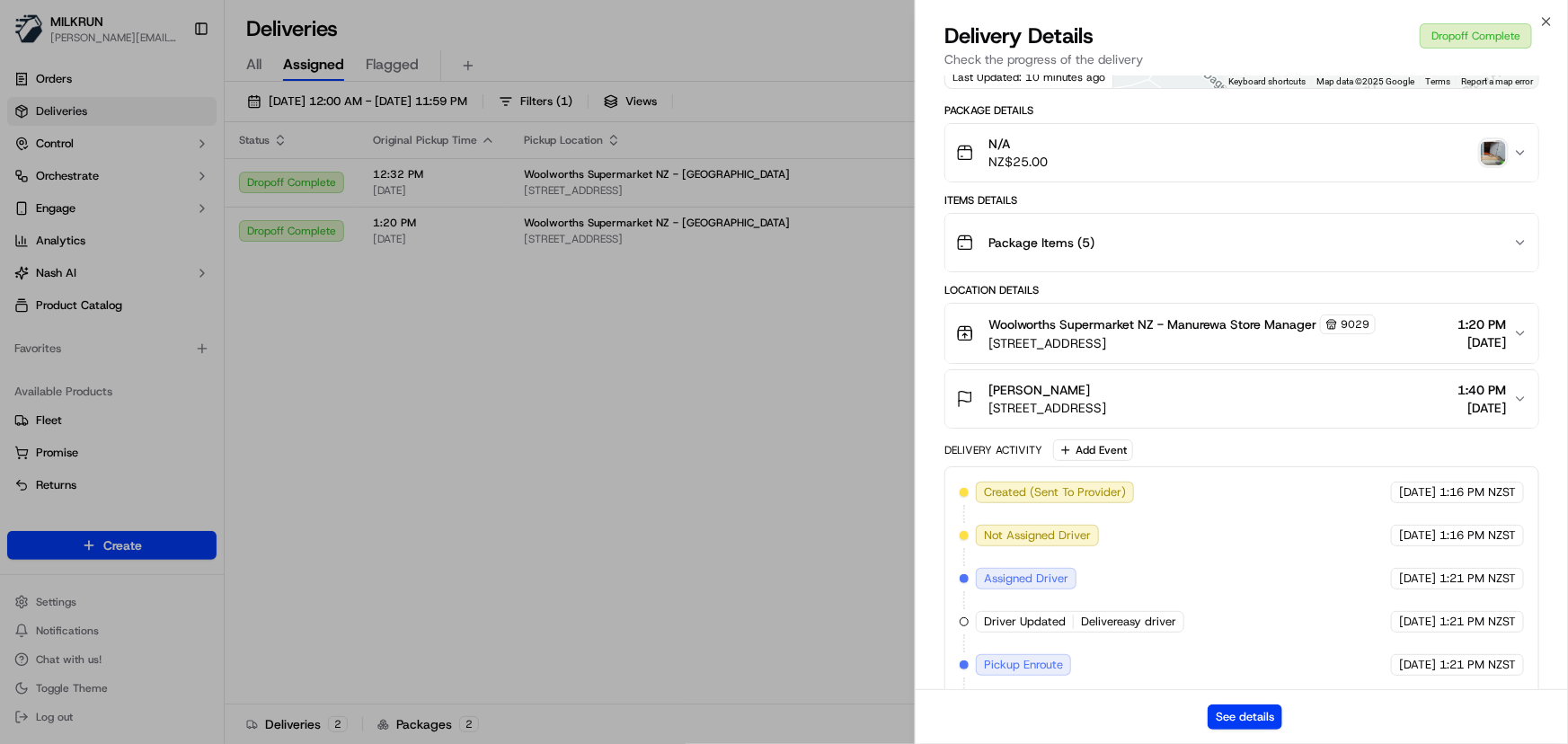
drag, startPoint x: 1262, startPoint y: 405, endPoint x: 988, endPoint y: 426, distance: 274.8
click at [988, 426] on div "[PERSON_NAME] [STREET_ADDRESS] 1:40 PM [DATE]" at bounding box center [1242, 398] width 595 height 59
copy span "[STREET_ADDRESS]"
click at [1495, 153] on img "button" at bounding box center [1493, 153] width 25 height 25
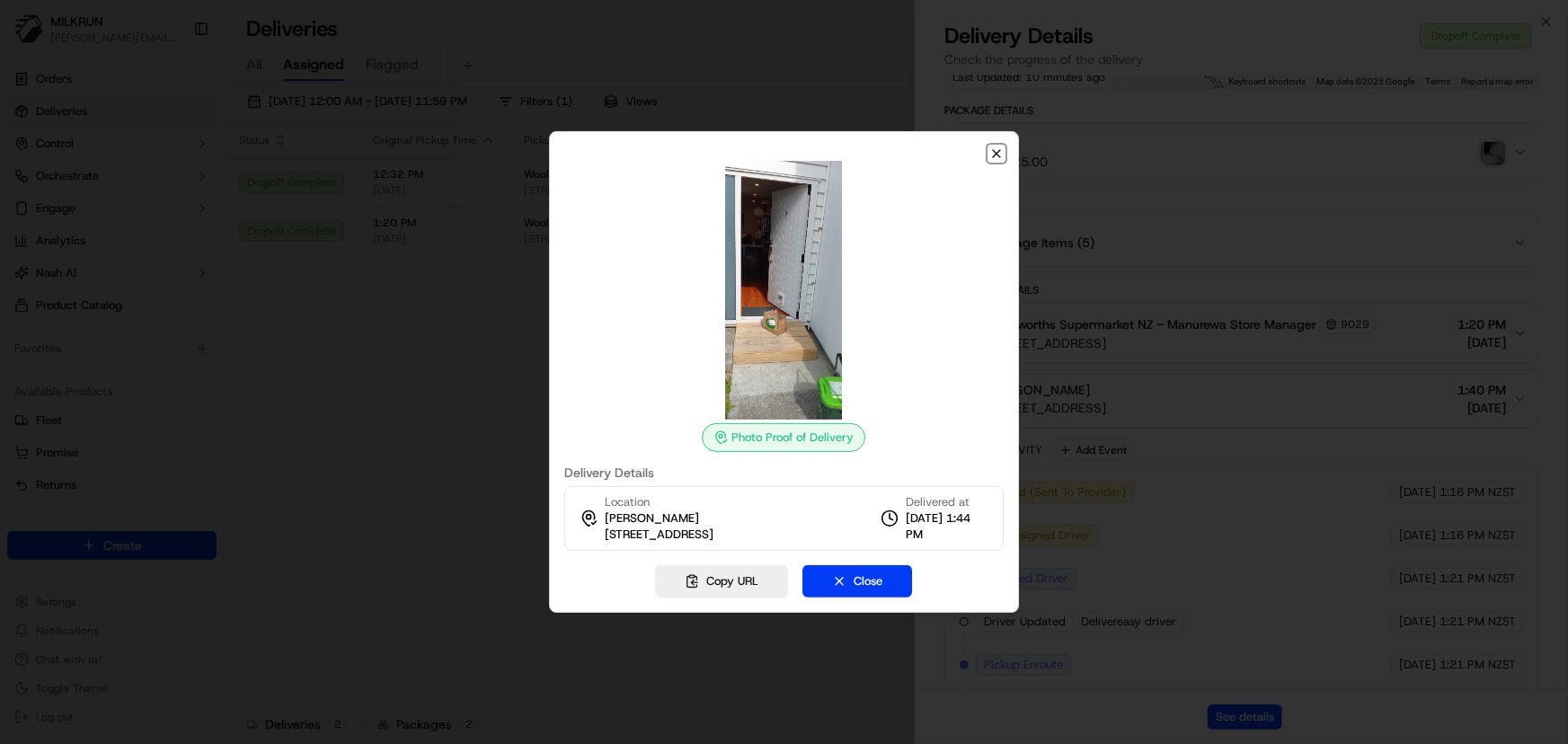
click at [996, 150] on icon "button" at bounding box center [996, 154] width 14 height 14
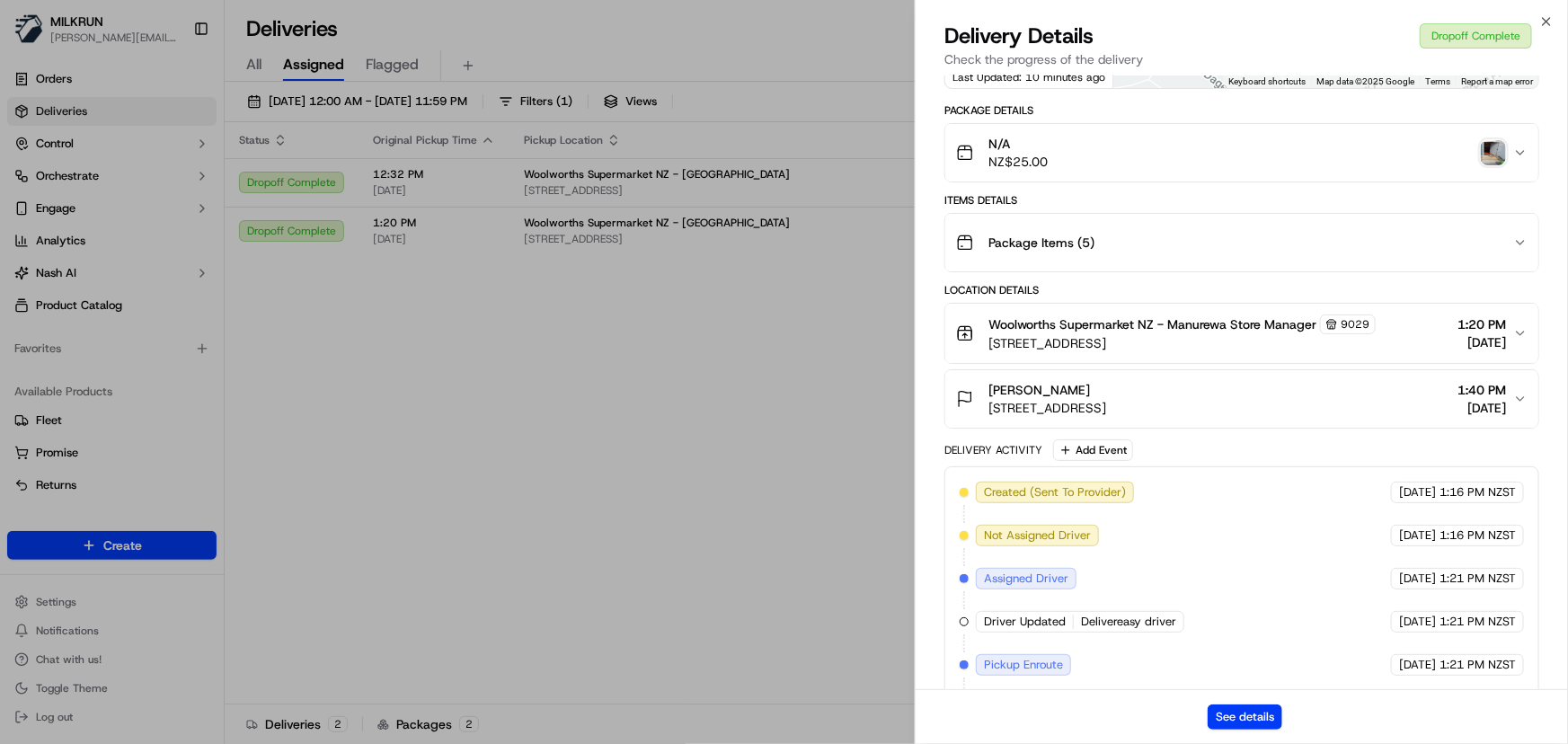
click at [1499, 153] on img "button" at bounding box center [1493, 153] width 25 height 25
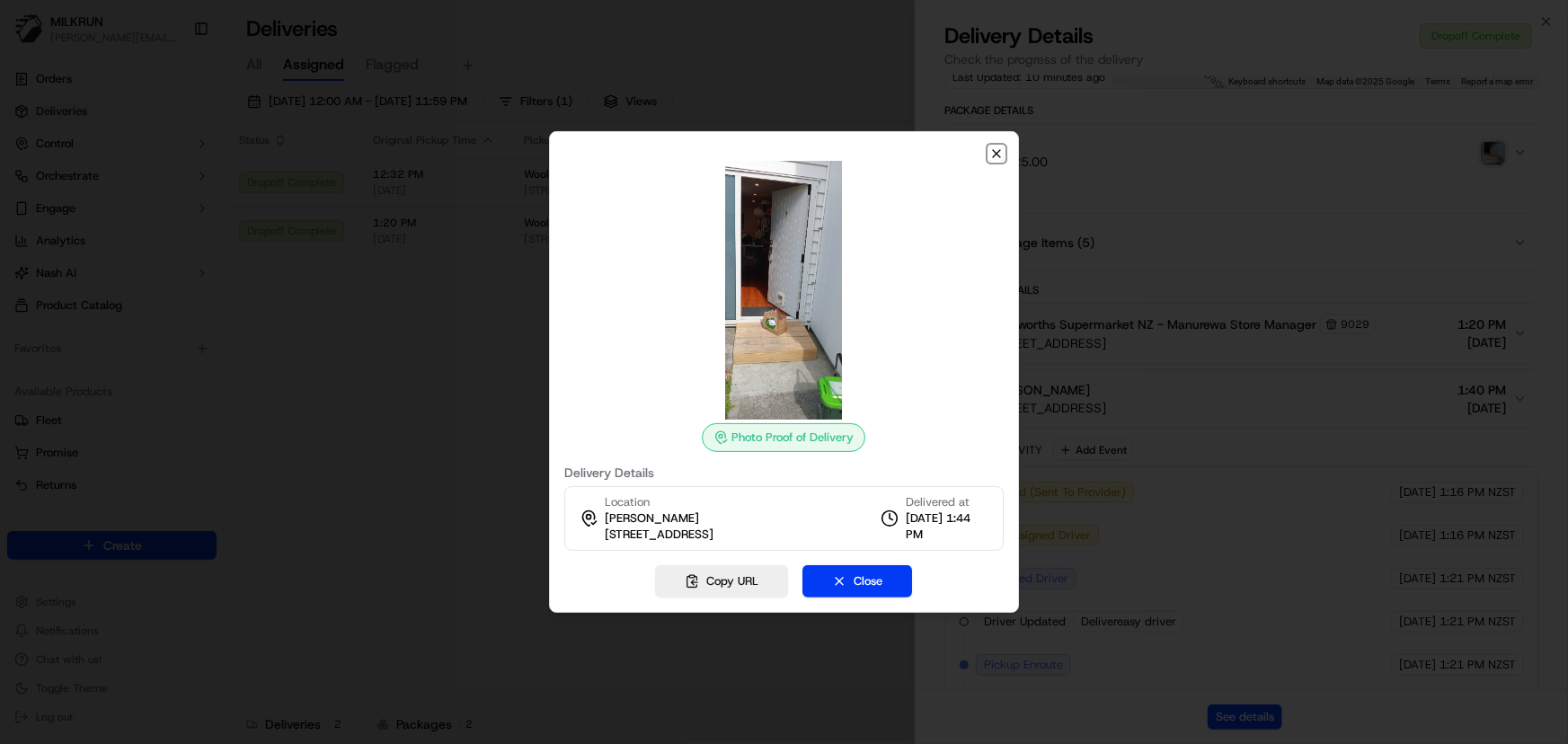
click at [999, 154] on icon "button" at bounding box center [996, 154] width 14 height 14
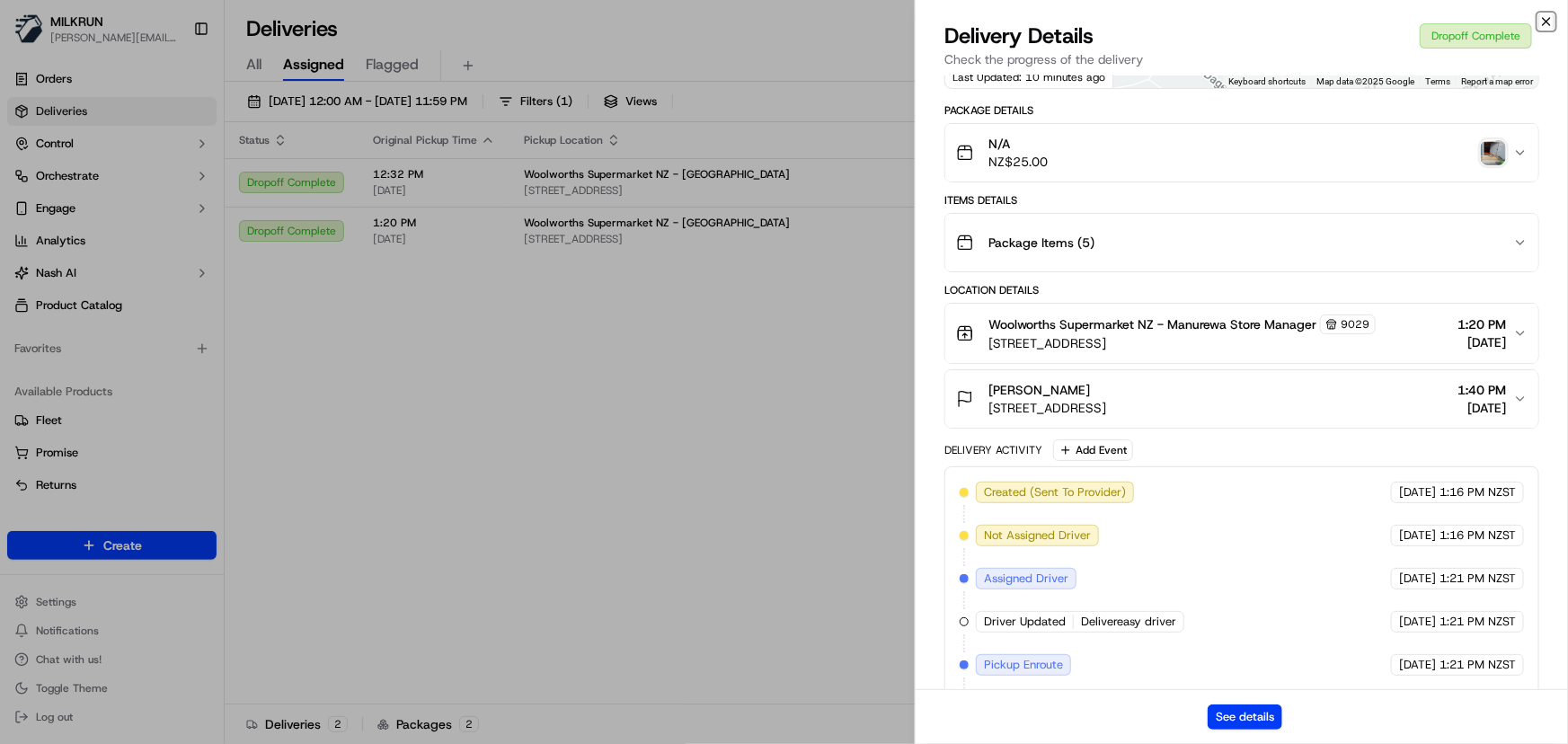
click at [1545, 21] on icon "button" at bounding box center [1546, 22] width 8 height 8
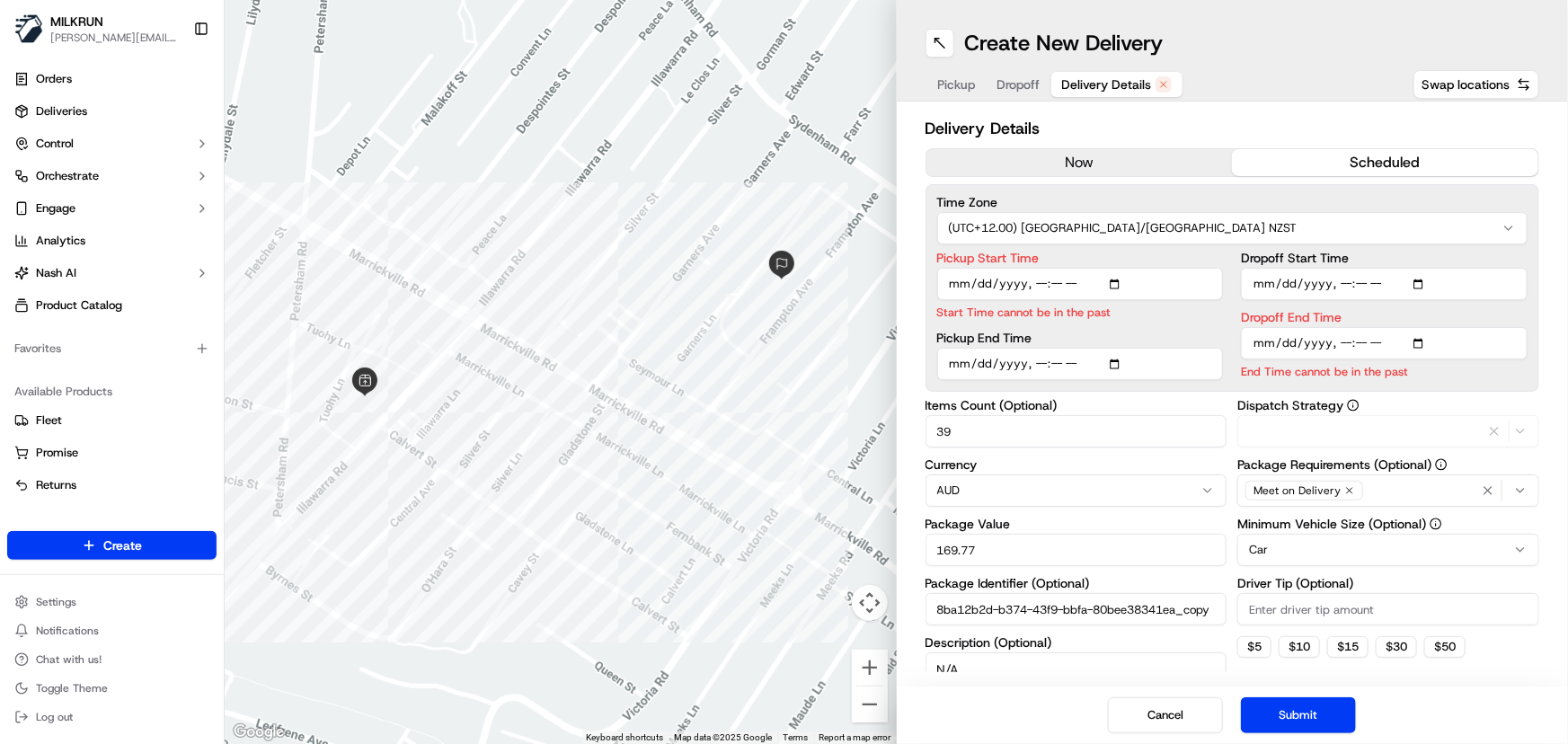
click at [1100, 81] on span "Delivery Details" at bounding box center [1107, 84] width 89 height 18
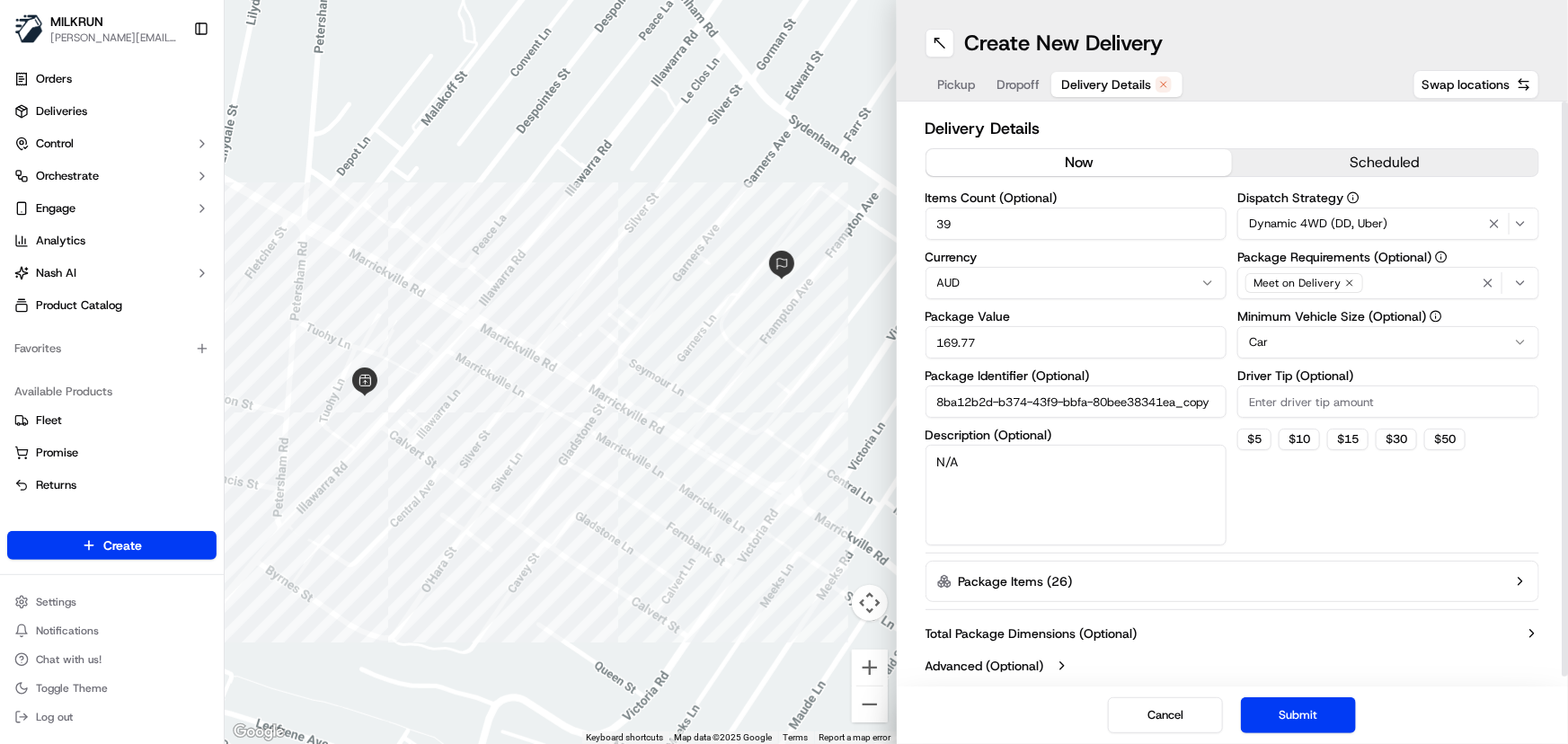
click at [1028, 164] on button "now" at bounding box center [1079, 162] width 306 height 27
drag, startPoint x: 981, startPoint y: 217, endPoint x: 642, endPoint y: 188, distance: 340.2
click at [680, 197] on div "← Move left → Move right ↑ Move up ↓ Move down + Zoom in - Zoom out Home Jump l…" at bounding box center [897, 372] width 1344 height 744
type input "4"
click at [1270, 717] on button "Submit" at bounding box center [1299, 715] width 115 height 36
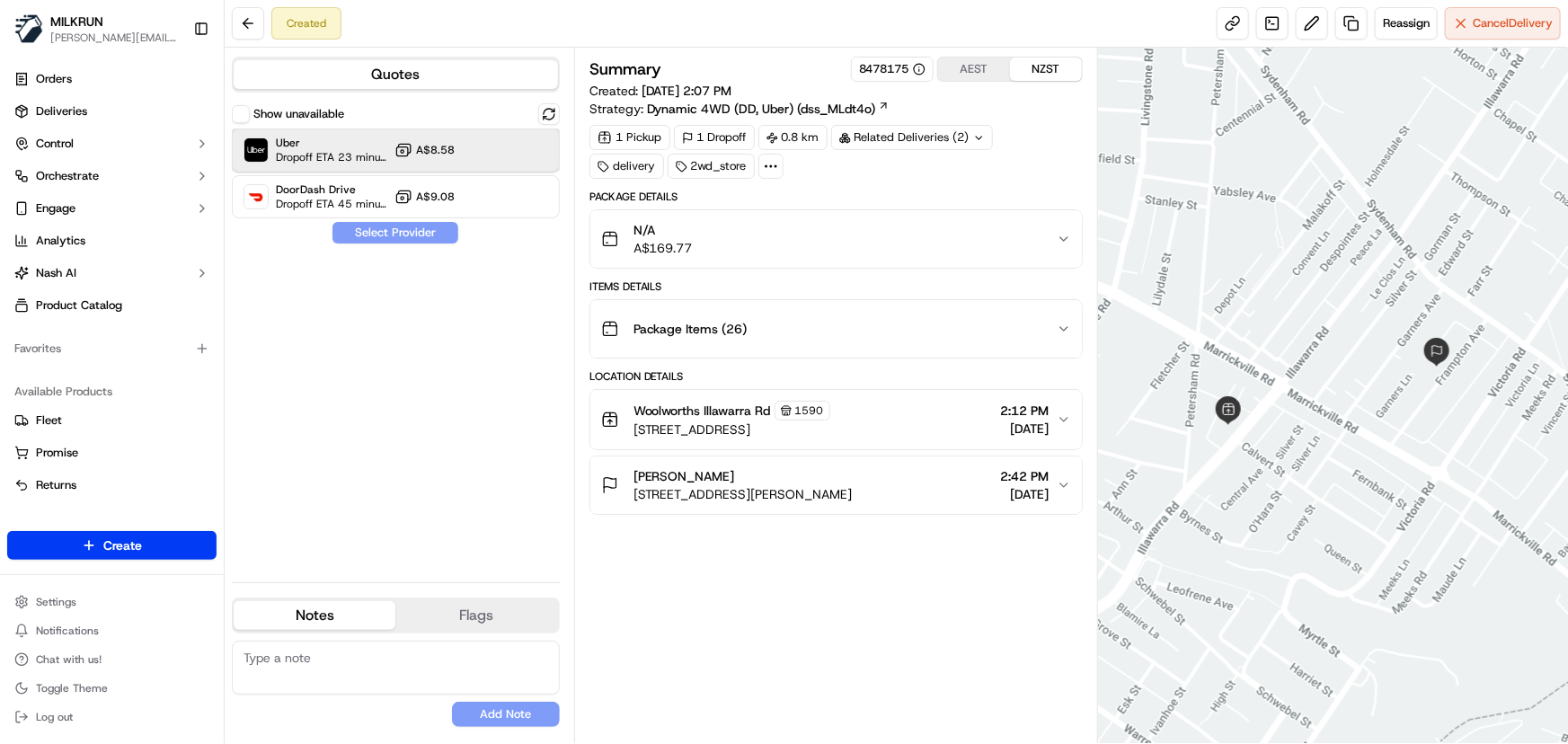
click at [504, 162] on div "Uber Dropoff ETA 23 minutes A$8.58" at bounding box center [396, 150] width 328 height 43
click at [426, 226] on button "Assign Provider" at bounding box center [395, 233] width 127 height 22
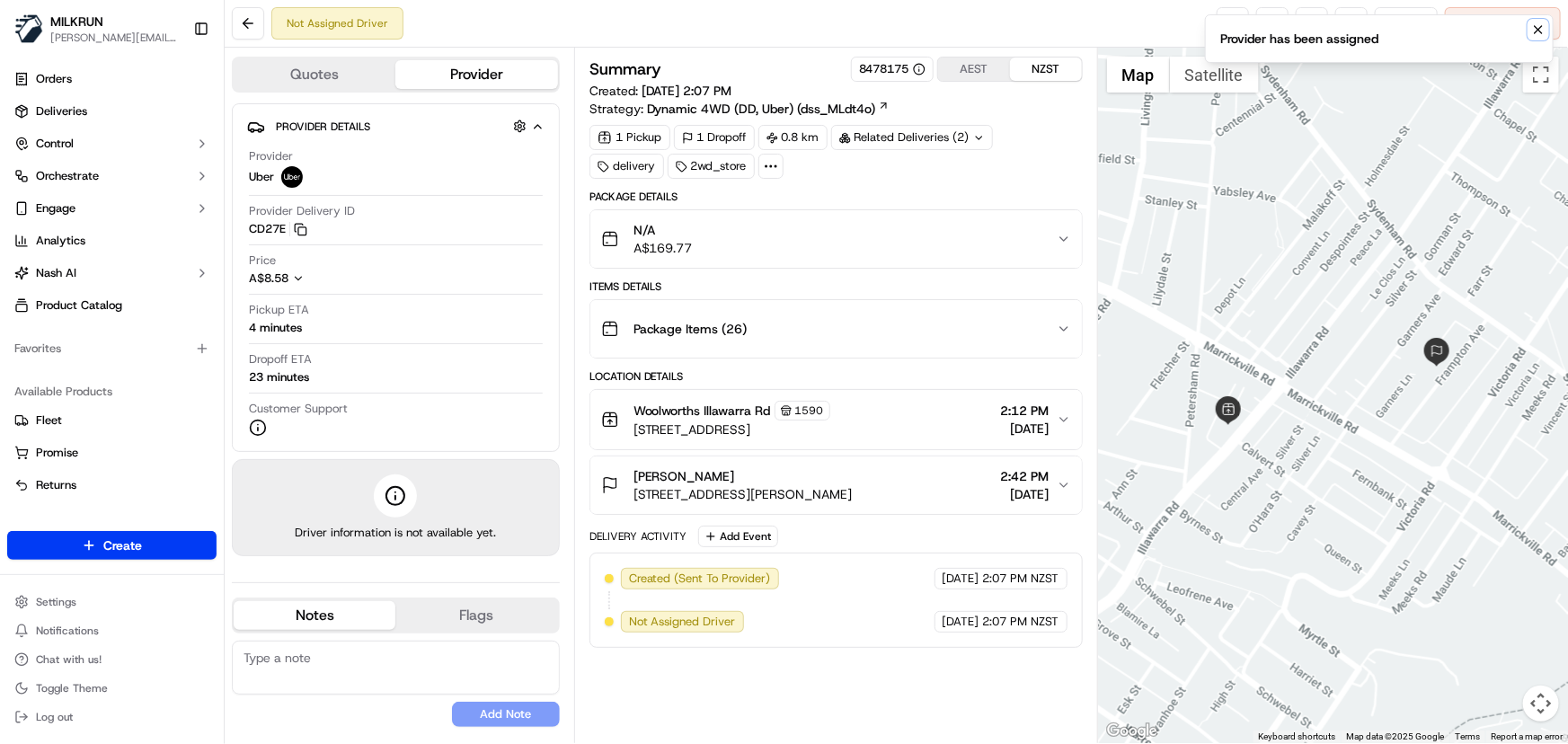
click at [1539, 26] on icon "Notifications (F8)" at bounding box center [1538, 29] width 14 height 14
click at [1234, 28] on link at bounding box center [1233, 24] width 32 height 32
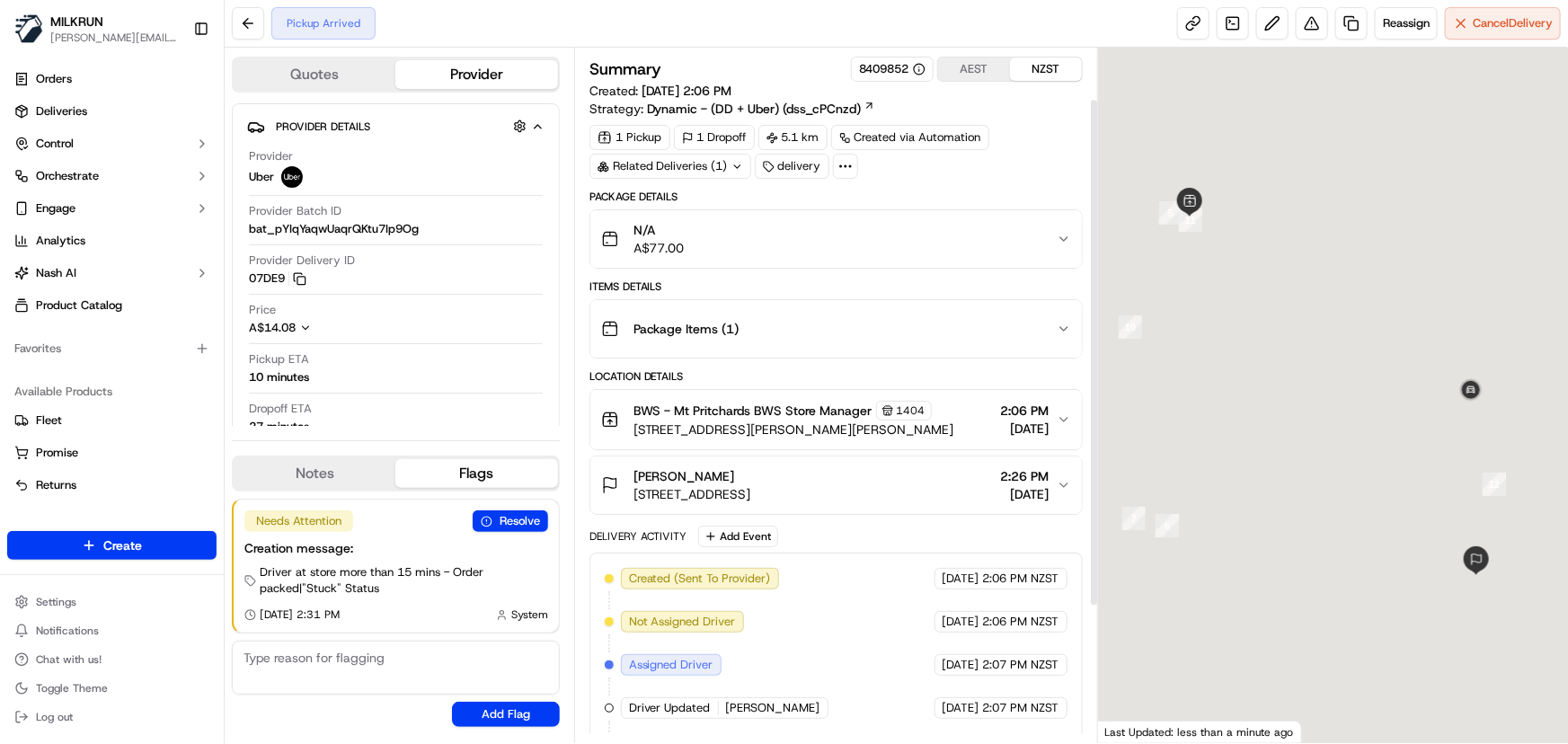
scroll to position [254, 0]
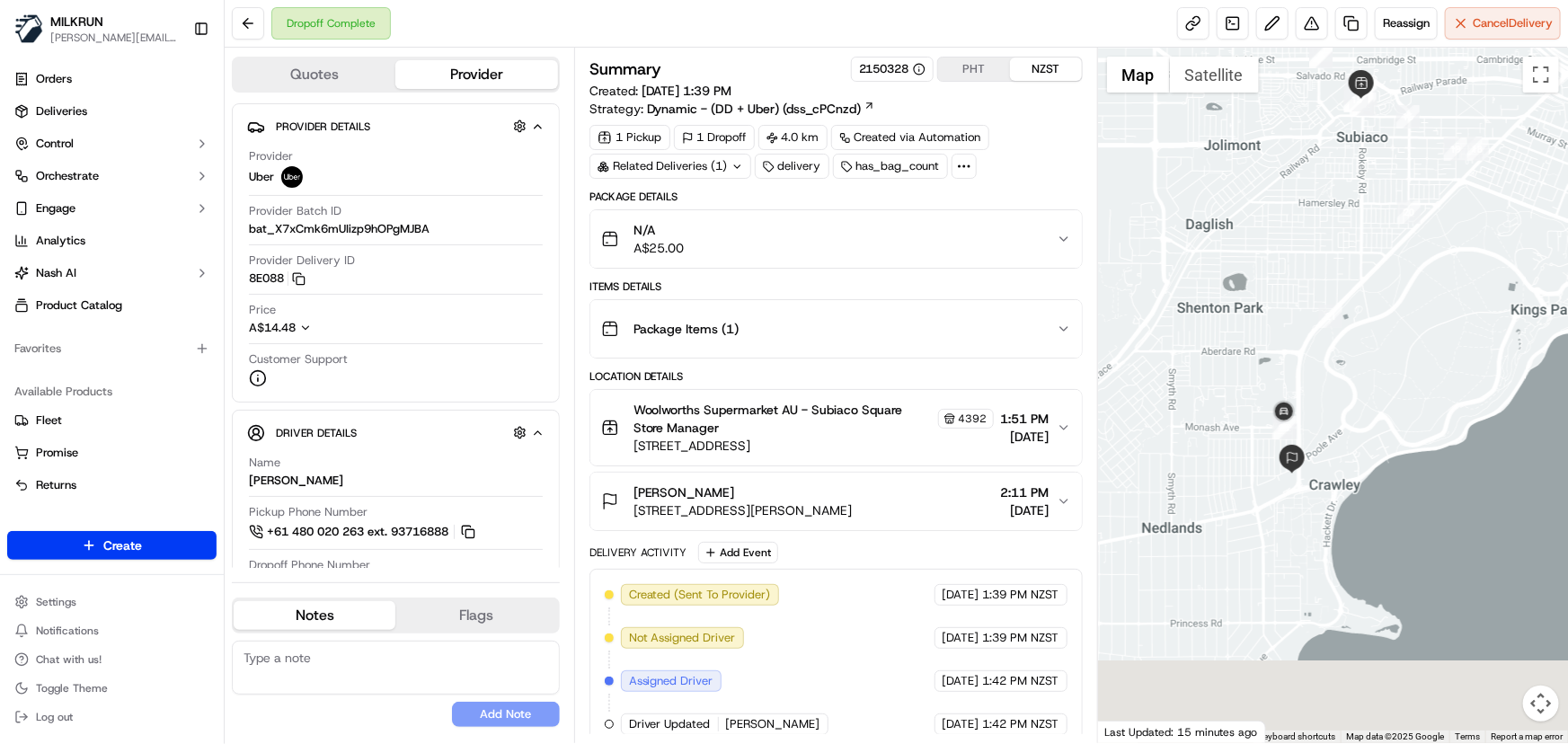
drag, startPoint x: 1322, startPoint y: 547, endPoint x: 1316, endPoint y: 436, distance: 111.2
click at [1316, 436] on div at bounding box center [1333, 396] width 470 height 696
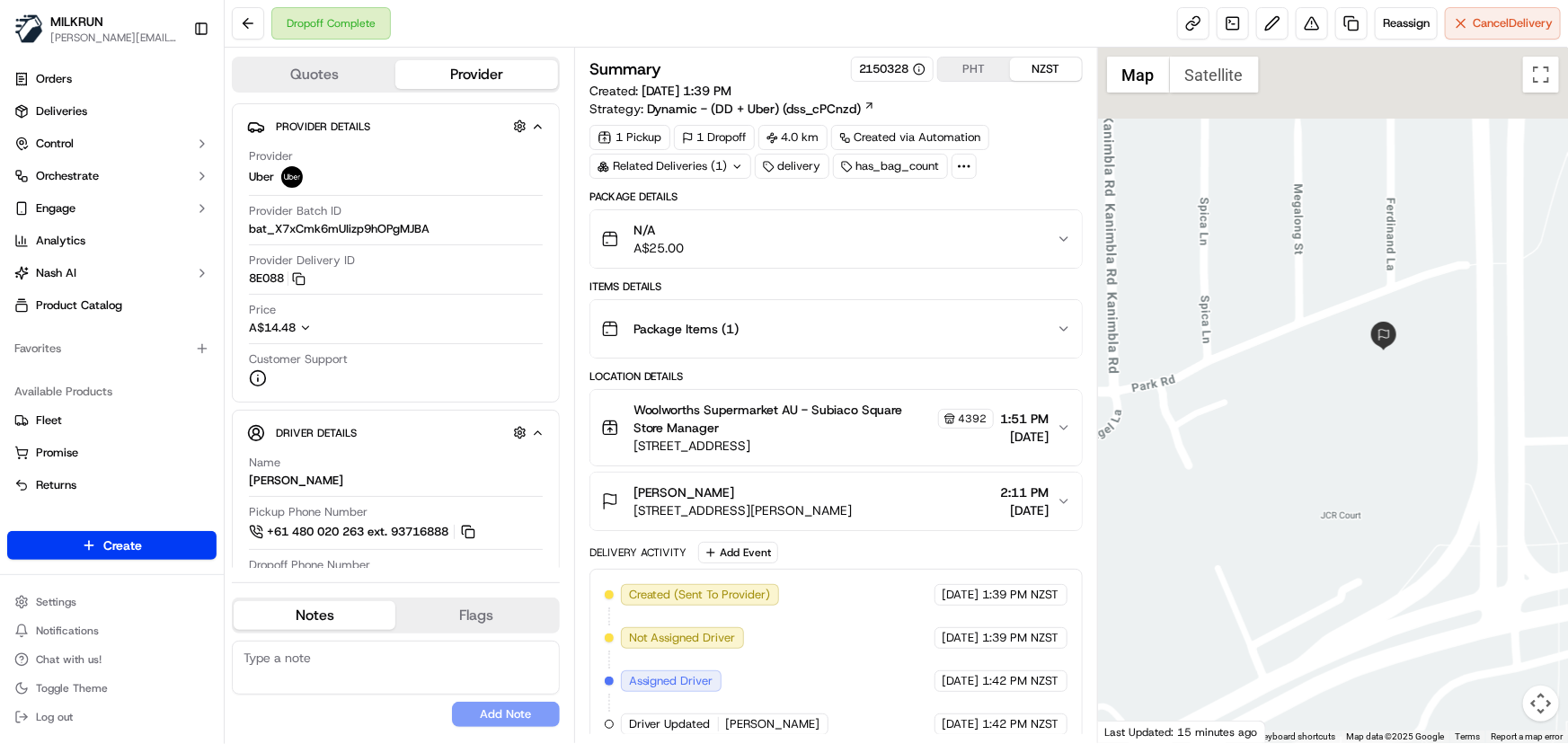
drag, startPoint x: 1263, startPoint y: 352, endPoint x: 1312, endPoint y: 557, distance: 210.8
click at [1312, 557] on div at bounding box center [1333, 396] width 470 height 696
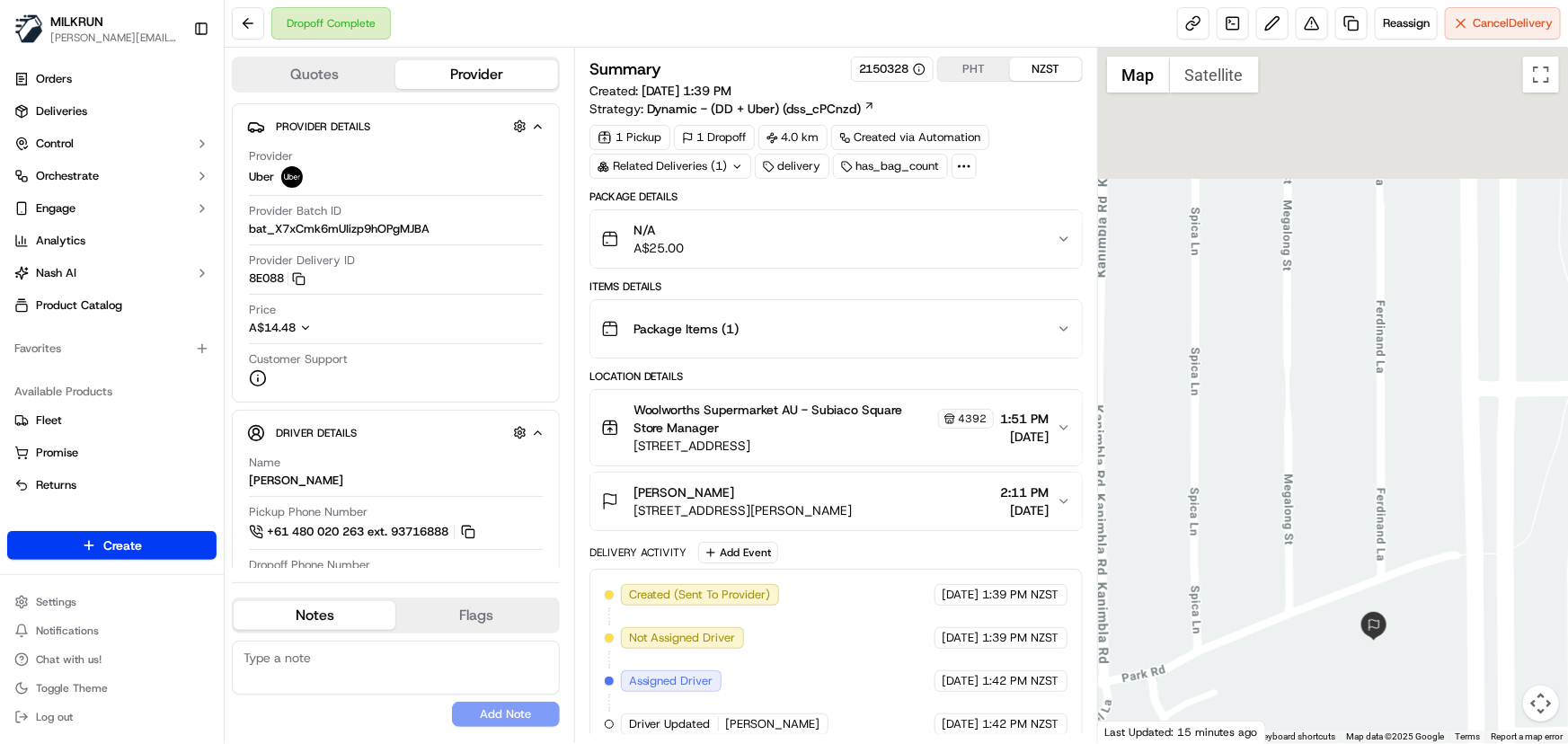
drag, startPoint x: 1291, startPoint y: 324, endPoint x: 1304, endPoint y: 565, distance: 241.4
click at [1305, 560] on div at bounding box center [1333, 396] width 470 height 696
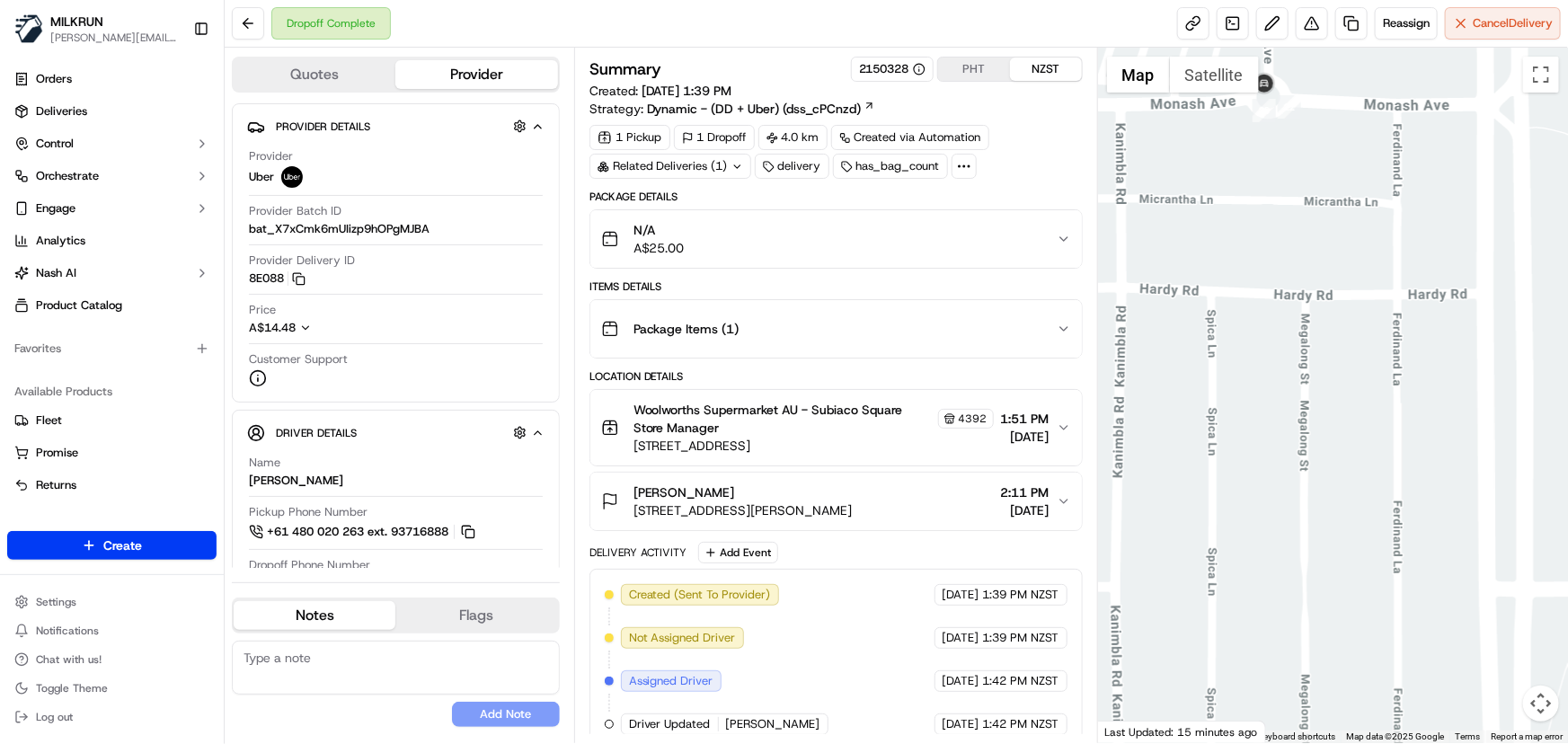
drag, startPoint x: 1292, startPoint y: 370, endPoint x: 1309, endPoint y: 594, distance: 224.6
click at [1312, 593] on div at bounding box center [1333, 396] width 470 height 696
